Goal: Task Accomplishment & Management: Use online tool/utility

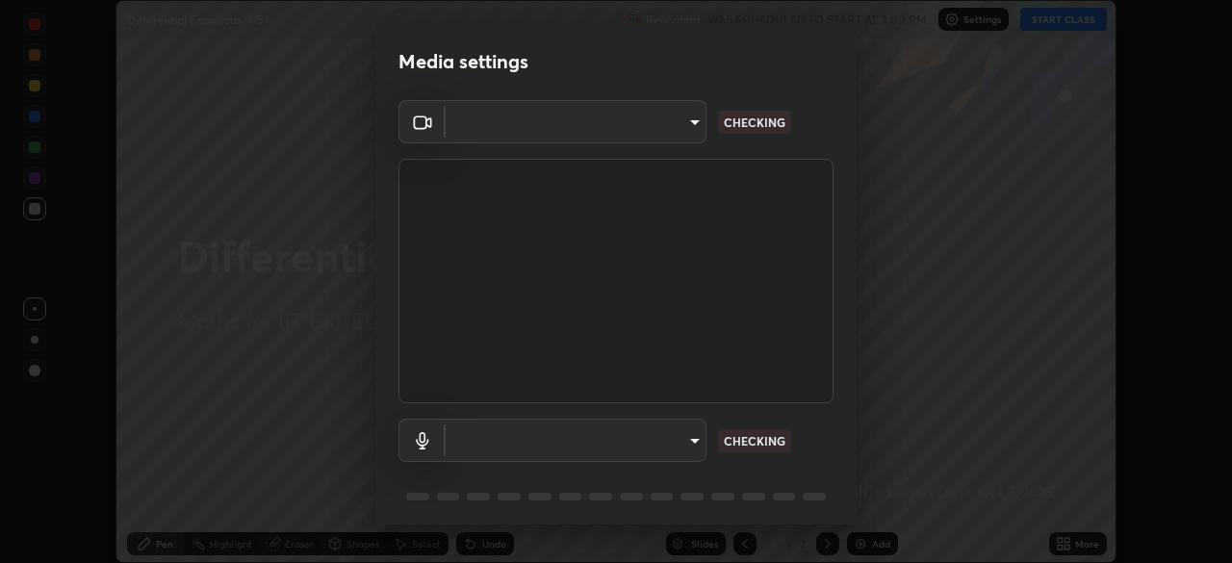
scroll to position [563, 1232]
type input "a2c9e0304fea7a197325265949ed38064ec23766b16e4a4df4757bcf8ee53c87"
click at [668, 450] on body "Erase all Differential Equations -05 Recording WAS SCHEDULED TO START AT 3:00 P…" at bounding box center [616, 281] width 1232 height 563
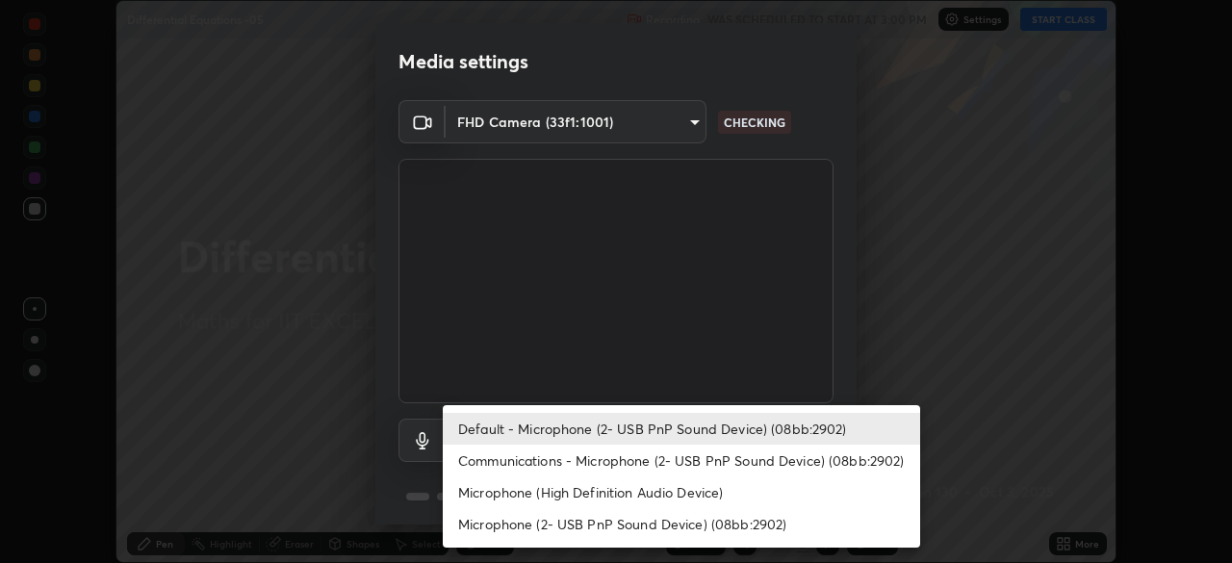
click at [661, 459] on li "Communications - Microphone (2- USB PnP Sound Device) (08bb:2902)" at bounding box center [681, 461] width 477 height 32
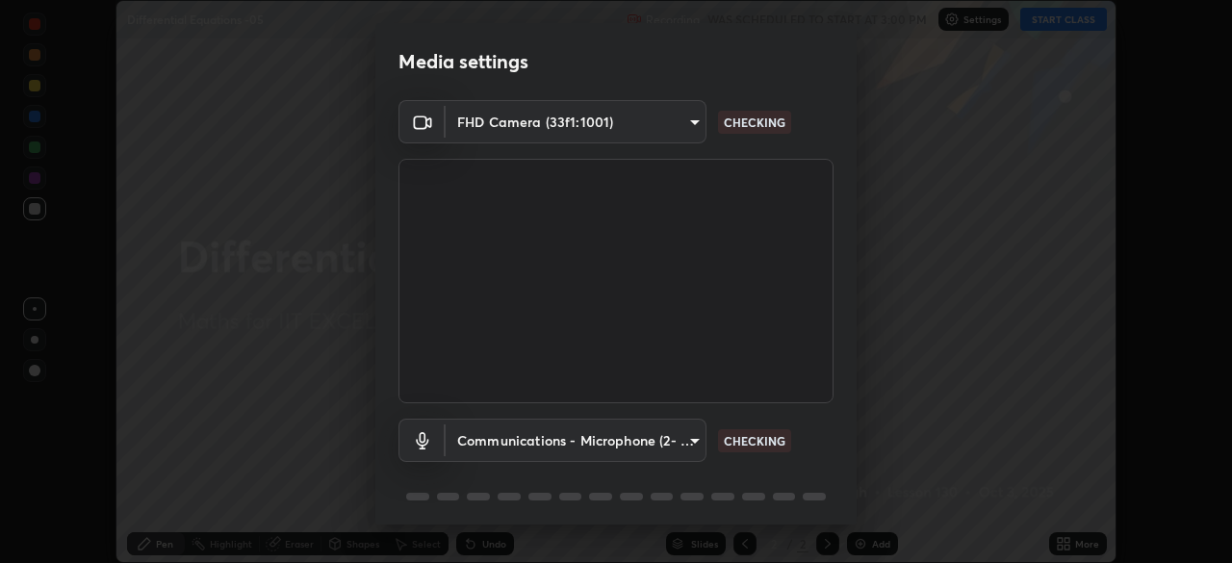
click at [667, 432] on li "Default - Microphone (2- USB PnP Sound Device) (08bb:2902)" at bounding box center [622, 433] width 358 height 18
type input "default"
click at [660, 433] on body "Erase all Differential Equations -05 Recording WAS SCHEDULED TO START AT 3:00 P…" at bounding box center [616, 281] width 1232 height 563
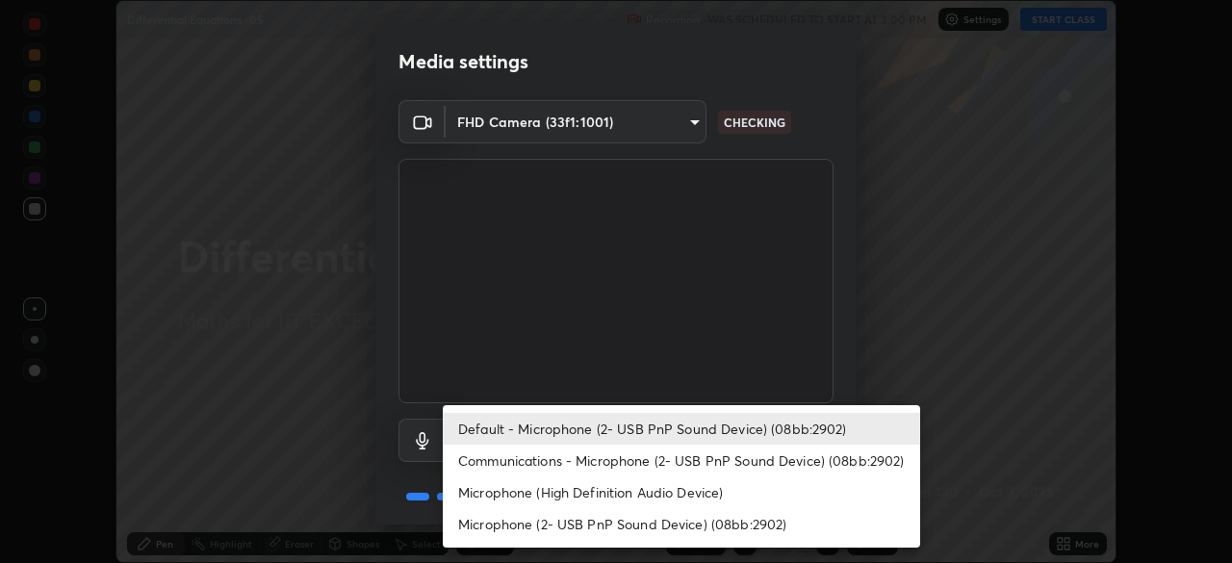
click at [678, 439] on li "Default - Microphone (2- USB PnP Sound Device) (08bb:2902)" at bounding box center [681, 429] width 477 height 32
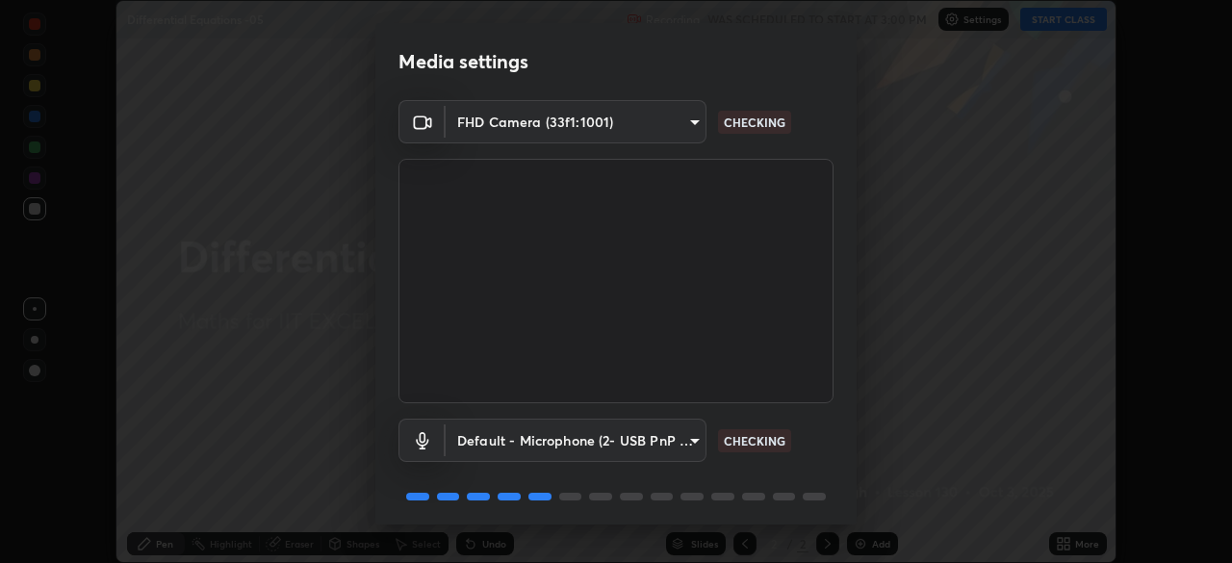
scroll to position [68, 0]
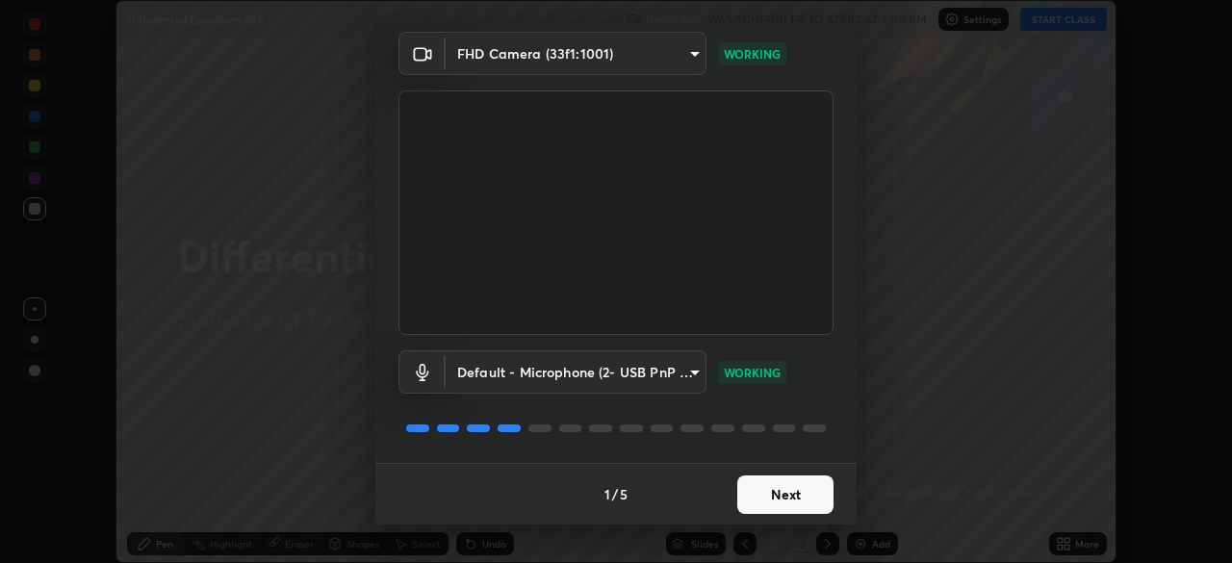
click at [760, 489] on button "Next" at bounding box center [785, 494] width 96 height 38
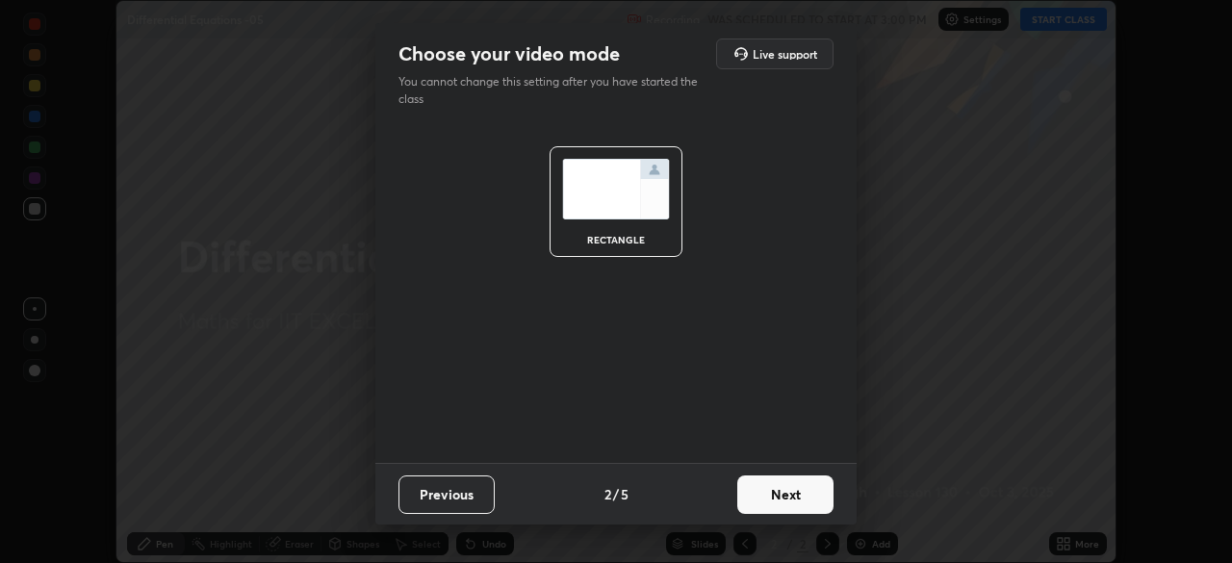
scroll to position [0, 0]
click at [761, 492] on button "Next" at bounding box center [785, 494] width 96 height 38
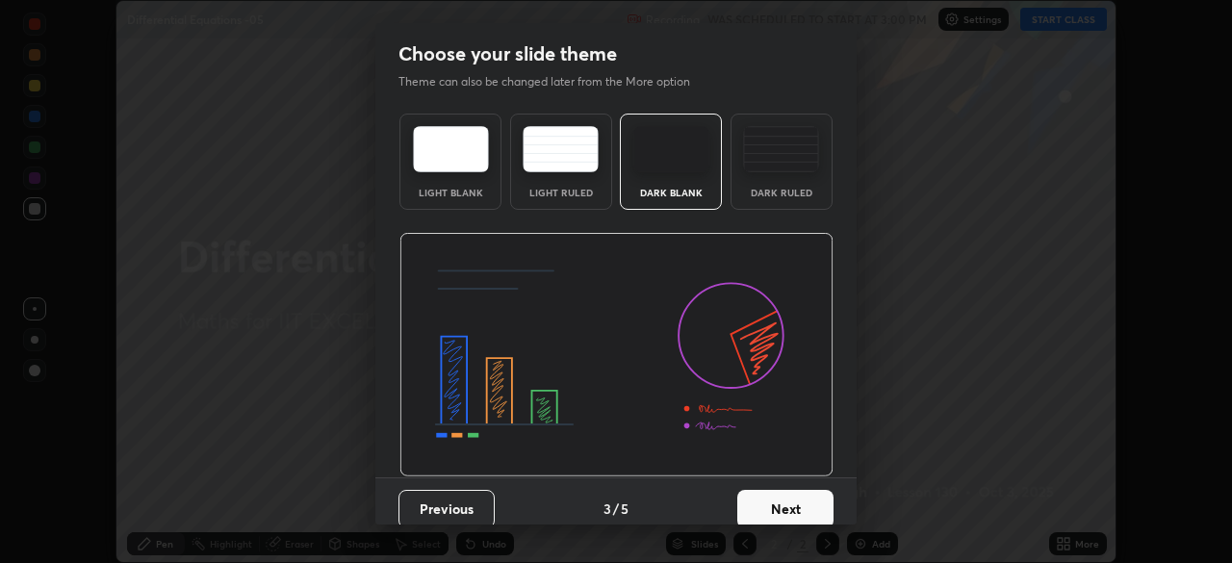
scroll to position [14, 0]
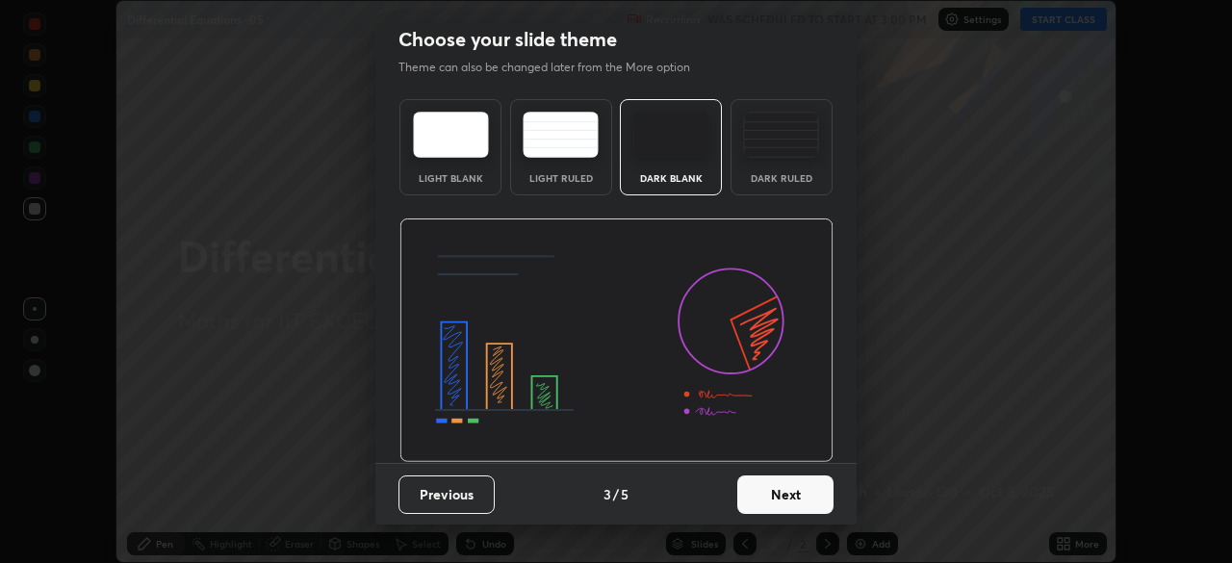
click at [765, 492] on button "Next" at bounding box center [785, 494] width 96 height 38
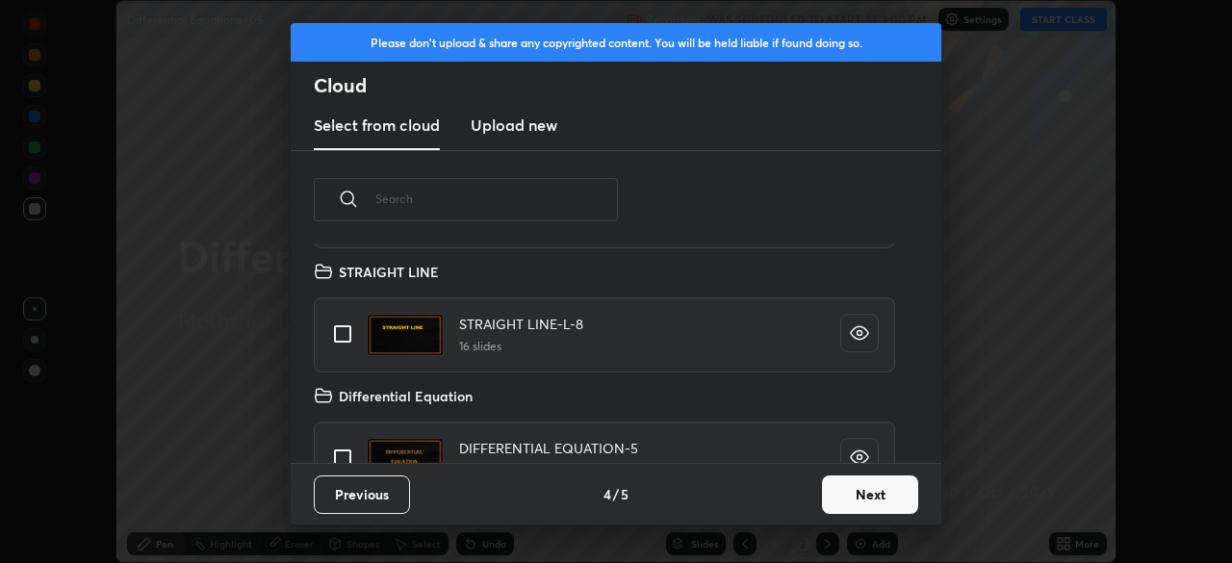
scroll to position [240, 0]
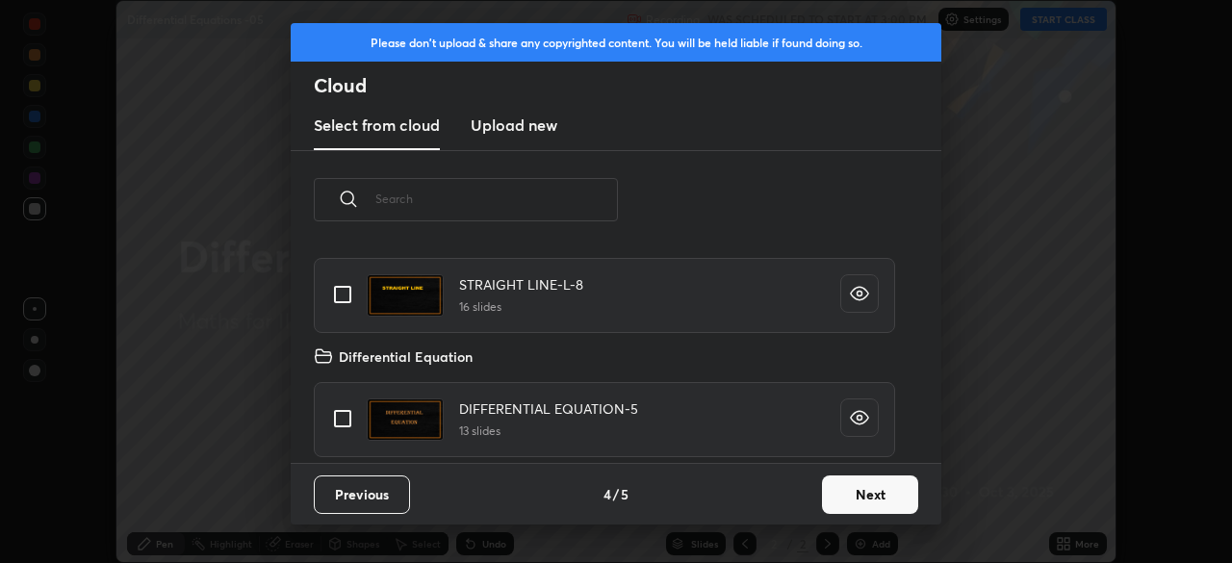
click at [342, 408] on input "grid" at bounding box center [342, 418] width 40 height 40
checkbox input "true"
click at [851, 494] on button "Next" at bounding box center [870, 494] width 96 height 38
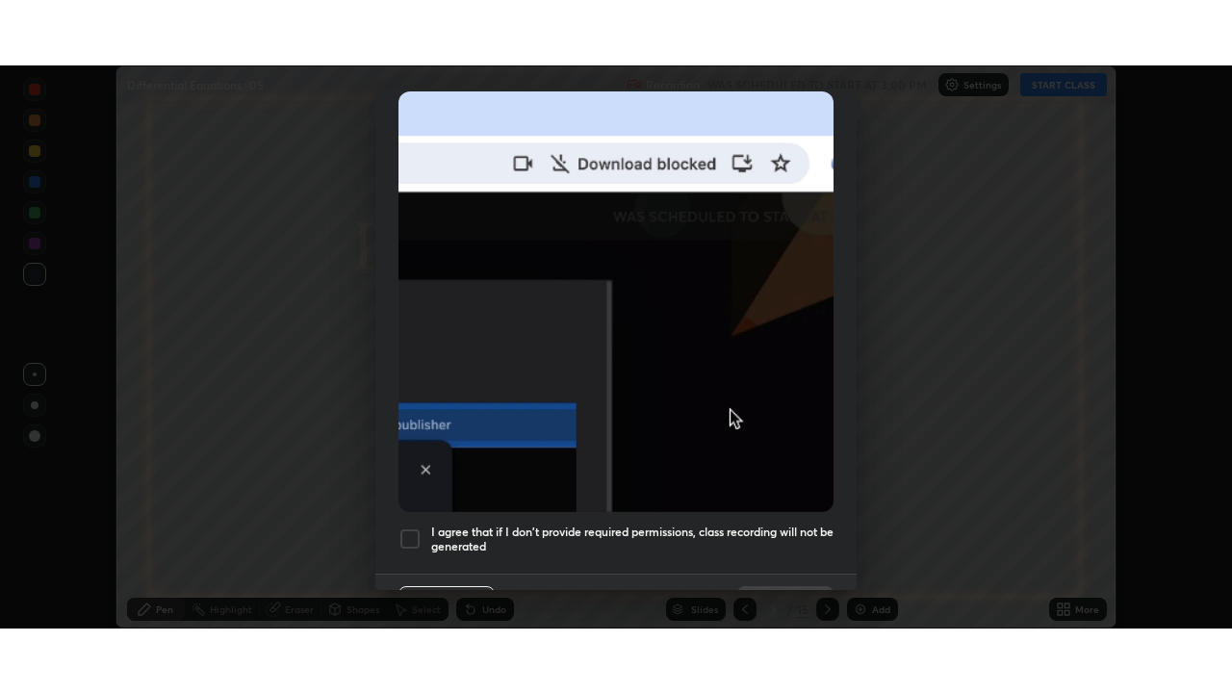
scroll to position [461, 0]
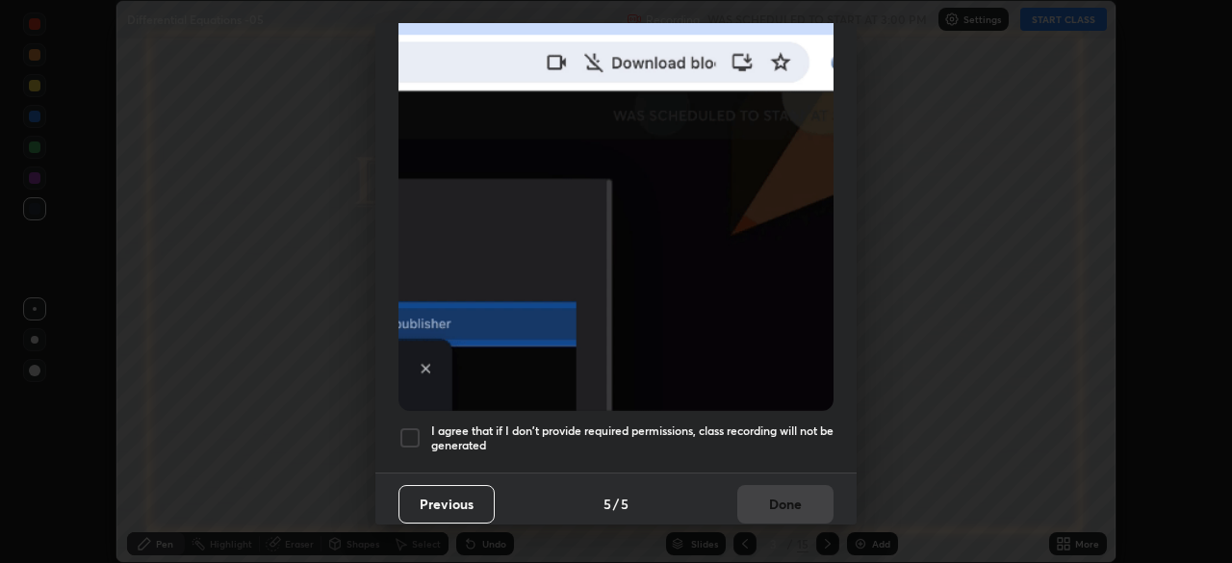
click at [413, 429] on div at bounding box center [409, 437] width 23 height 23
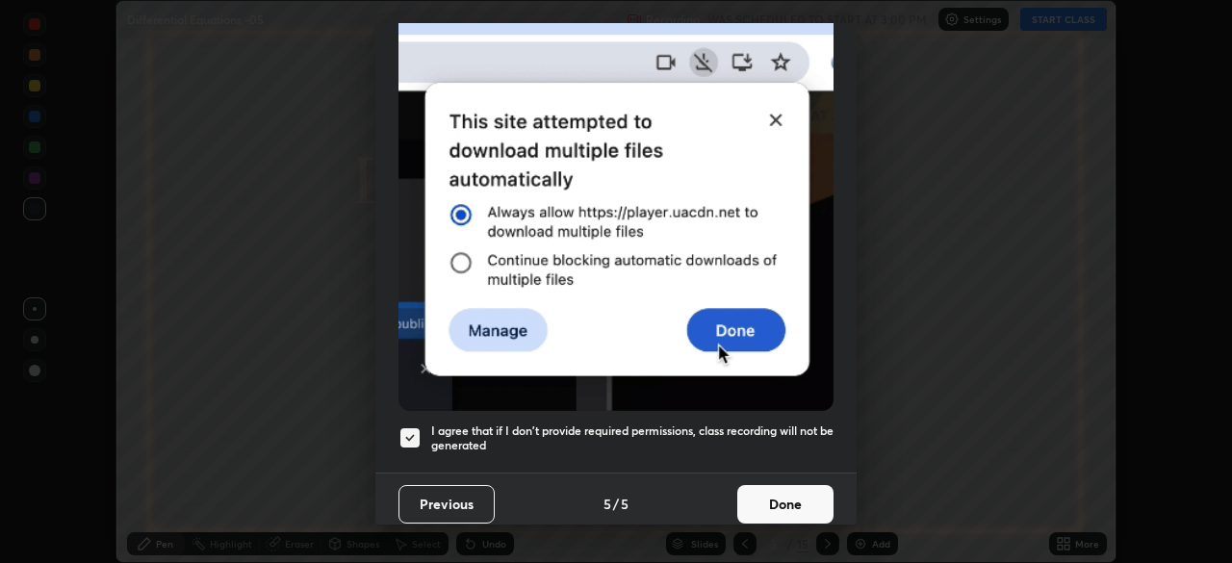
click at [781, 486] on button "Done" at bounding box center [785, 504] width 96 height 38
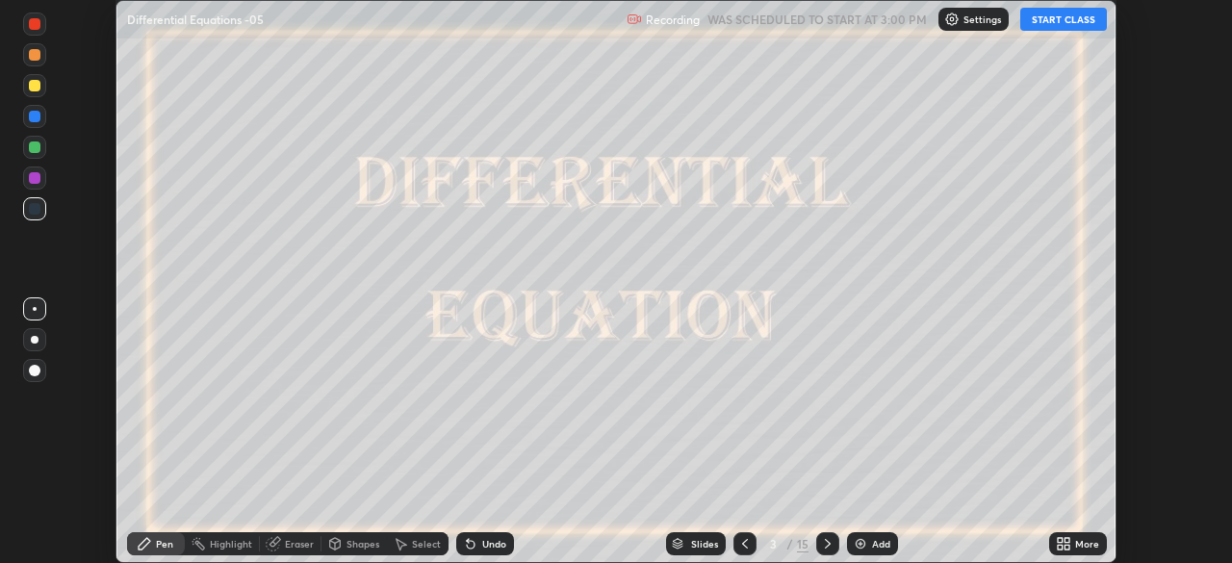
click at [1065, 546] on icon at bounding box center [1066, 547] width 5 height 5
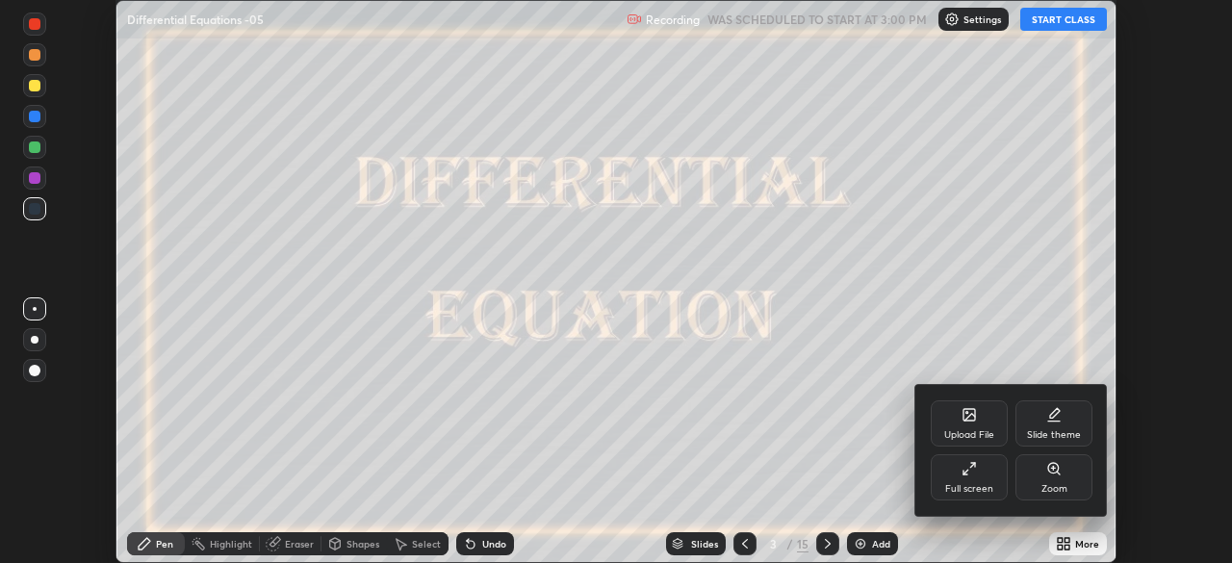
click at [978, 480] on div "Full screen" at bounding box center [968, 477] width 77 height 46
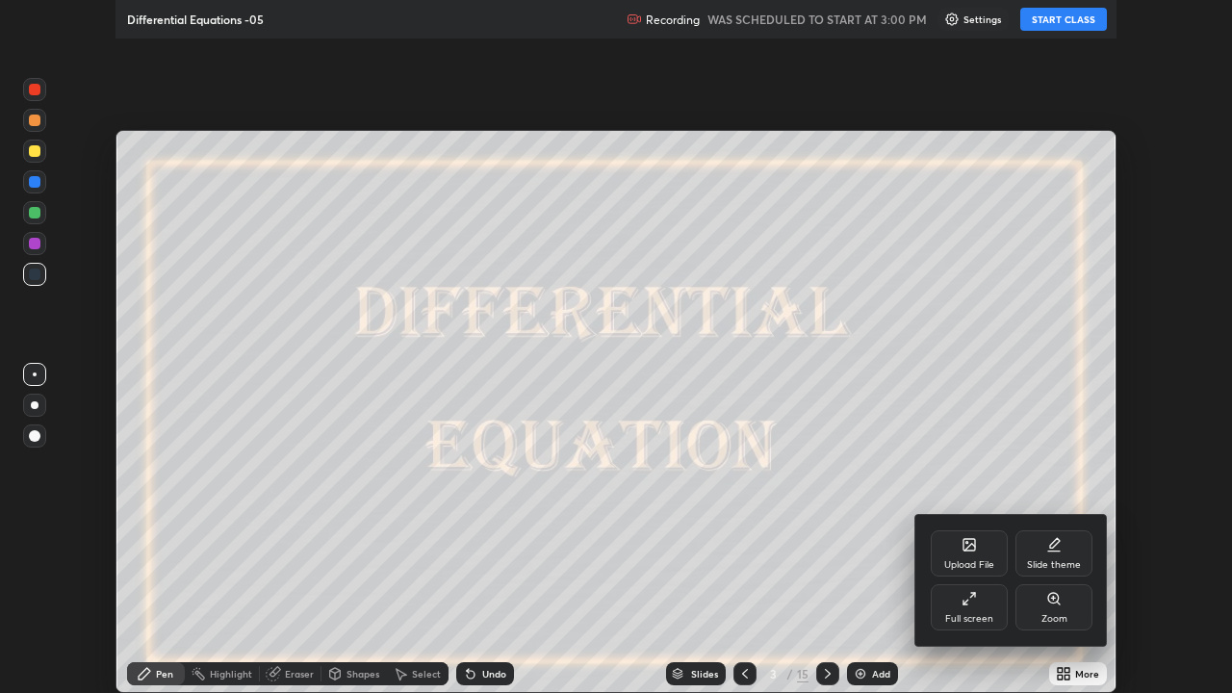
scroll to position [693, 1232]
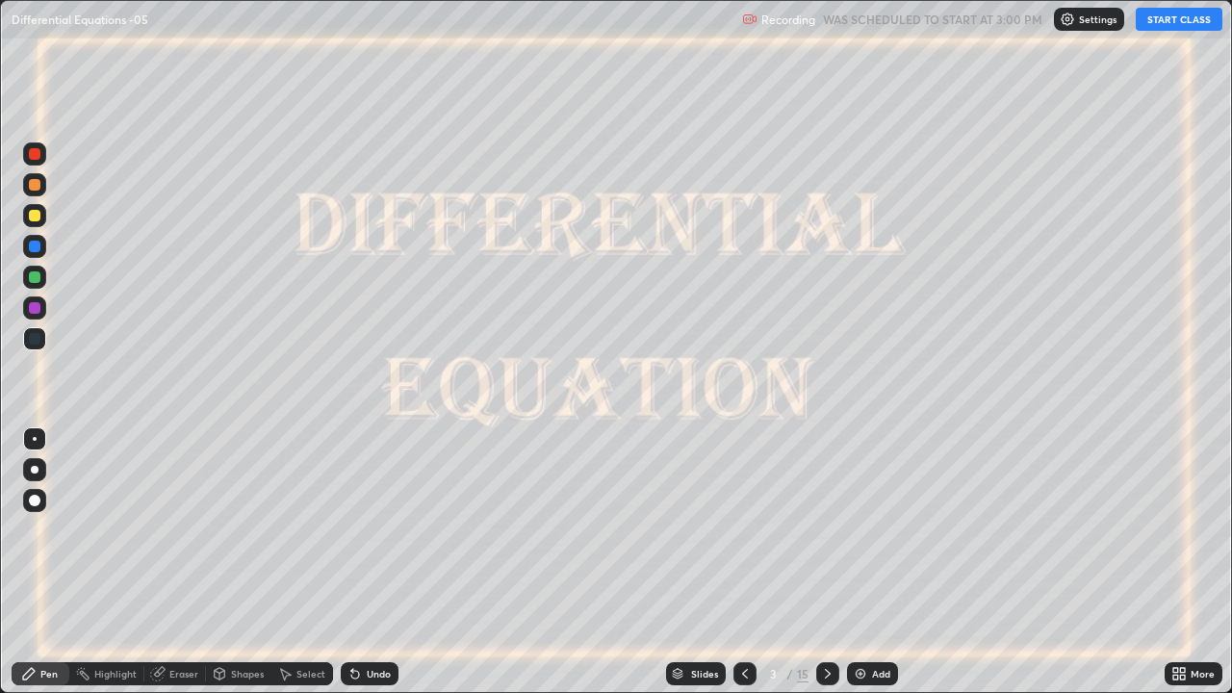
click at [1187, 24] on button "START CLASS" at bounding box center [1178, 19] width 87 height 23
click at [826, 562] on icon at bounding box center [827, 673] width 15 height 15
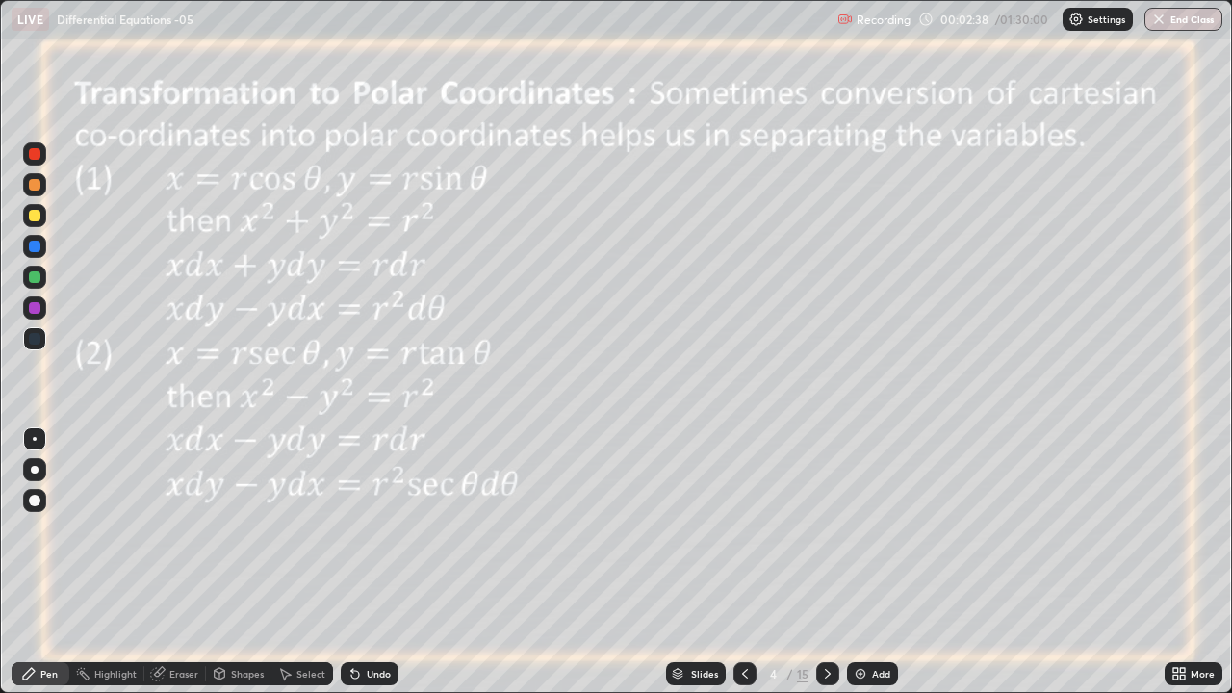
click at [36, 216] on div at bounding box center [35, 216] width 12 height 12
click at [38, 275] on div at bounding box center [35, 277] width 12 height 12
click at [378, 562] on div "Undo" at bounding box center [379, 674] width 24 height 10
click at [367, 562] on div "Undo" at bounding box center [379, 674] width 24 height 10
click at [368, 562] on div "Undo" at bounding box center [379, 674] width 24 height 10
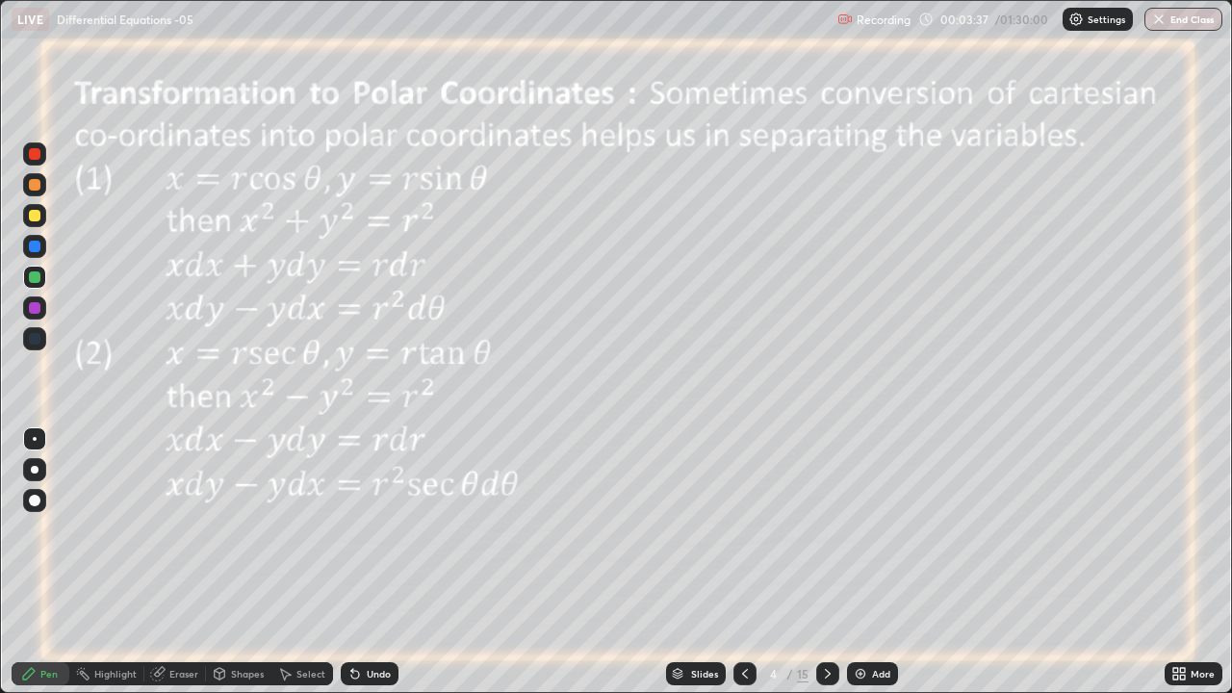
click at [366, 562] on div "Undo" at bounding box center [370, 673] width 58 height 23
click at [370, 562] on div "Undo" at bounding box center [379, 674] width 24 height 10
click at [375, 562] on div "Undo" at bounding box center [379, 674] width 24 height 10
click at [826, 562] on icon at bounding box center [827, 673] width 15 height 15
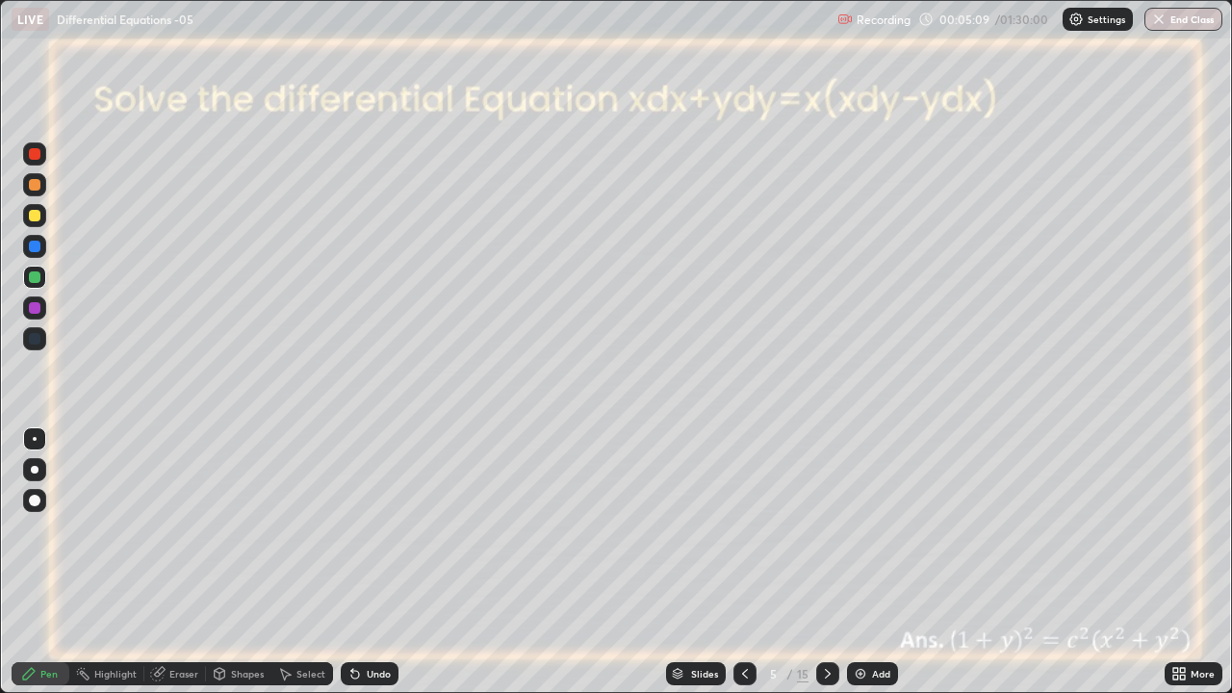
click at [743, 562] on icon at bounding box center [744, 673] width 15 height 15
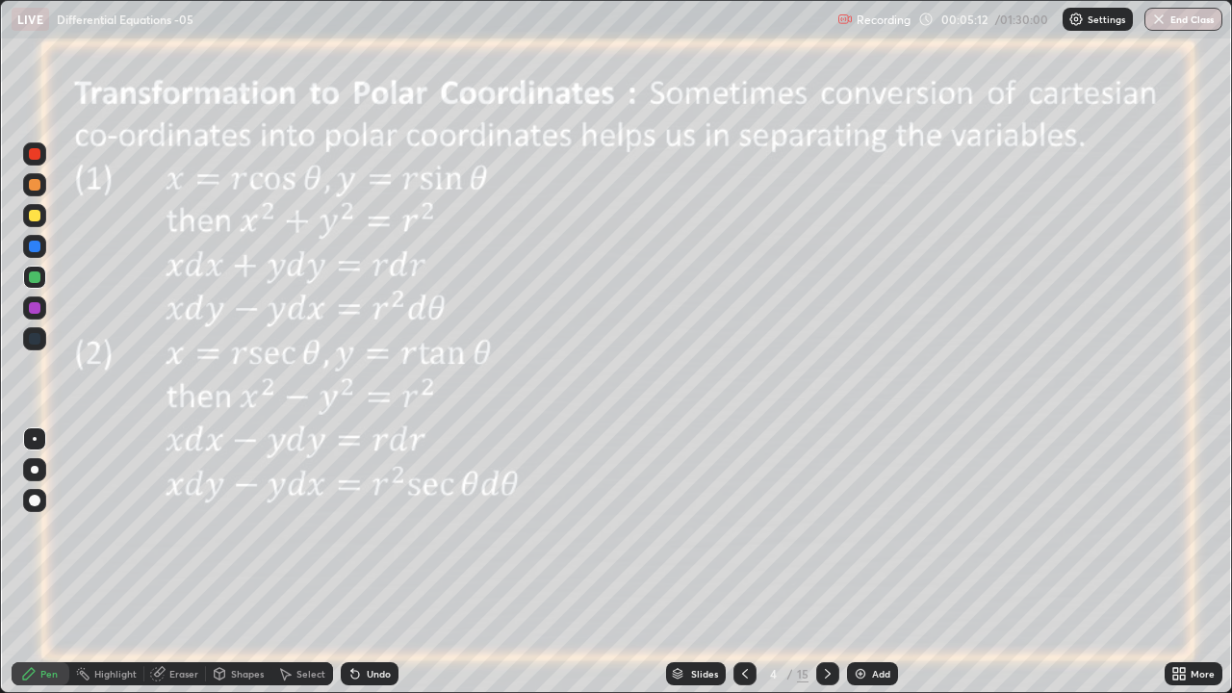
click at [828, 562] on icon at bounding box center [827, 673] width 15 height 15
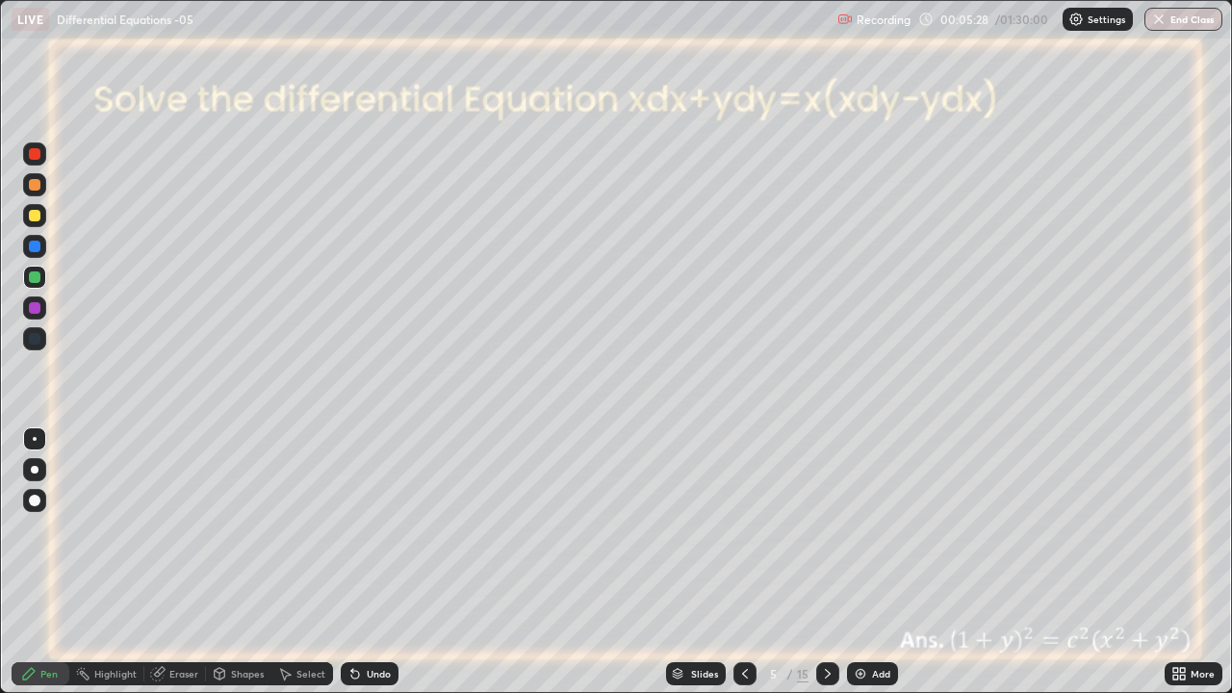
click at [752, 562] on div at bounding box center [744, 673] width 23 height 23
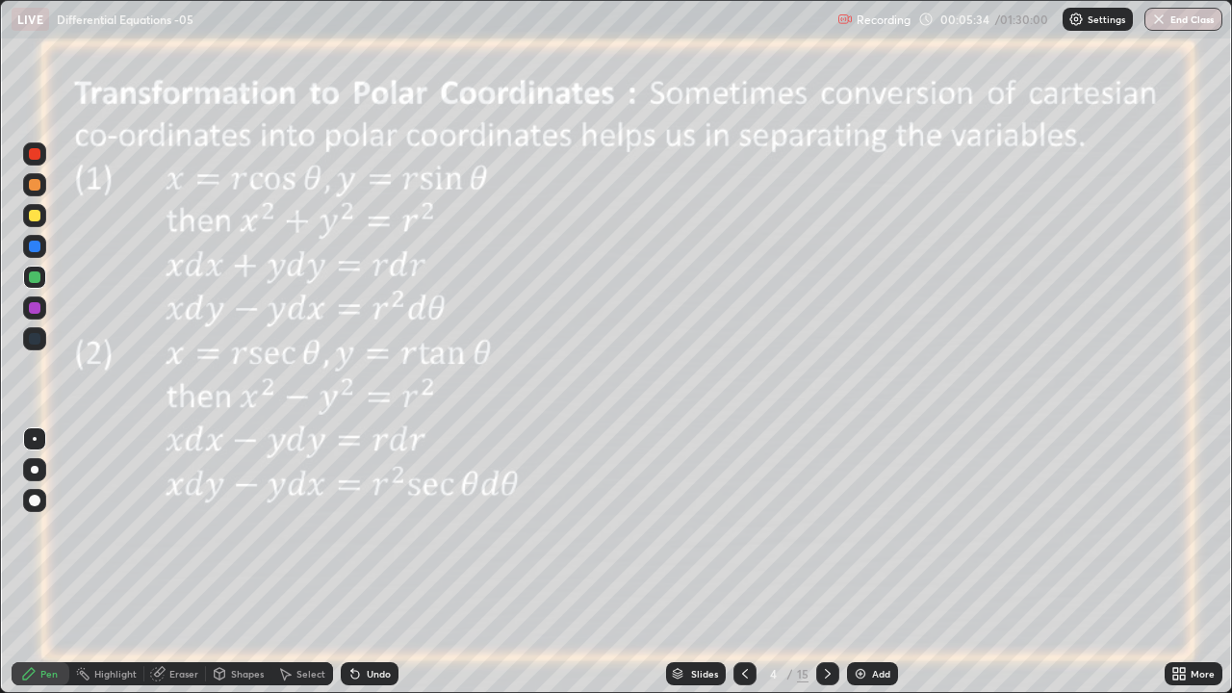
click at [826, 562] on icon at bounding box center [827, 673] width 15 height 15
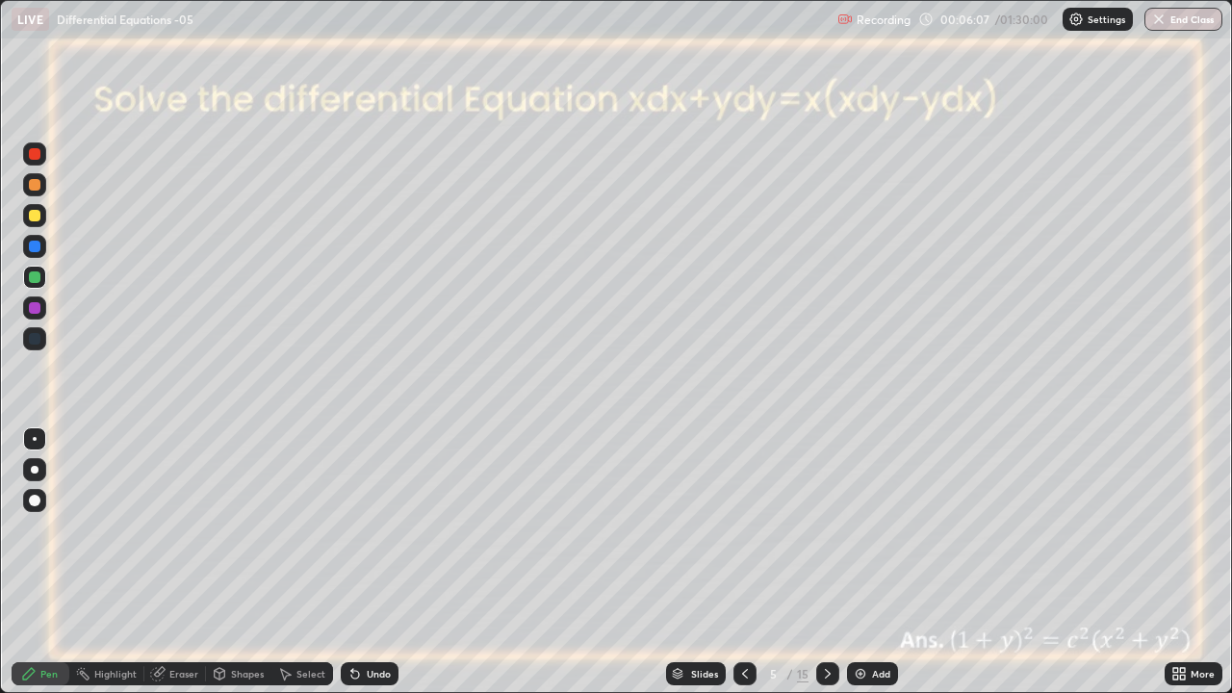
click at [743, 562] on icon at bounding box center [744, 673] width 15 height 15
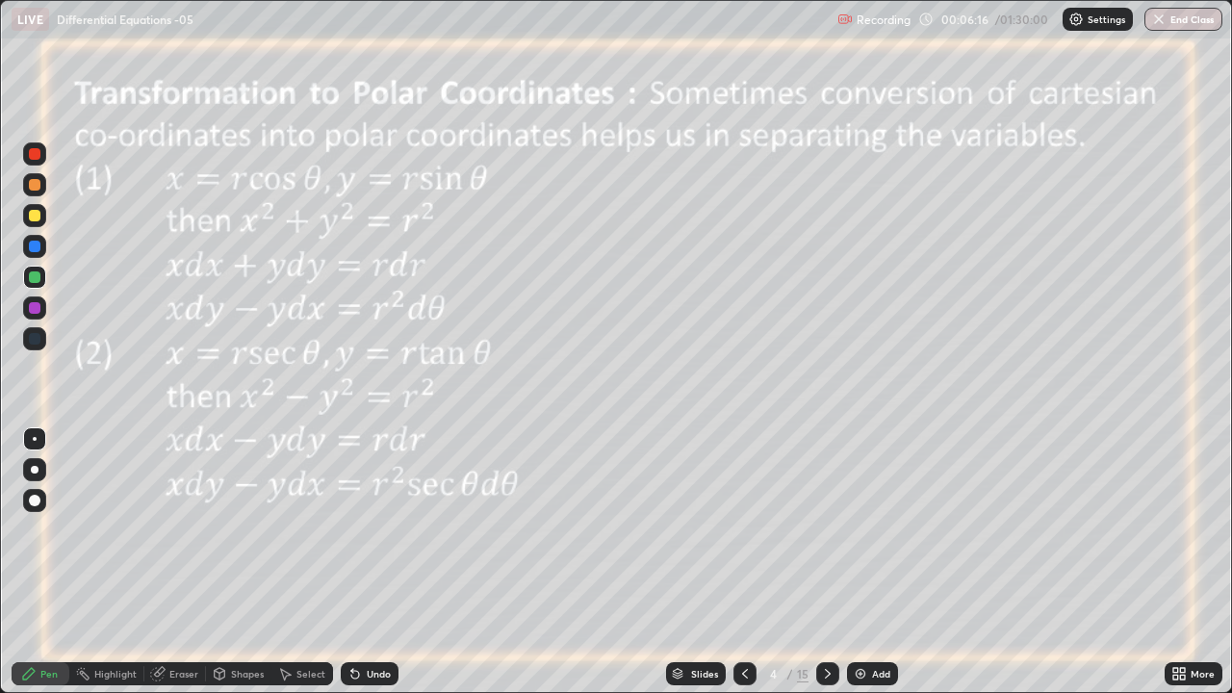
click at [832, 562] on icon at bounding box center [827, 673] width 15 height 15
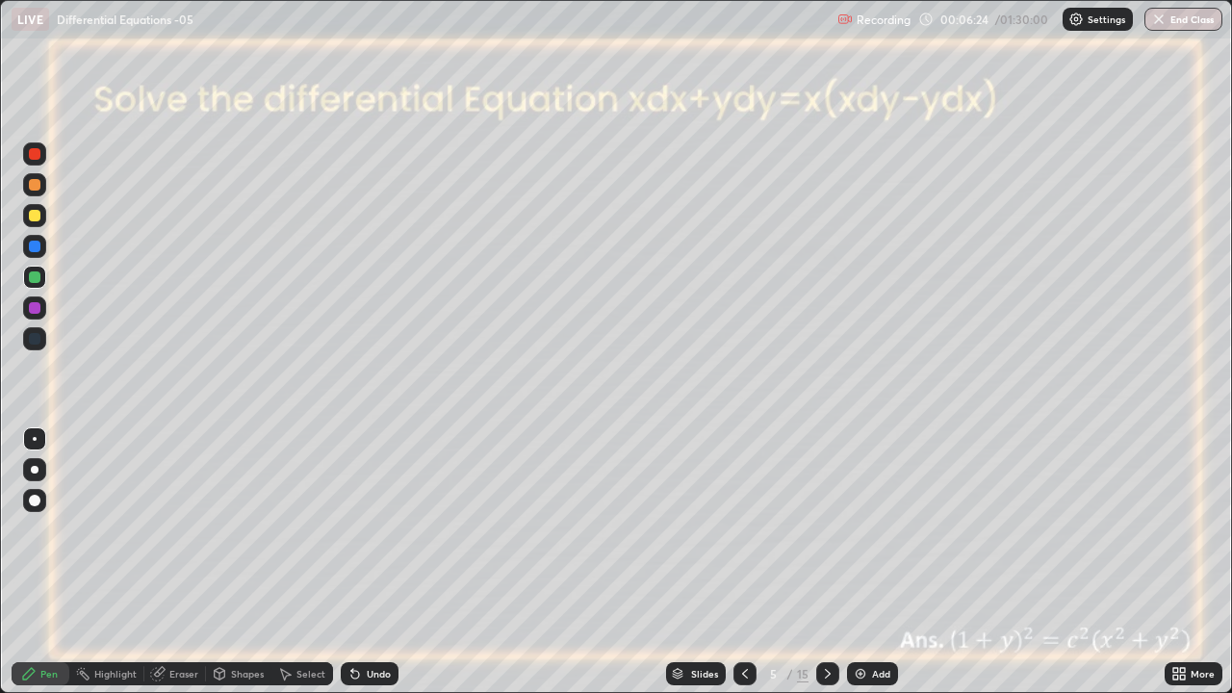
click at [742, 562] on icon at bounding box center [744, 673] width 15 height 15
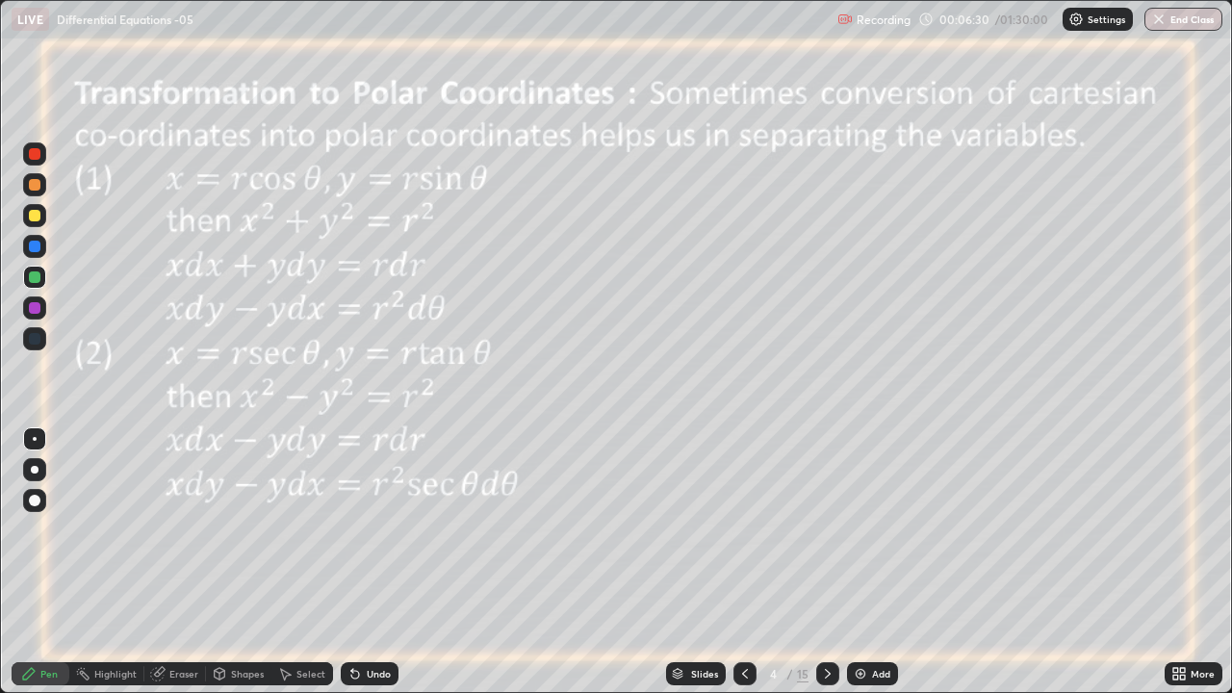
click at [832, 562] on icon at bounding box center [827, 673] width 15 height 15
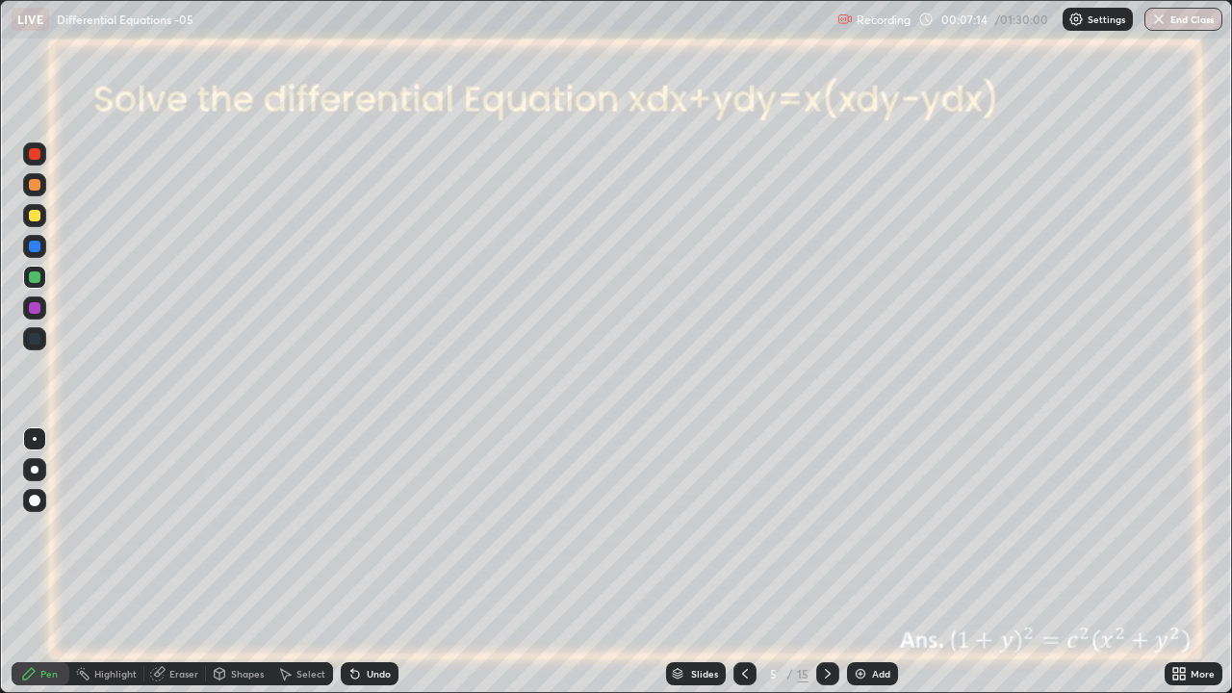
click at [743, 562] on icon at bounding box center [744, 673] width 15 height 15
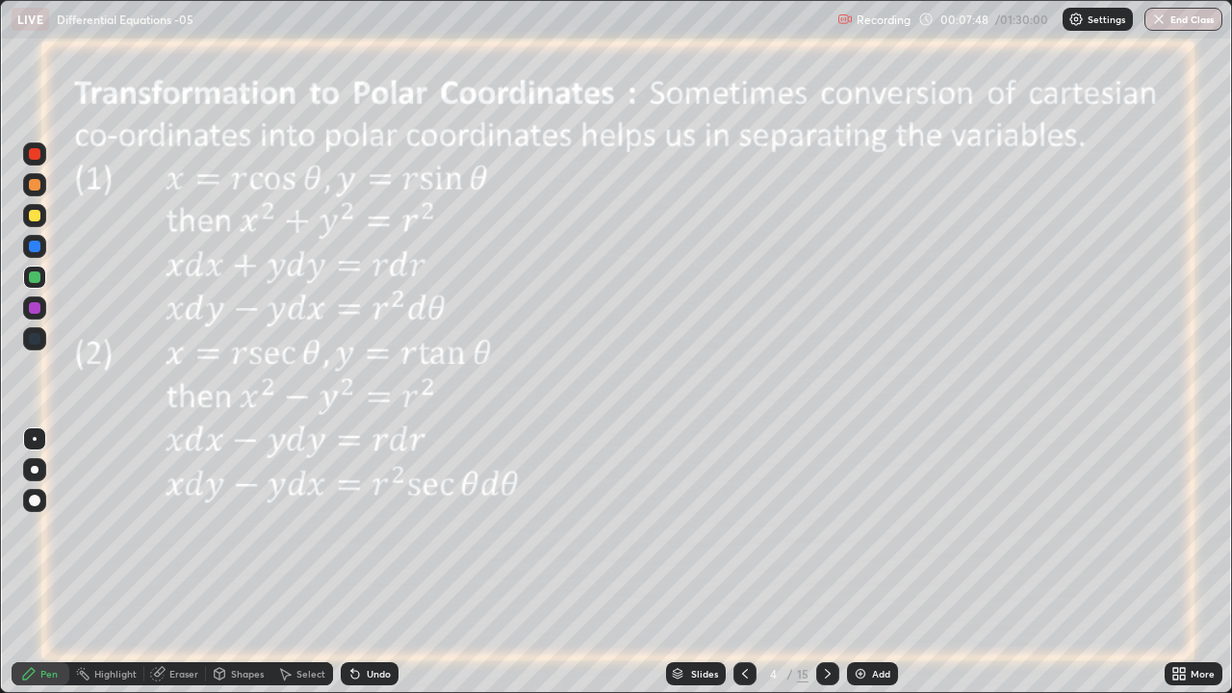
click at [822, 562] on div at bounding box center [827, 673] width 23 height 23
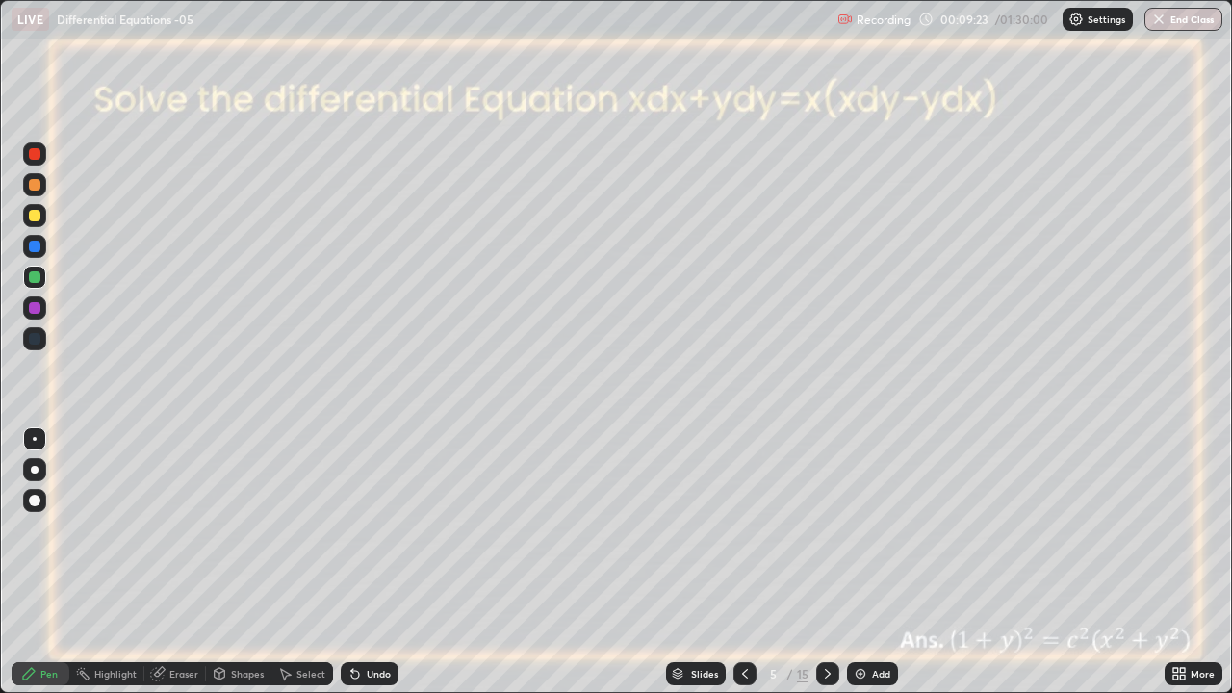
click at [826, 562] on icon at bounding box center [827, 673] width 15 height 15
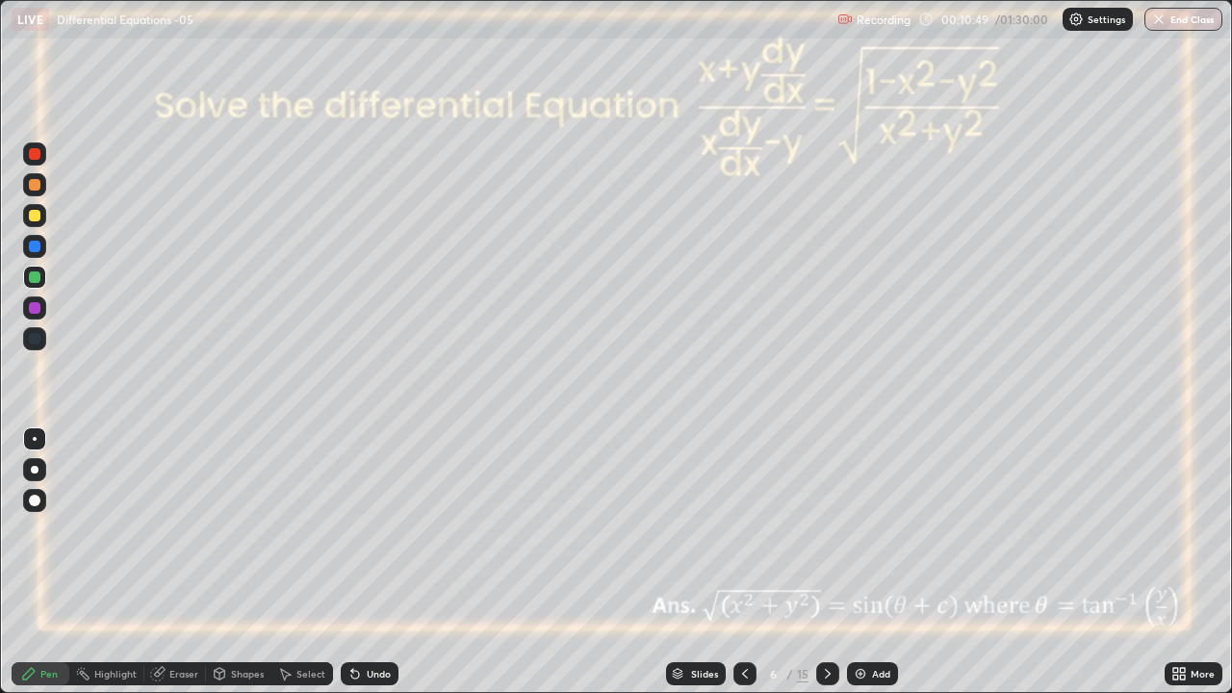
click at [385, 562] on div "Undo" at bounding box center [379, 674] width 24 height 10
click at [32, 217] on div at bounding box center [35, 216] width 12 height 12
click at [353, 562] on icon at bounding box center [355, 675] width 8 height 8
click at [352, 562] on icon at bounding box center [355, 675] width 8 height 8
click at [356, 562] on icon at bounding box center [355, 675] width 8 height 8
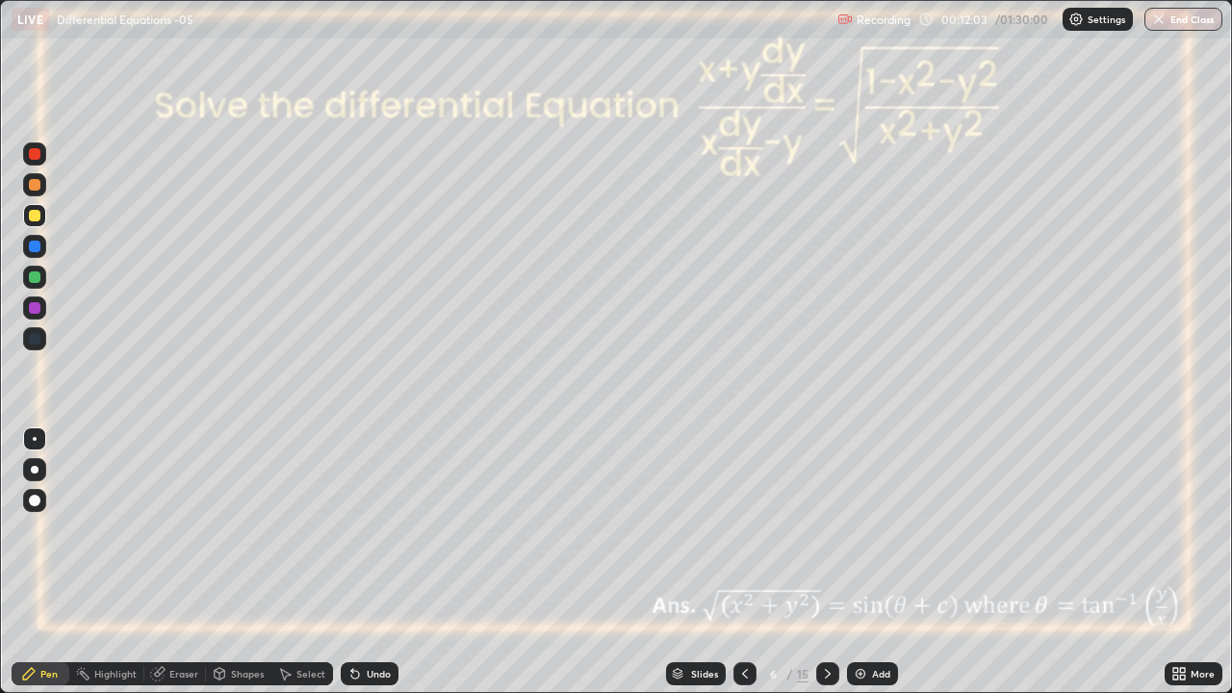
click at [354, 562] on icon at bounding box center [355, 675] width 8 height 8
click at [353, 562] on icon at bounding box center [355, 675] width 8 height 8
click at [826, 562] on icon at bounding box center [828, 674] width 6 height 10
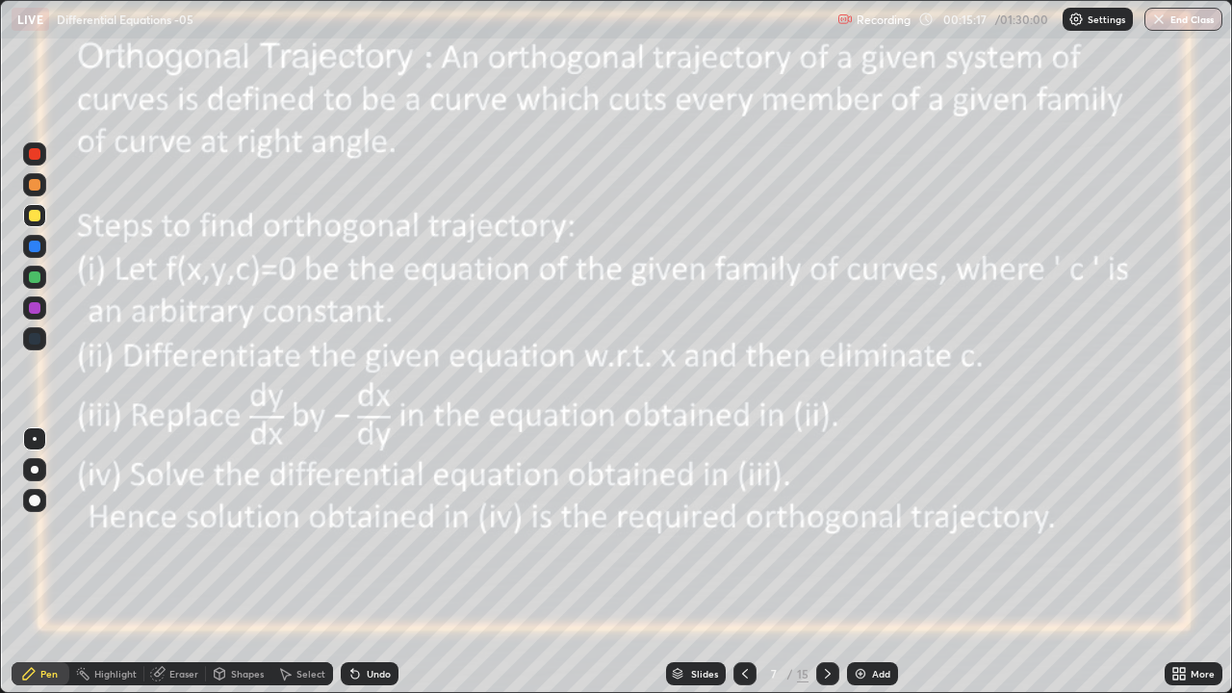
click at [856, 562] on img at bounding box center [859, 673] width 15 height 15
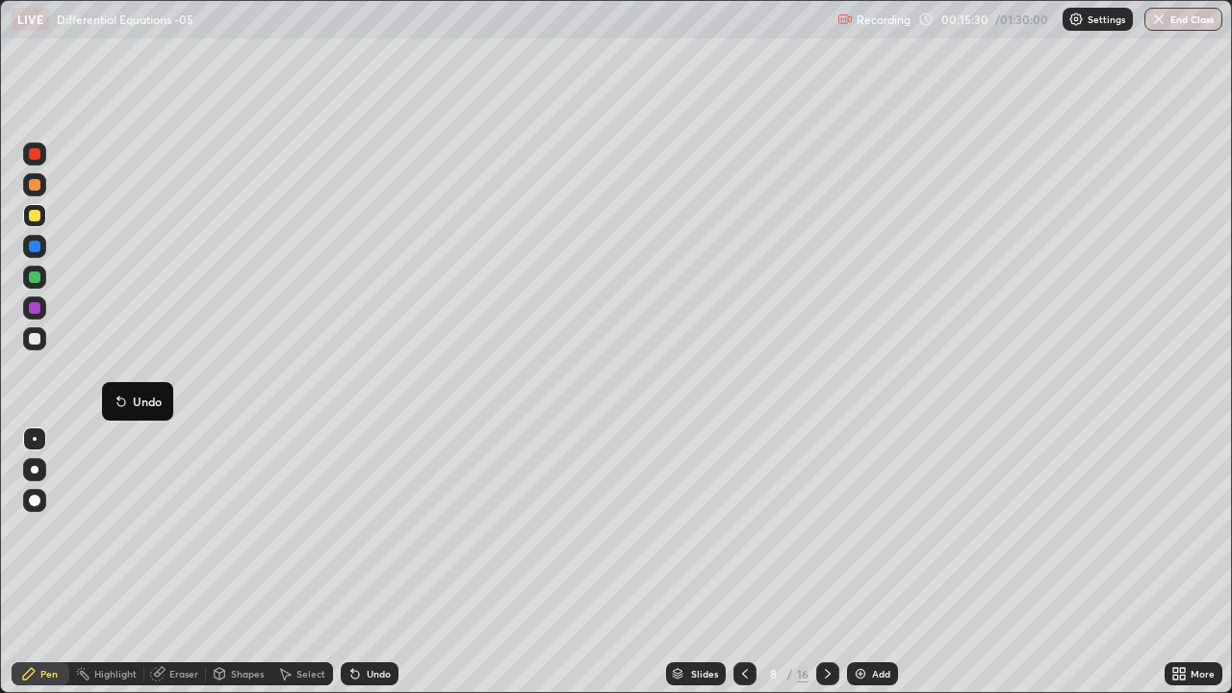
click at [33, 343] on div at bounding box center [35, 339] width 12 height 12
click at [40, 341] on div at bounding box center [34, 338] width 23 height 23
click at [743, 562] on icon at bounding box center [744, 673] width 15 height 15
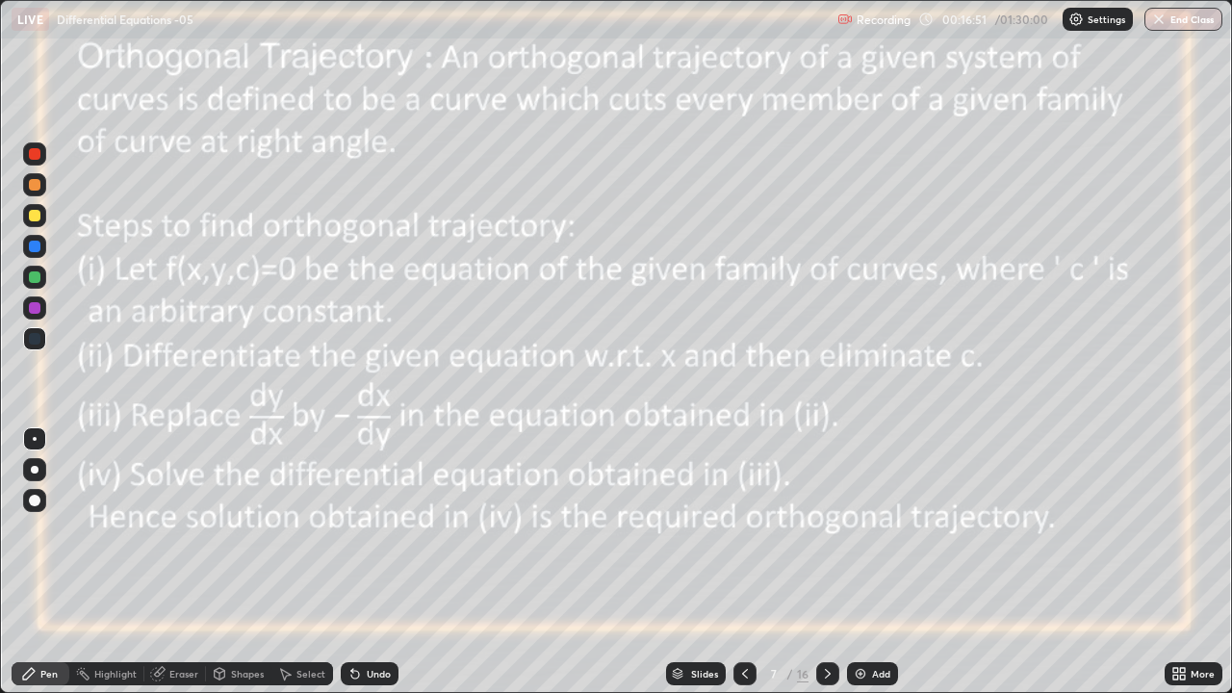
click at [828, 562] on icon at bounding box center [827, 673] width 15 height 15
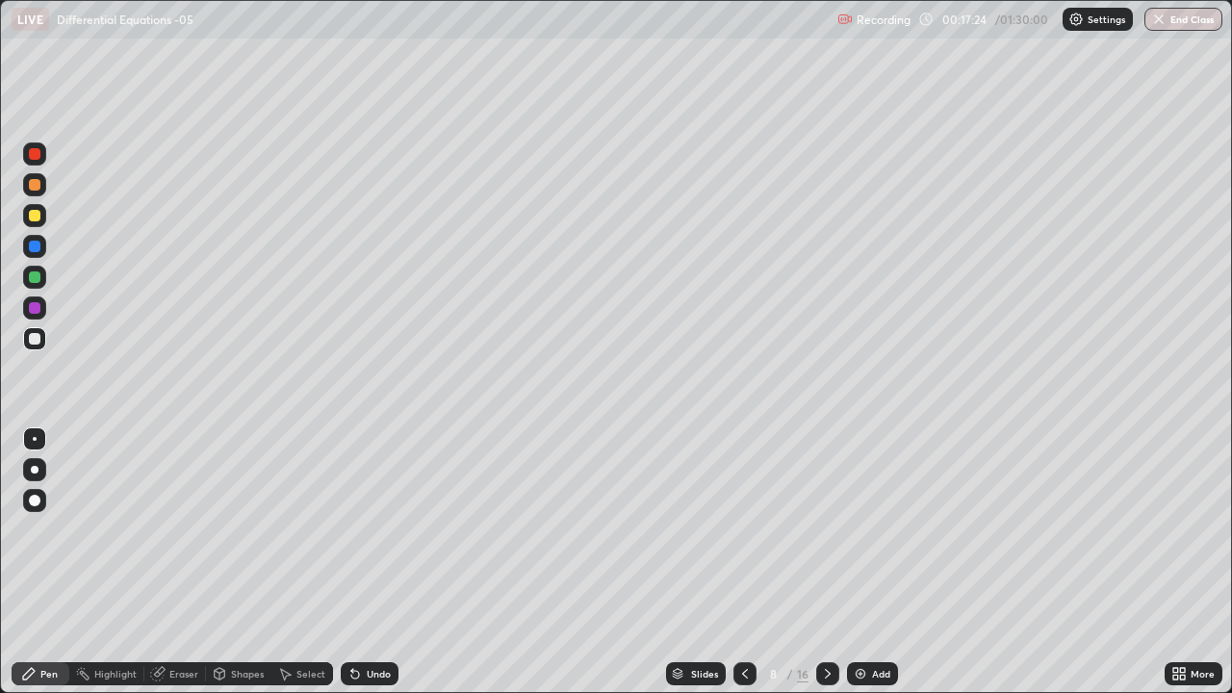
click at [744, 562] on icon at bounding box center [745, 674] width 6 height 10
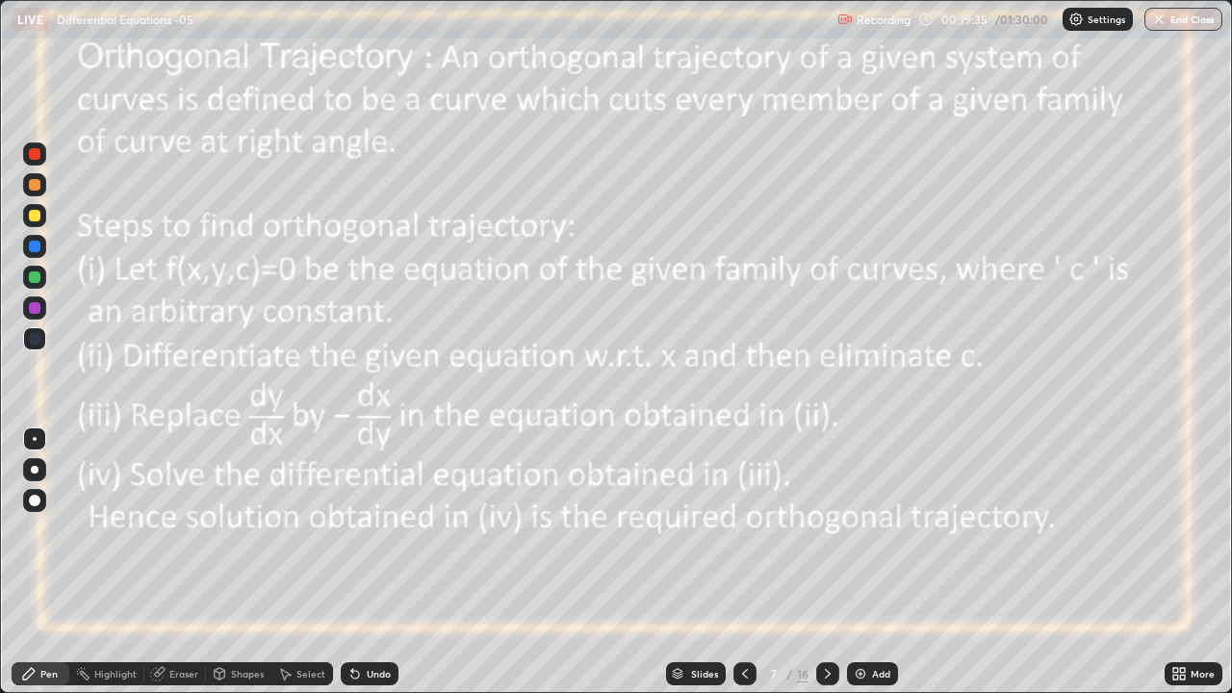
click at [826, 562] on icon at bounding box center [827, 673] width 15 height 15
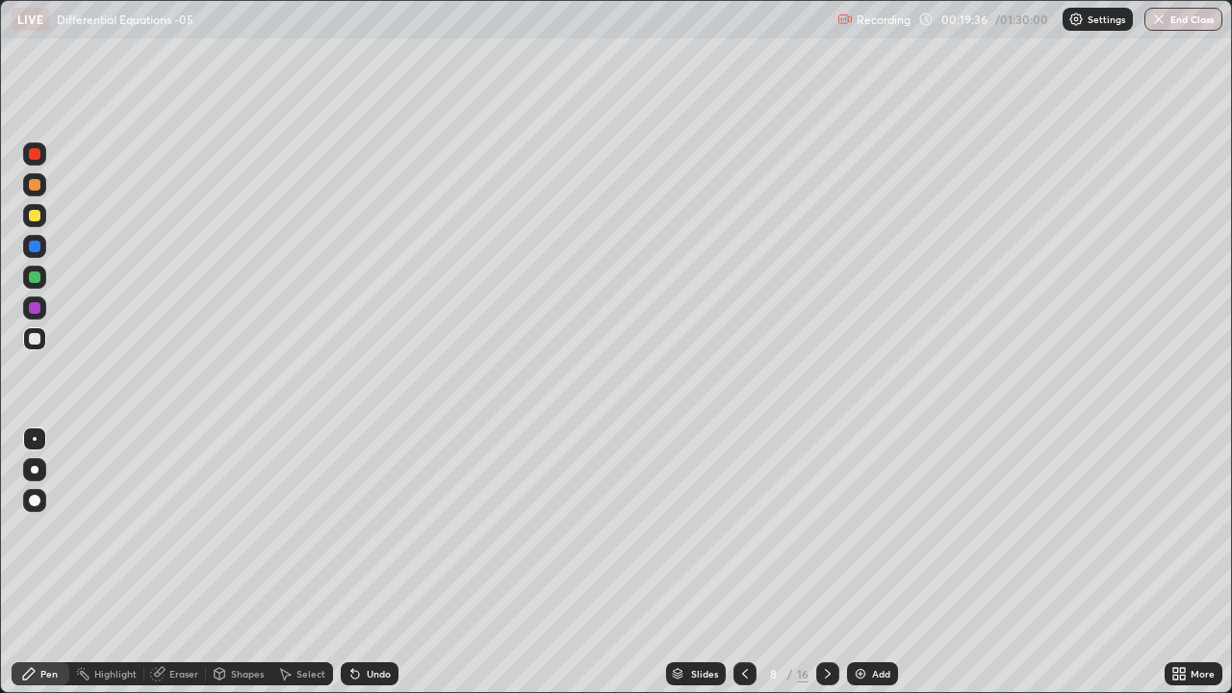
click at [825, 562] on icon at bounding box center [827, 673] width 15 height 15
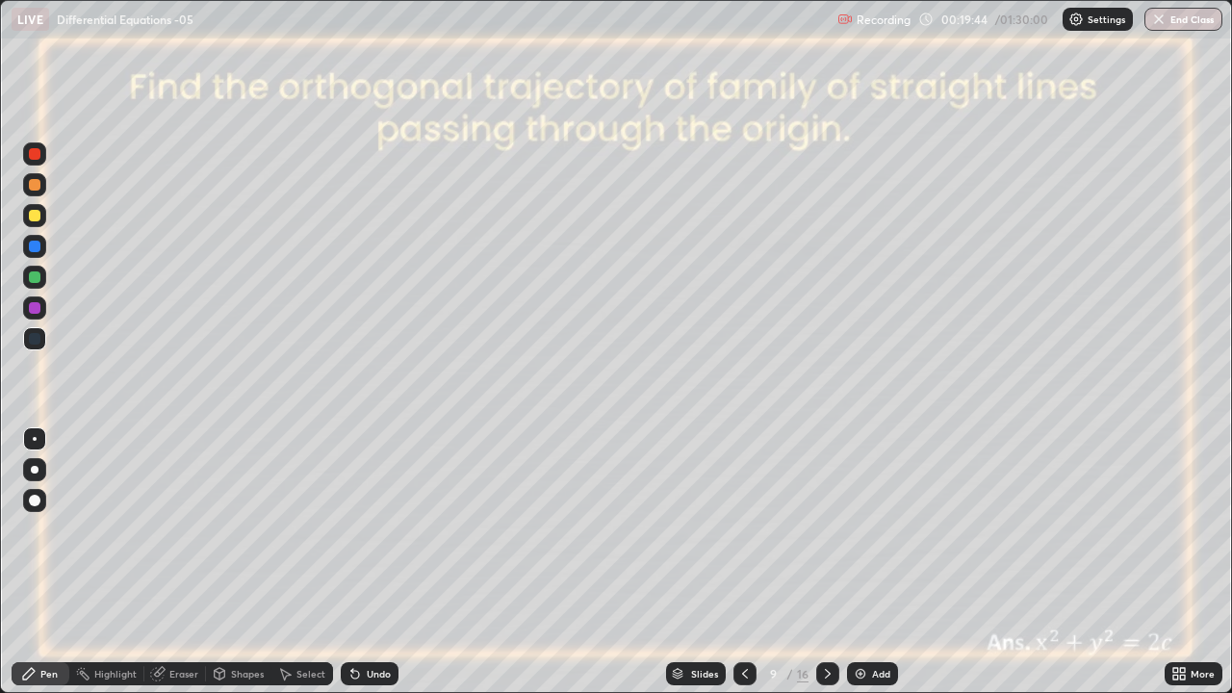
click at [37, 281] on div at bounding box center [35, 277] width 12 height 12
click at [34, 312] on div at bounding box center [35, 308] width 12 height 12
click at [187, 562] on div "Eraser" at bounding box center [175, 673] width 62 height 23
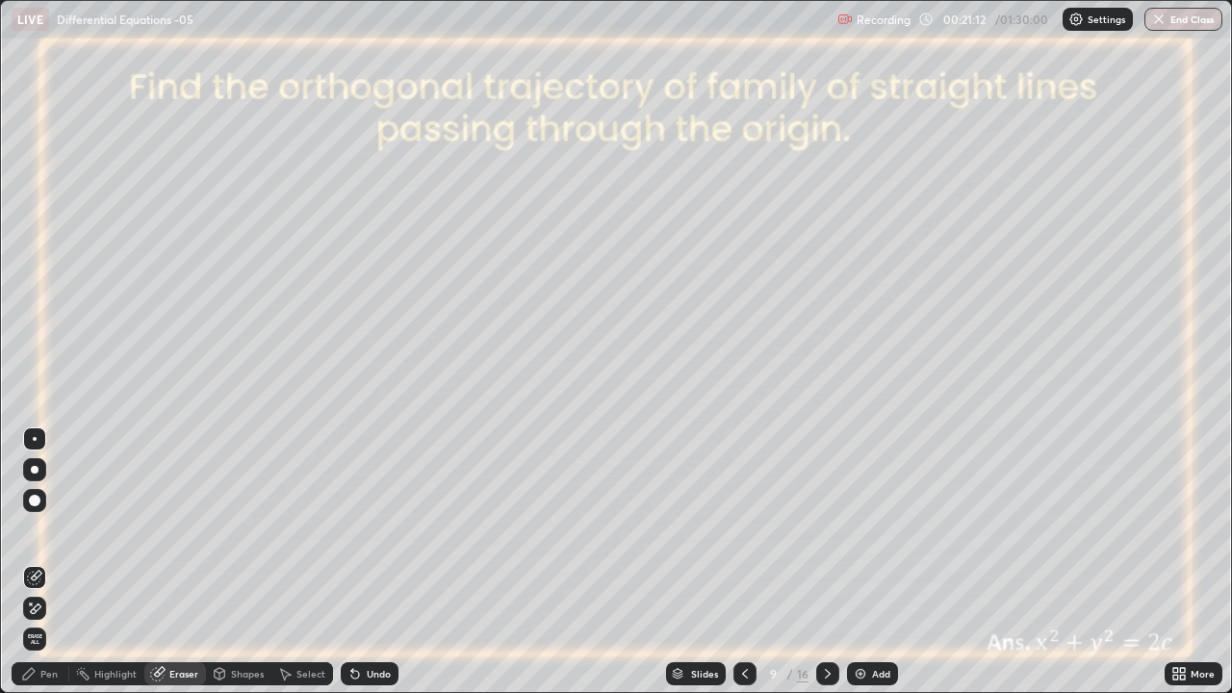
click at [59, 562] on div "Pen" at bounding box center [41, 673] width 58 height 23
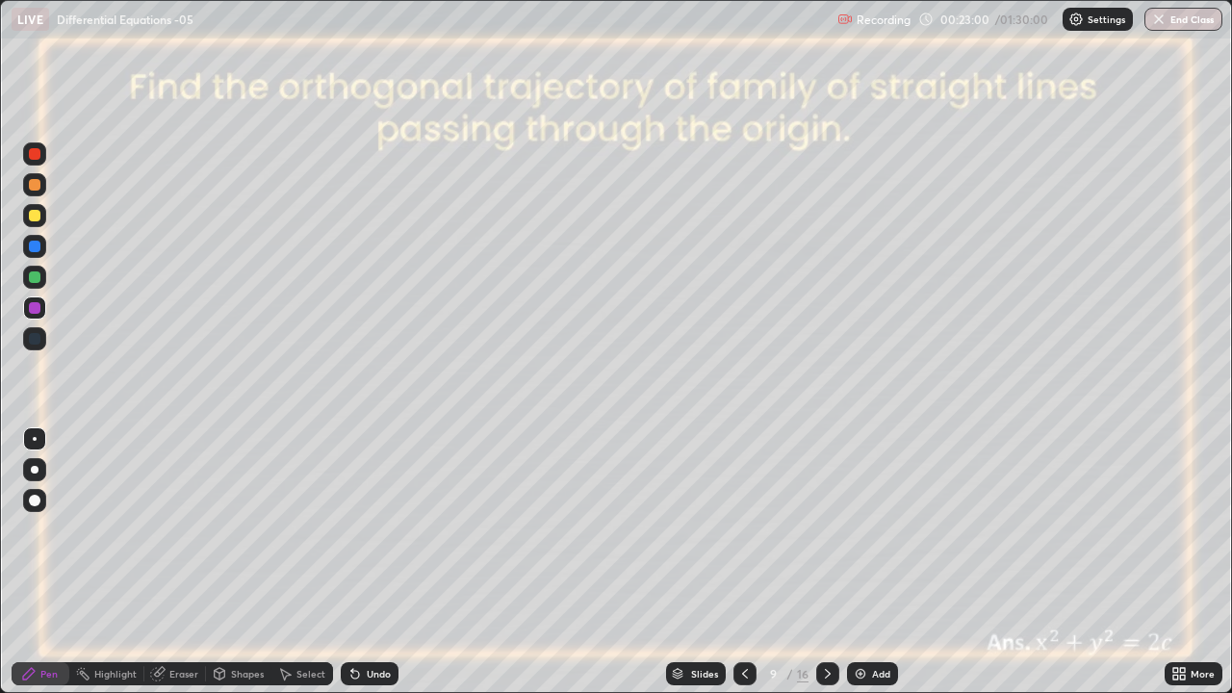
click at [743, 562] on icon at bounding box center [744, 673] width 15 height 15
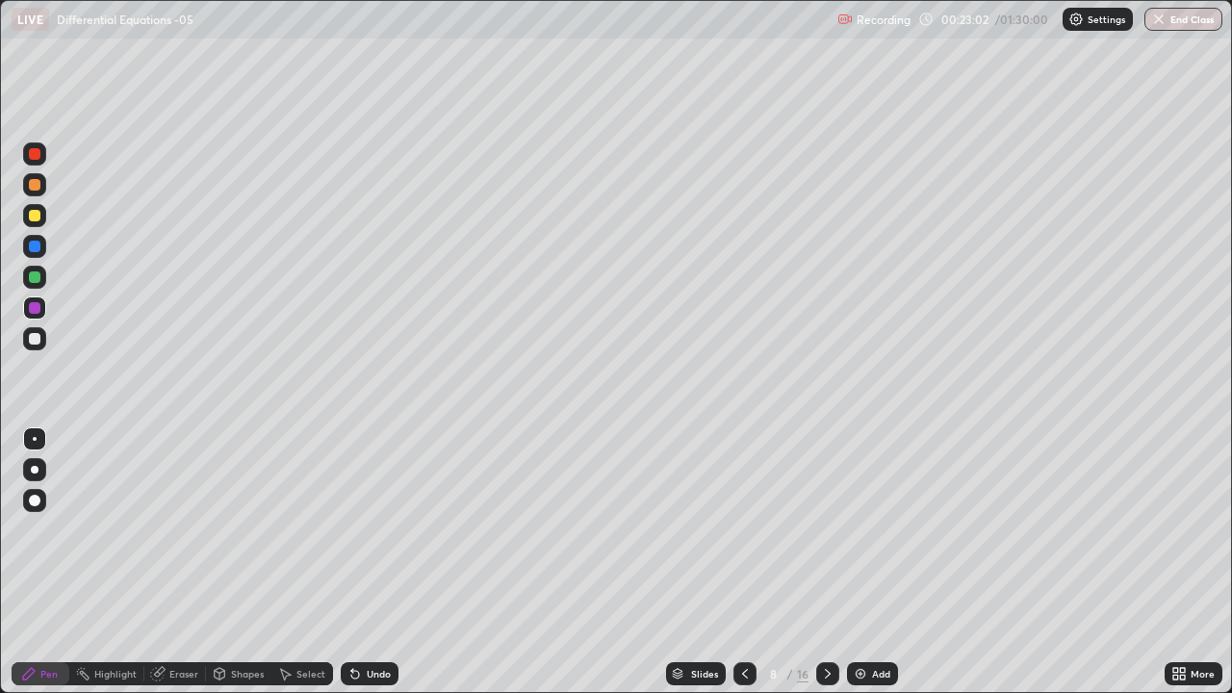
click at [743, 562] on icon at bounding box center [744, 673] width 15 height 15
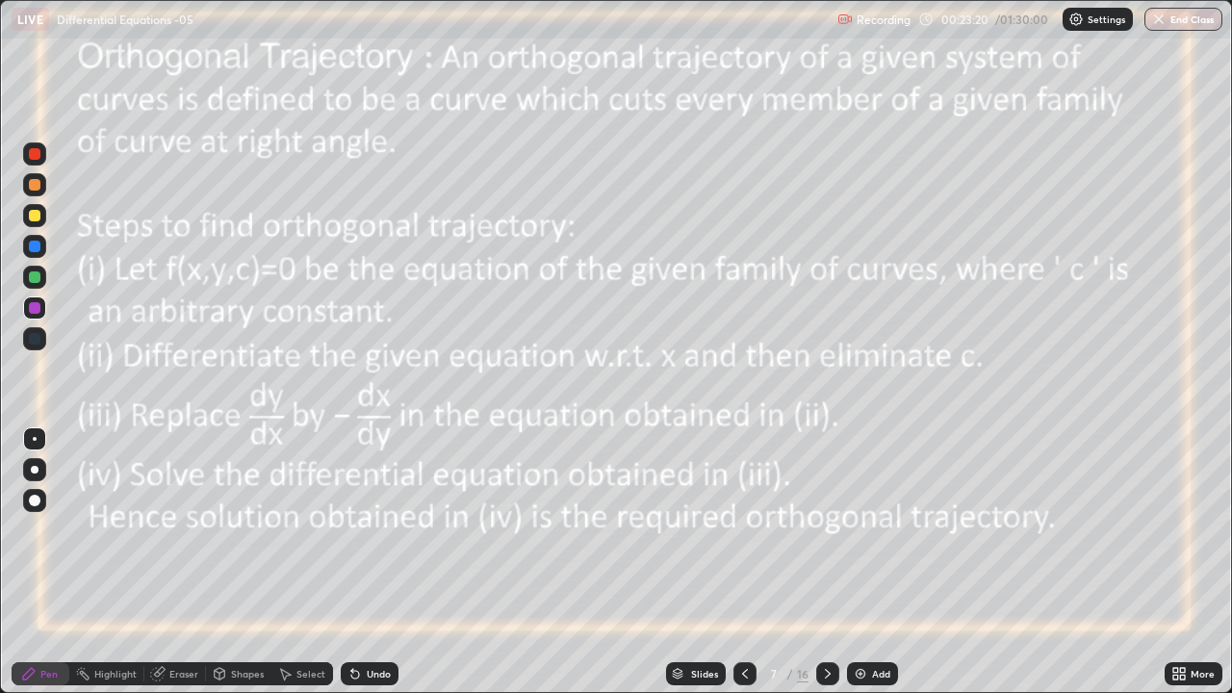
click at [826, 562] on icon at bounding box center [827, 673] width 15 height 15
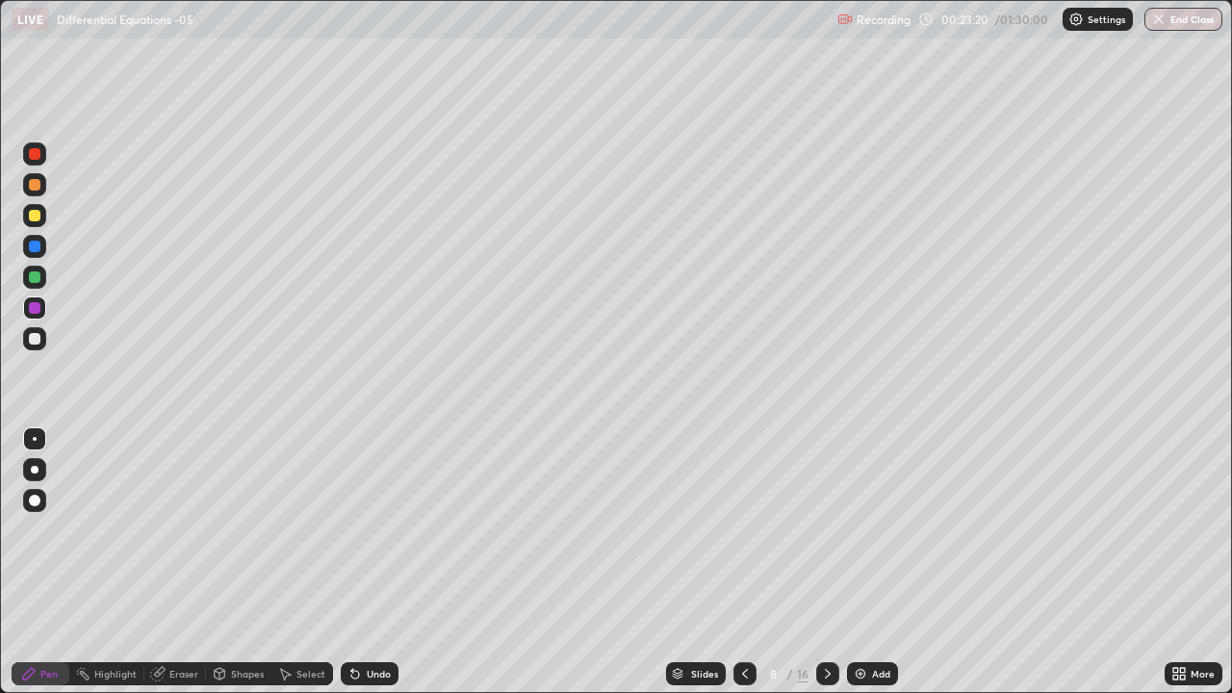
click at [834, 562] on div at bounding box center [827, 673] width 23 height 23
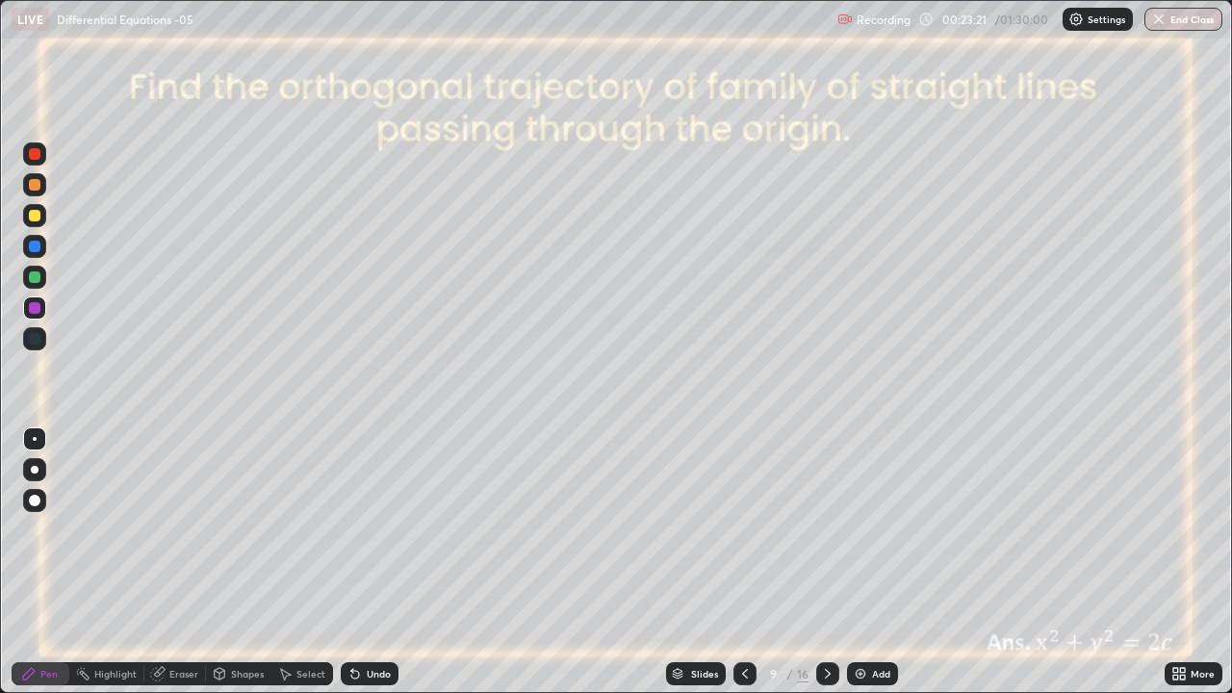
click at [828, 562] on icon at bounding box center [828, 674] width 6 height 10
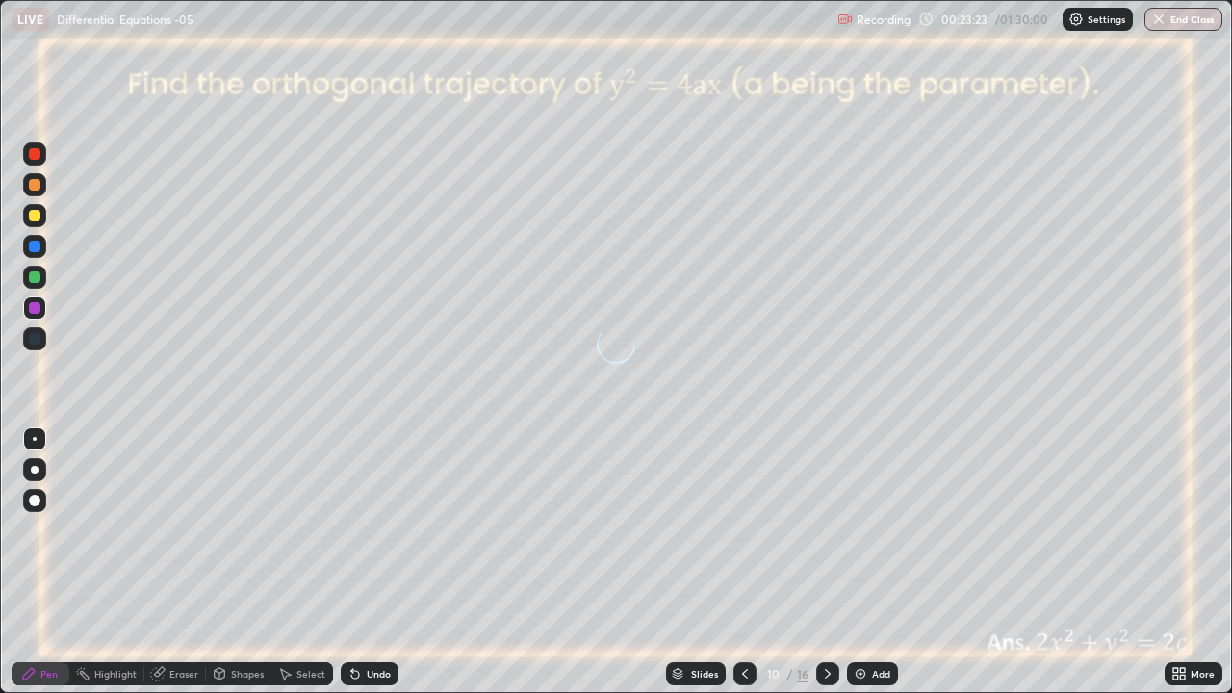
click at [743, 562] on icon at bounding box center [744, 673] width 15 height 15
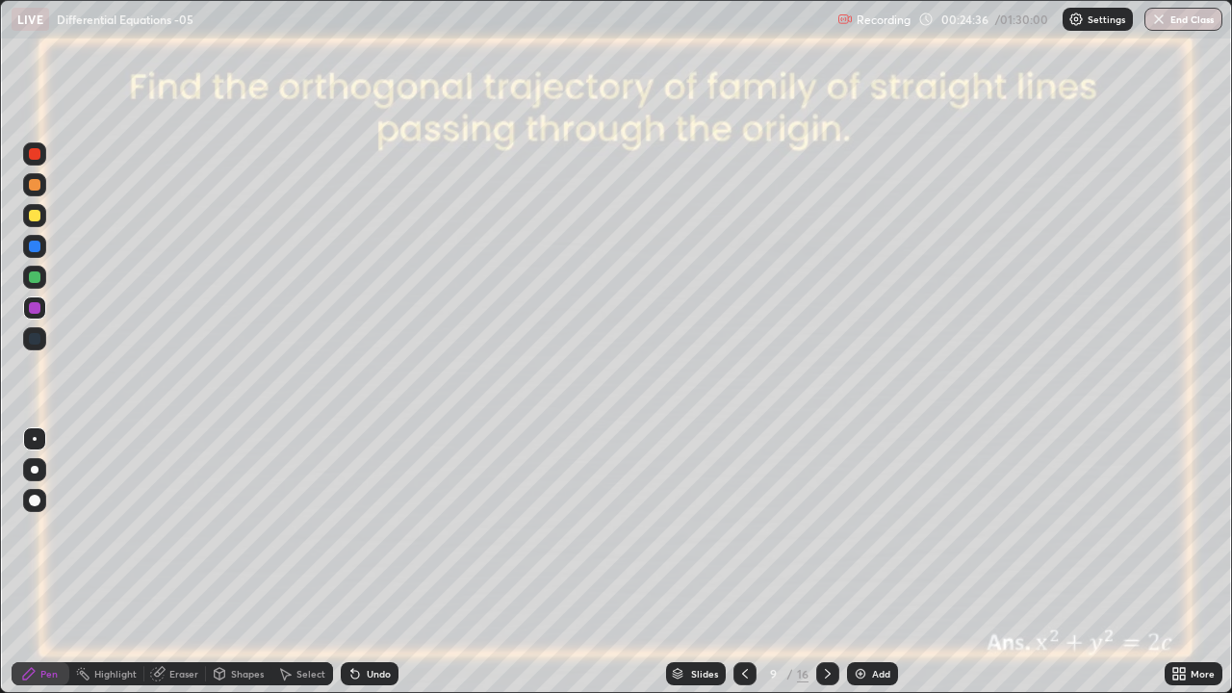
click at [826, 562] on icon at bounding box center [828, 674] width 6 height 10
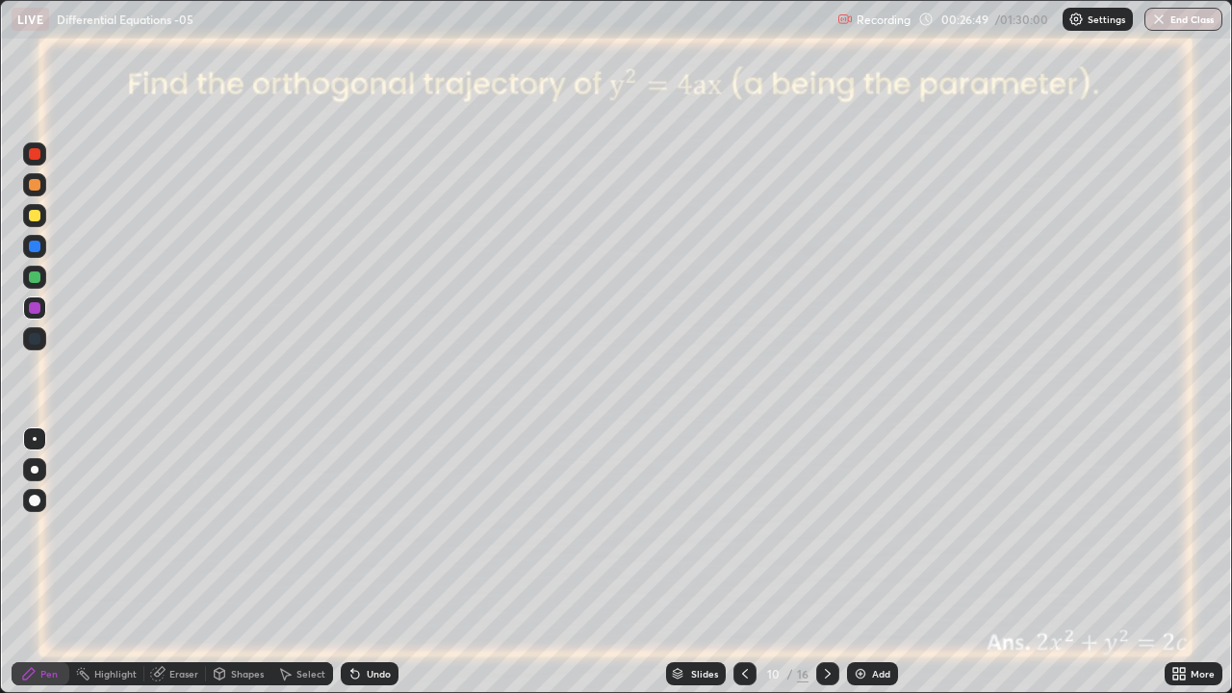
click at [34, 248] on div at bounding box center [35, 247] width 12 height 12
click at [370, 562] on div "Undo" at bounding box center [379, 674] width 24 height 10
click at [367, 562] on div "Undo" at bounding box center [379, 674] width 24 height 10
click at [361, 562] on div "Undo" at bounding box center [370, 673] width 58 height 23
click at [360, 562] on icon at bounding box center [354, 673] width 15 height 15
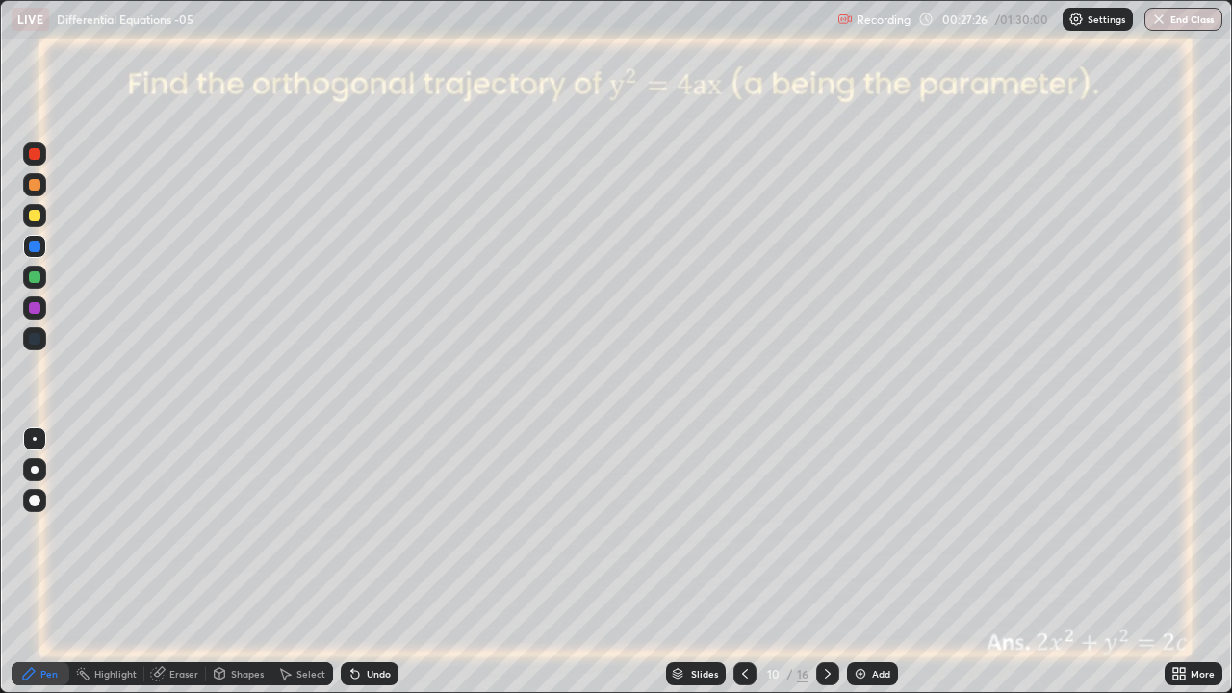
click at [352, 562] on icon at bounding box center [355, 675] width 8 height 8
click at [351, 562] on icon at bounding box center [352, 670] width 2 height 2
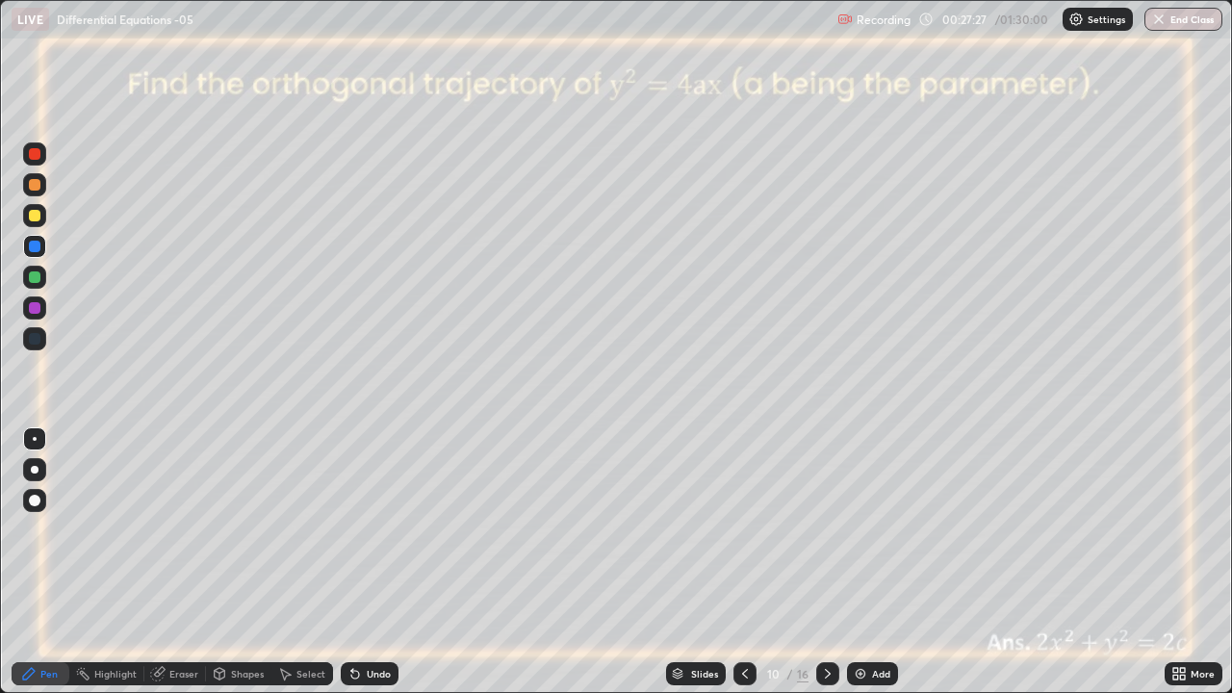
click at [351, 562] on icon at bounding box center [352, 670] width 2 height 2
click at [351, 562] on icon at bounding box center [355, 675] width 8 height 8
click at [355, 562] on icon at bounding box center [355, 675] width 8 height 8
click at [353, 562] on icon at bounding box center [355, 675] width 8 height 8
click at [38, 306] on div at bounding box center [35, 308] width 12 height 12
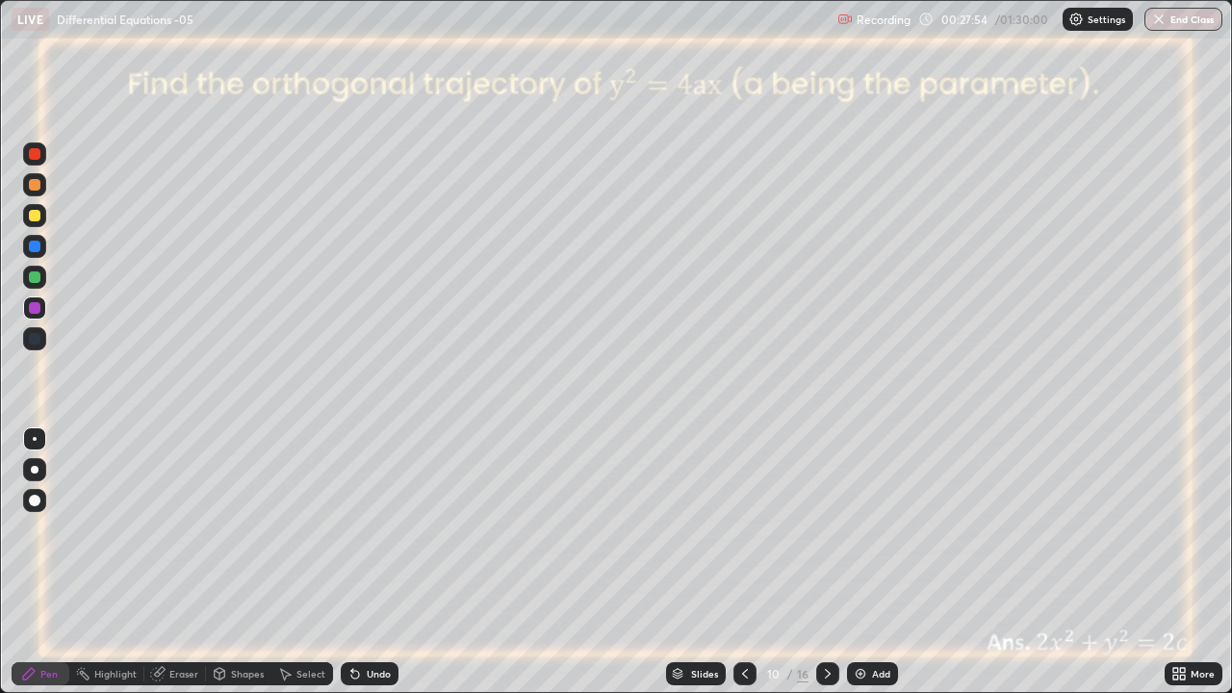
click at [375, 562] on div "Undo" at bounding box center [379, 674] width 24 height 10
click at [30, 281] on div at bounding box center [35, 277] width 12 height 12
click at [832, 562] on icon at bounding box center [827, 673] width 15 height 15
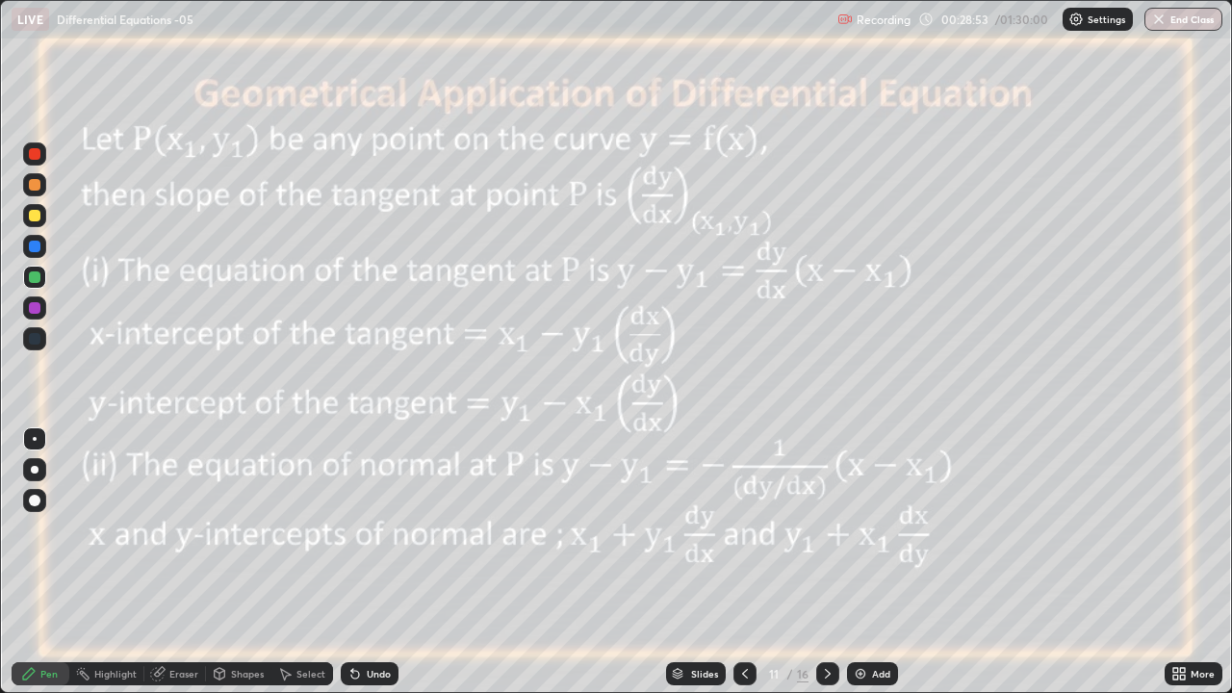
click at [747, 562] on icon at bounding box center [744, 673] width 15 height 15
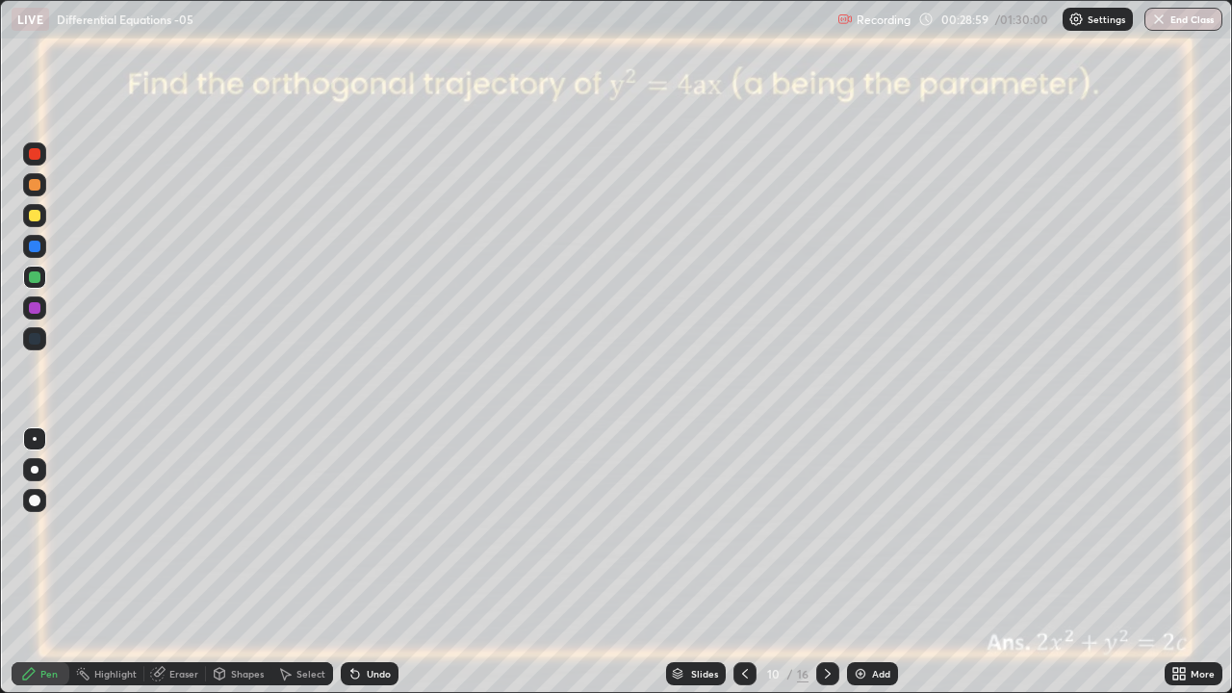
click at [369, 562] on div "Undo" at bounding box center [379, 674] width 24 height 10
click at [370, 562] on div "Undo" at bounding box center [379, 674] width 24 height 10
click at [388, 562] on div "Undo" at bounding box center [379, 674] width 24 height 10
click at [388, 562] on div "Undo" at bounding box center [370, 673] width 58 height 23
click at [827, 562] on icon at bounding box center [827, 673] width 15 height 15
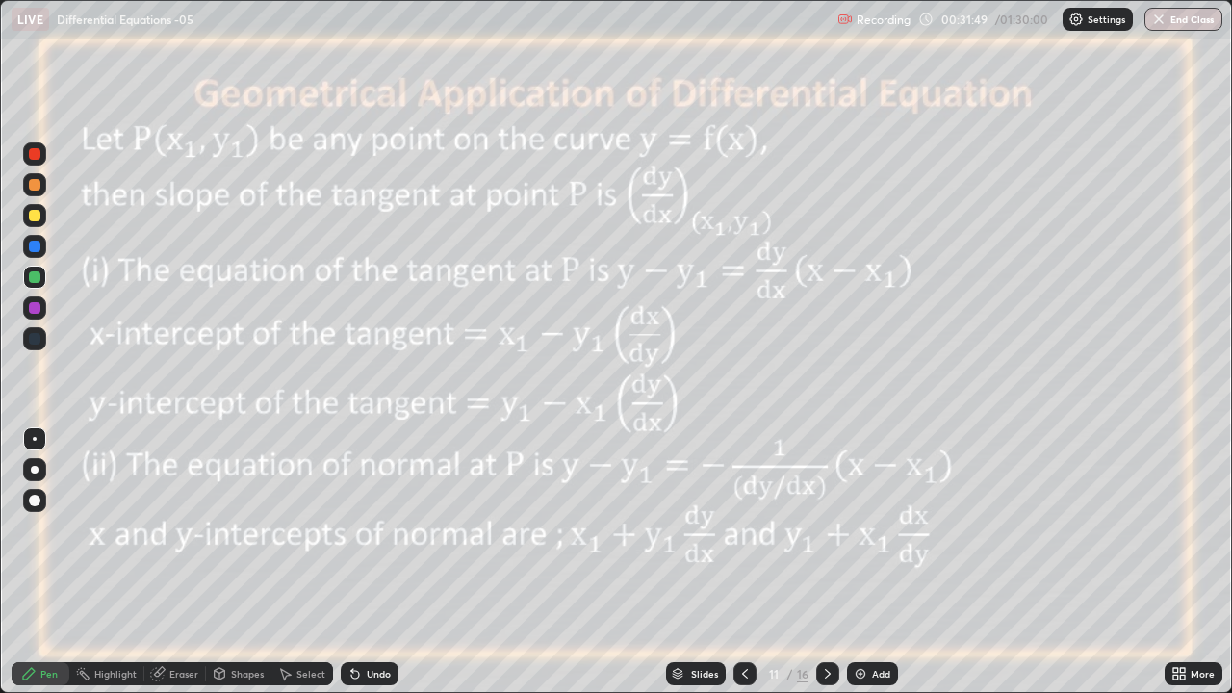
click at [38, 309] on div at bounding box center [35, 308] width 12 height 12
click at [826, 562] on icon at bounding box center [827, 673] width 15 height 15
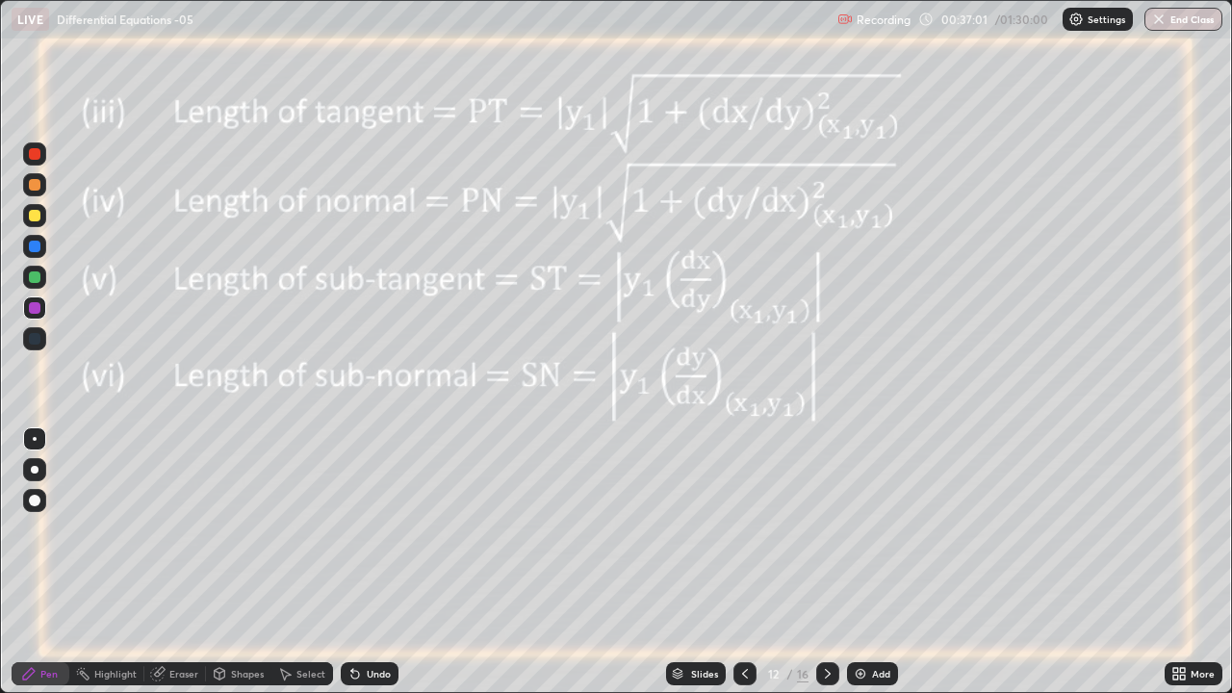
click at [33, 277] on div at bounding box center [35, 277] width 12 height 12
click at [33, 218] on div at bounding box center [35, 216] width 12 height 12
click at [31, 309] on div at bounding box center [35, 308] width 12 height 12
click at [34, 218] on div at bounding box center [35, 216] width 12 height 12
click at [380, 562] on div "Undo" at bounding box center [379, 674] width 24 height 10
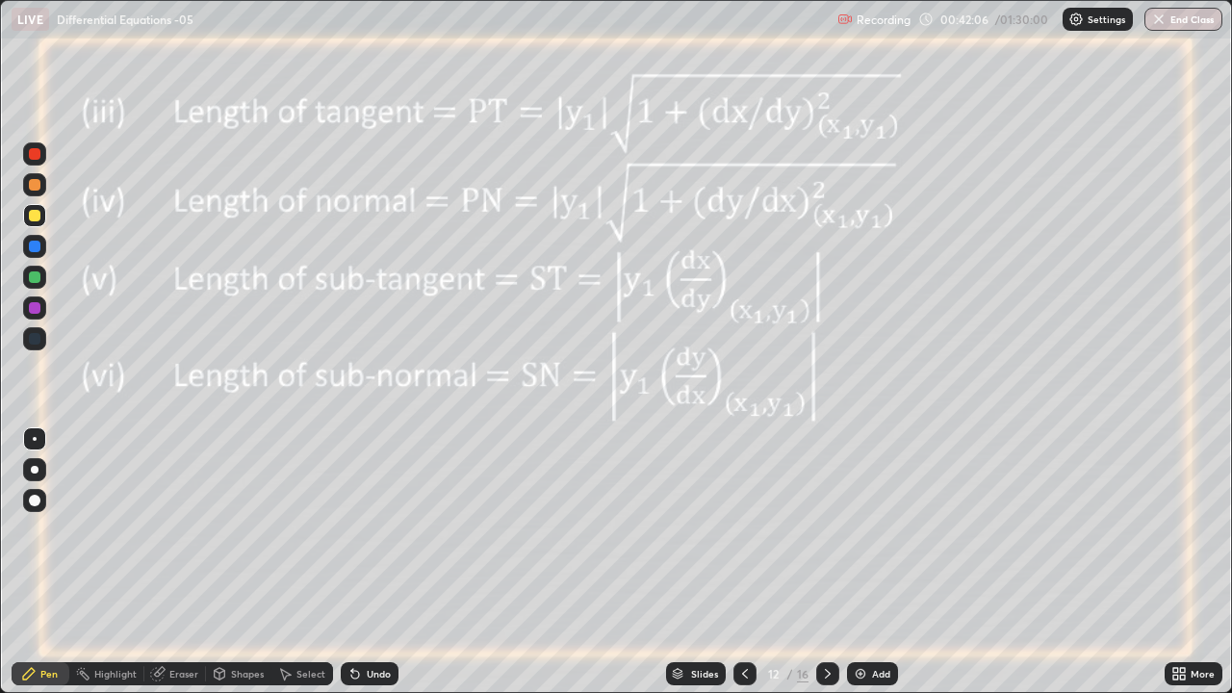
click at [380, 562] on div "Undo" at bounding box center [370, 673] width 58 height 23
click at [826, 562] on icon at bounding box center [827, 673] width 15 height 15
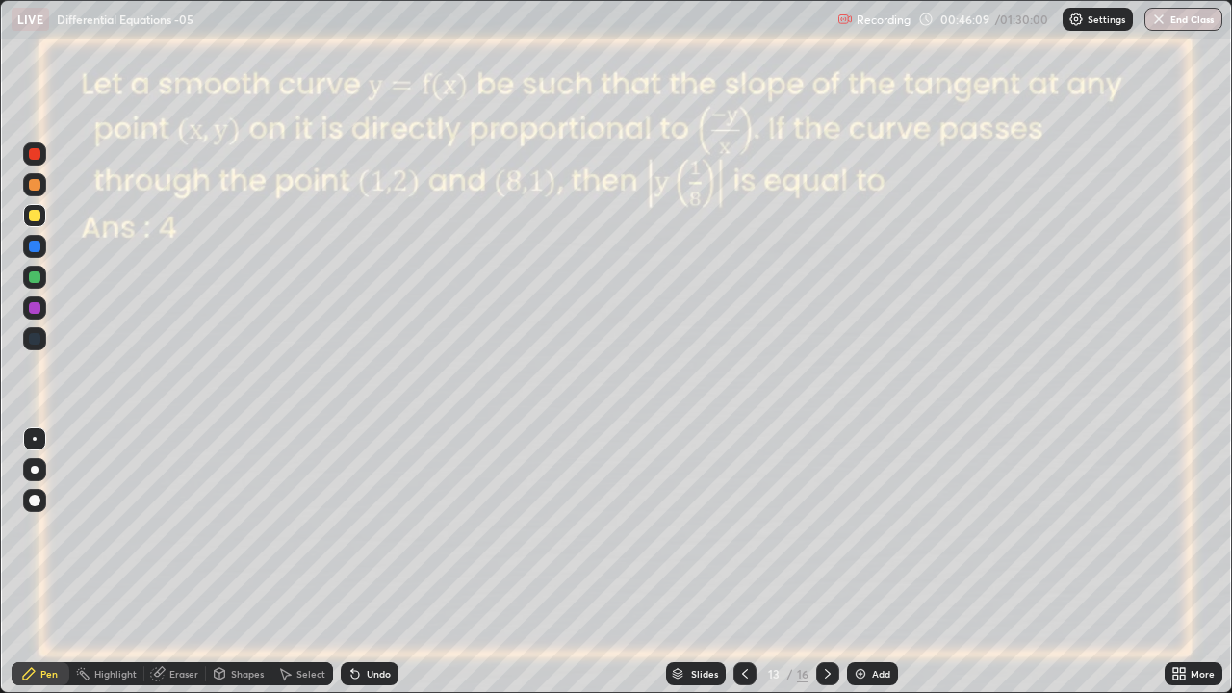
click at [35, 246] on div at bounding box center [35, 247] width 12 height 12
click at [378, 562] on div "Undo" at bounding box center [379, 674] width 24 height 10
click at [369, 562] on div "Undo" at bounding box center [370, 673] width 58 height 23
click at [378, 562] on div "Undo" at bounding box center [379, 674] width 24 height 10
click at [390, 562] on div "Undo" at bounding box center [370, 673] width 58 height 23
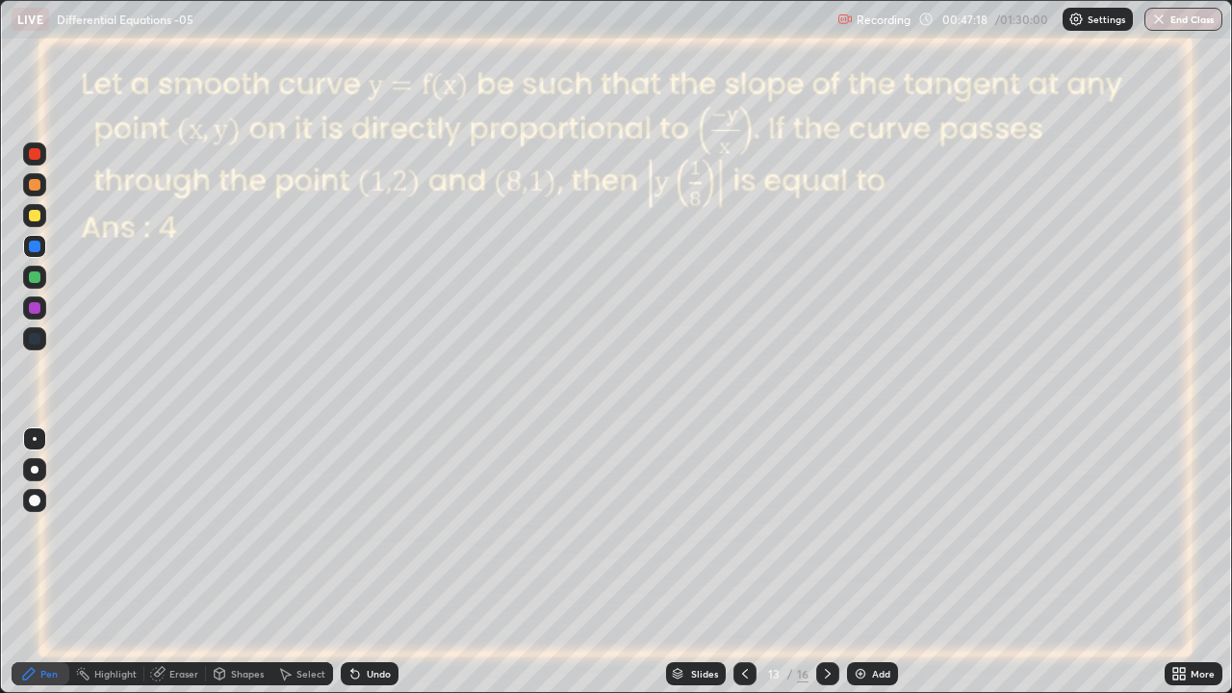
click at [389, 562] on div "Undo" at bounding box center [370, 673] width 58 height 23
click at [375, 562] on div "Undo" at bounding box center [379, 674] width 24 height 10
click at [159, 562] on icon at bounding box center [159, 672] width 11 height 10
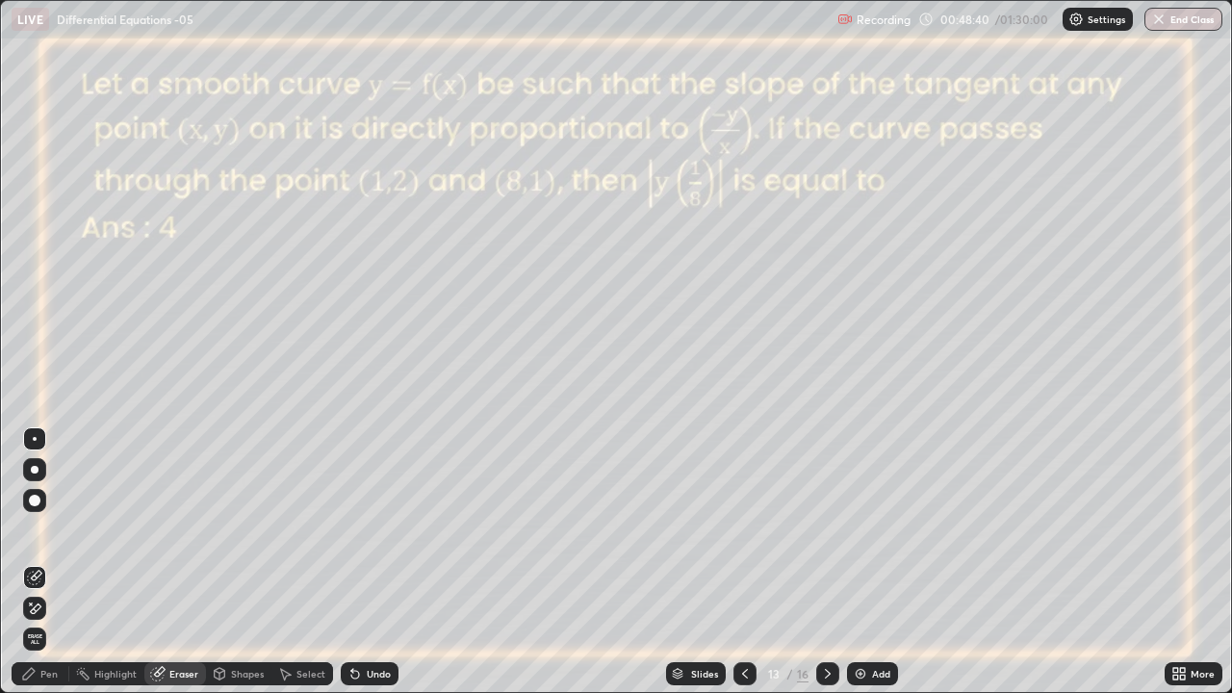
click at [38, 562] on div "Pen" at bounding box center [41, 673] width 58 height 23
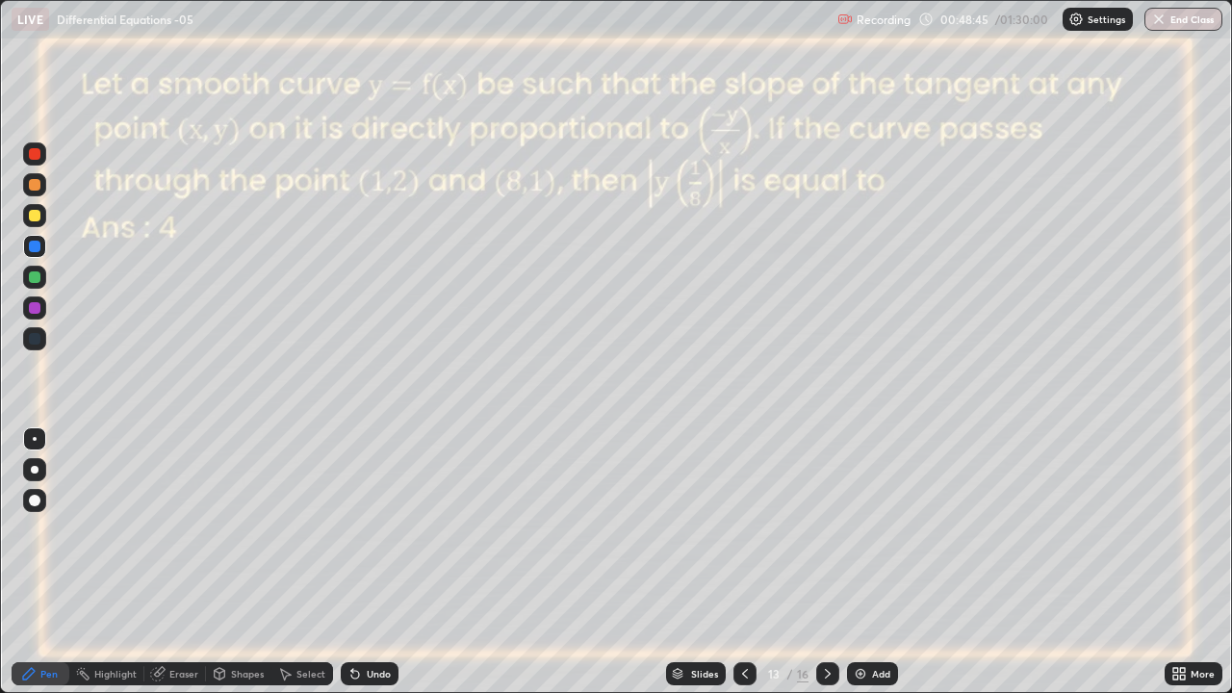
click at [176, 562] on div "Eraser" at bounding box center [183, 674] width 29 height 10
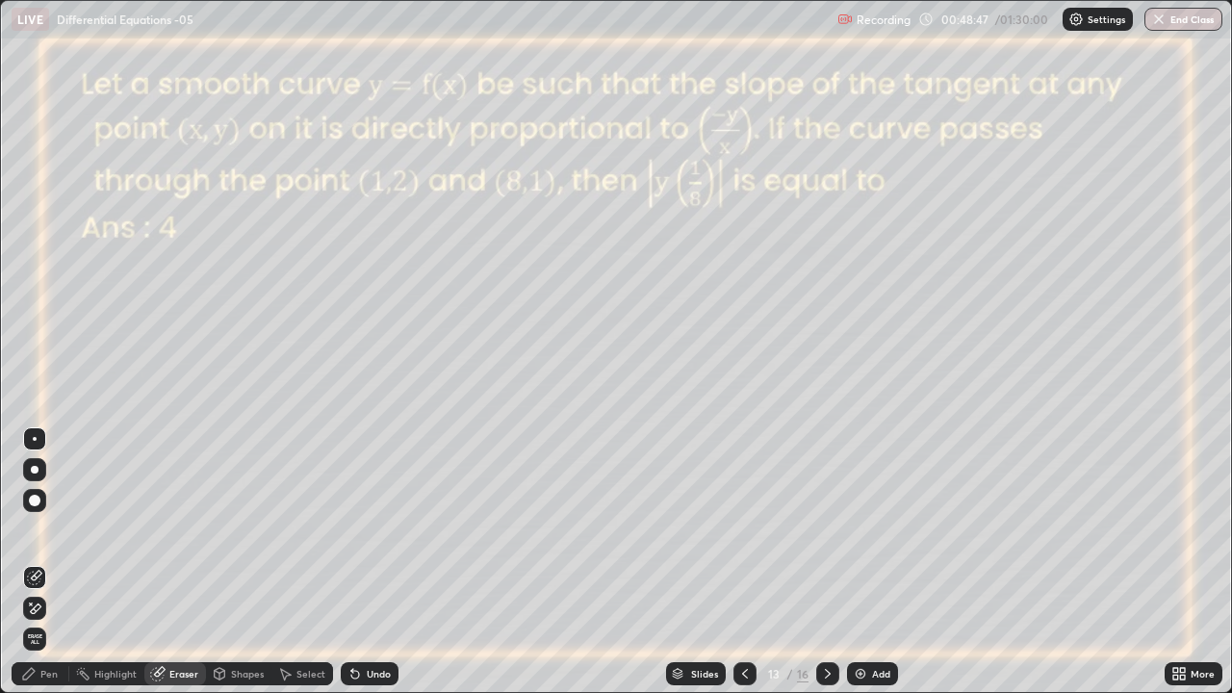
click at [35, 562] on icon at bounding box center [28, 673] width 15 height 15
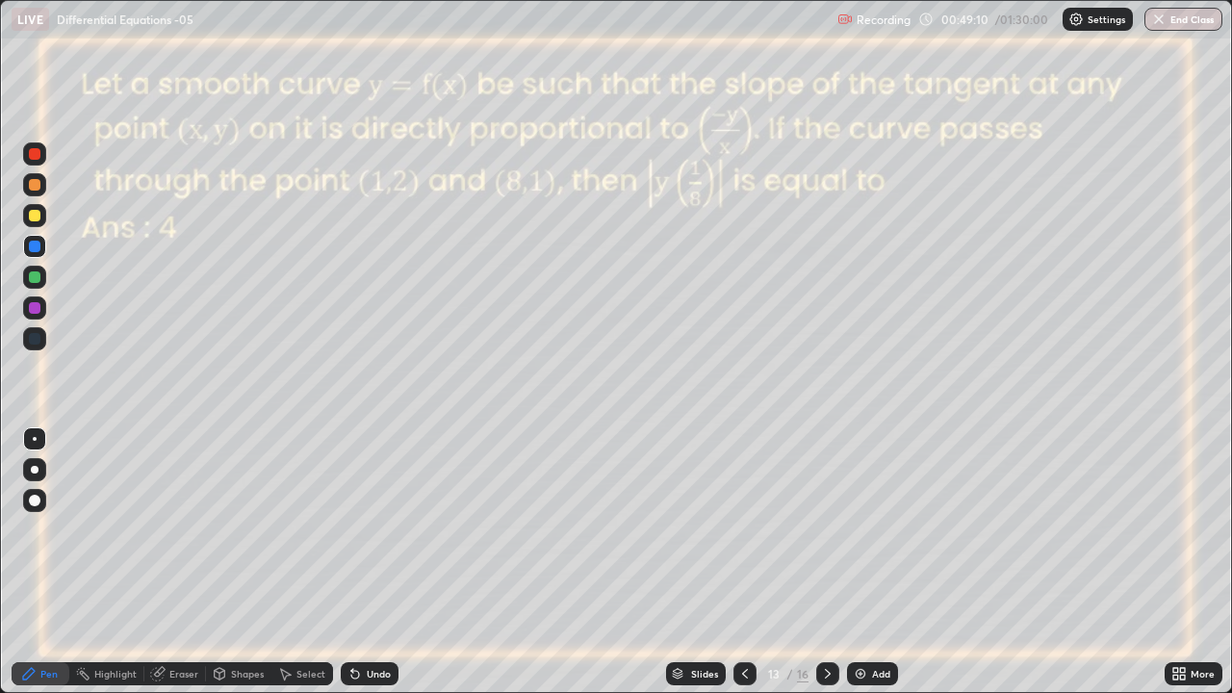
click at [358, 562] on icon at bounding box center [354, 673] width 15 height 15
click at [362, 562] on div "Undo" at bounding box center [370, 673] width 58 height 23
click at [352, 562] on icon at bounding box center [355, 675] width 8 height 8
click at [355, 562] on icon at bounding box center [355, 675] width 8 height 8
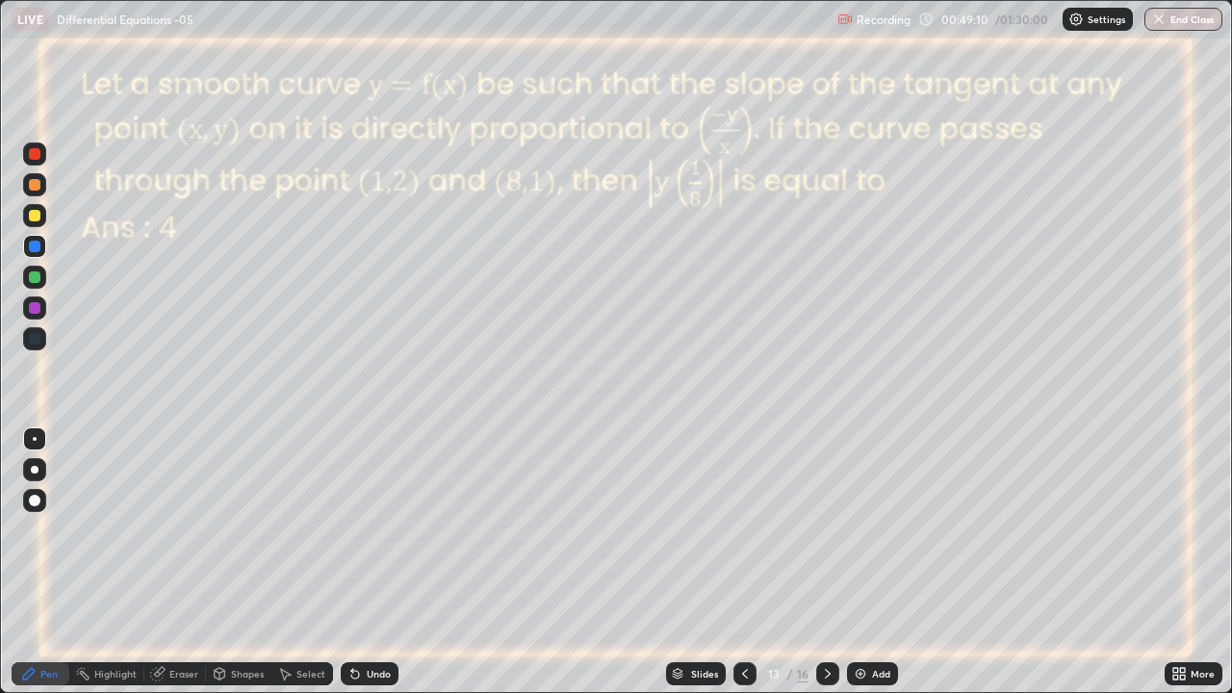
click at [356, 562] on icon at bounding box center [354, 673] width 15 height 15
click at [354, 562] on icon at bounding box center [355, 675] width 8 height 8
click at [33, 309] on div at bounding box center [35, 308] width 12 height 12
click at [373, 562] on div "Undo" at bounding box center [379, 674] width 24 height 10
click at [375, 562] on div "Undo" at bounding box center [379, 674] width 24 height 10
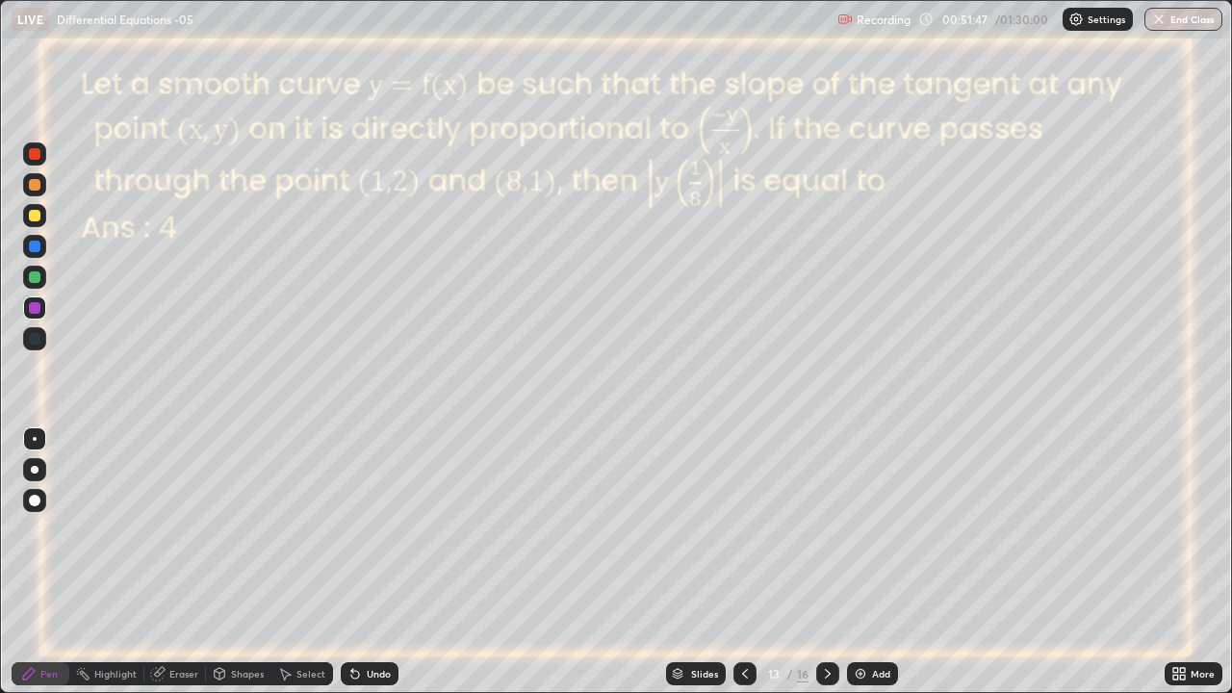
click at [377, 562] on div "Undo" at bounding box center [379, 674] width 24 height 10
click at [375, 562] on div "Undo" at bounding box center [379, 674] width 24 height 10
click at [372, 562] on div "Undo" at bounding box center [379, 674] width 24 height 10
click at [373, 562] on div "Undo" at bounding box center [379, 674] width 24 height 10
click at [372, 562] on div "Undo" at bounding box center [379, 674] width 24 height 10
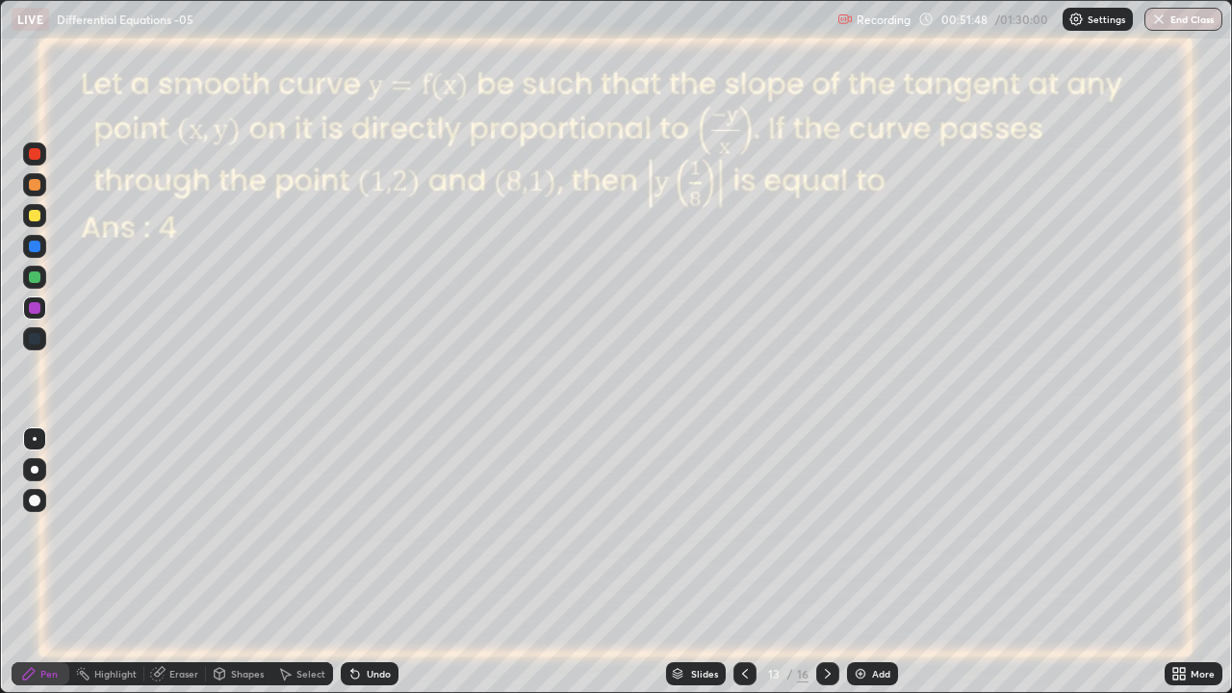
click at [372, 562] on div "Undo" at bounding box center [379, 674] width 24 height 10
click at [368, 562] on div "Undo" at bounding box center [379, 674] width 24 height 10
click at [826, 562] on icon at bounding box center [828, 674] width 6 height 10
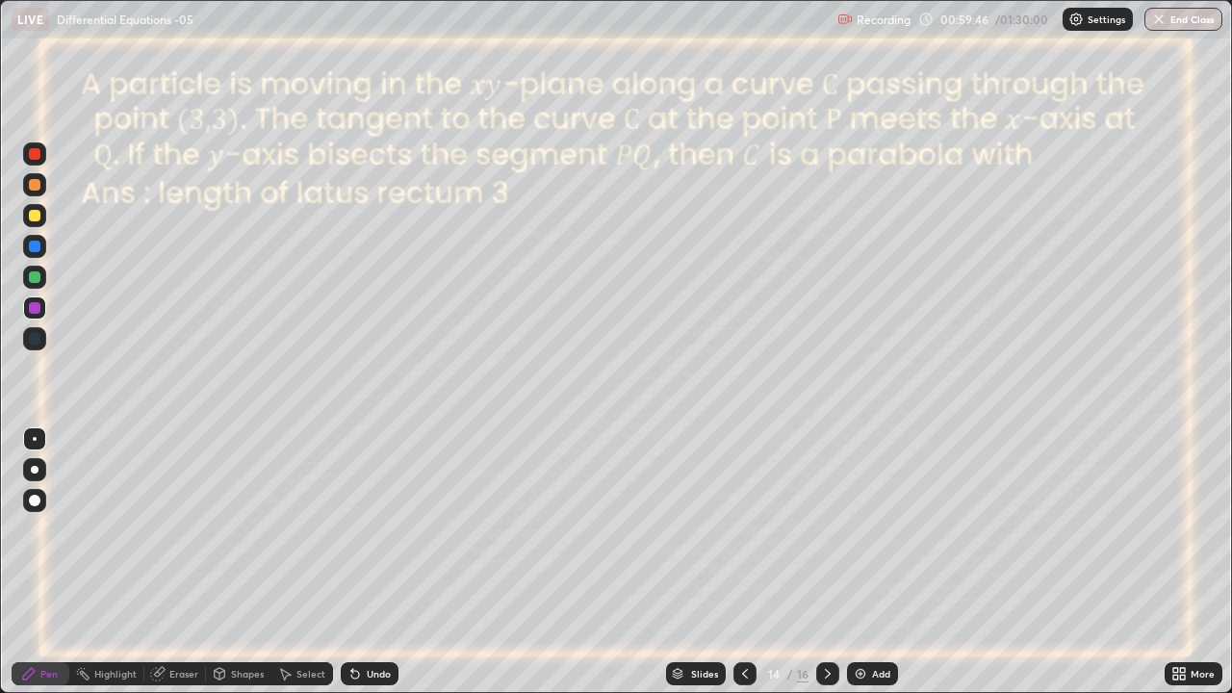
click at [386, 562] on div "Undo" at bounding box center [379, 674] width 24 height 10
click at [389, 562] on div "Undo" at bounding box center [370, 673] width 58 height 23
click at [38, 248] on div at bounding box center [35, 247] width 12 height 12
click at [867, 562] on div "Add" at bounding box center [872, 673] width 51 height 23
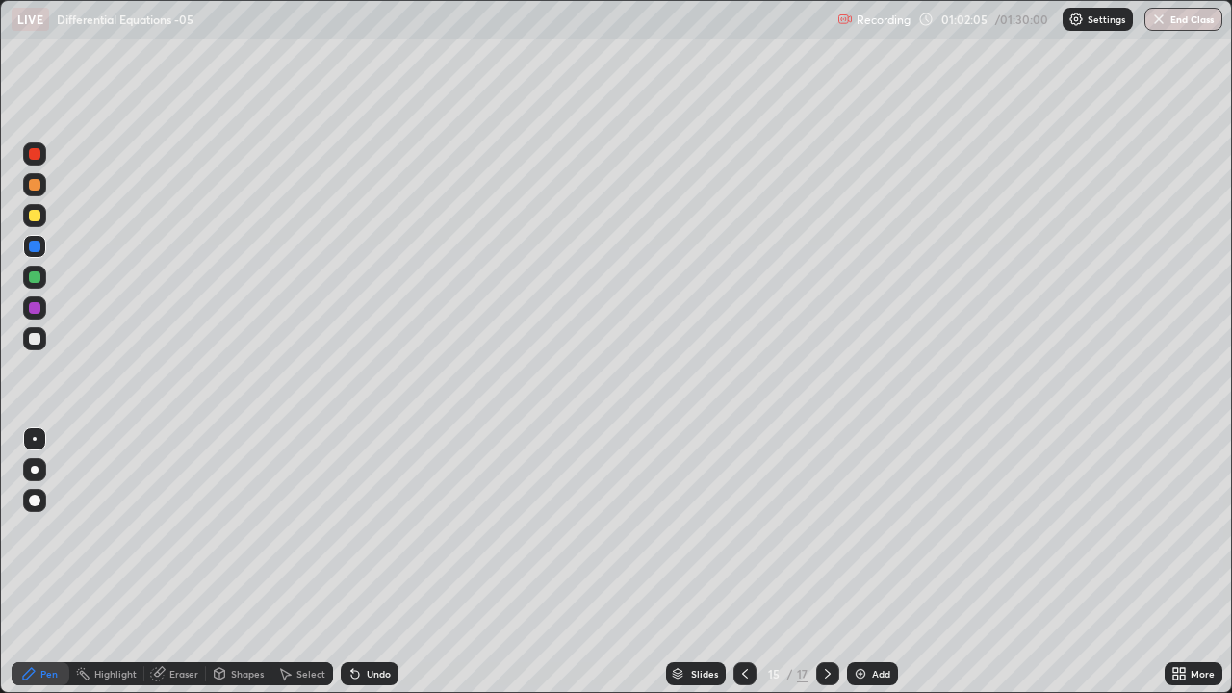
click at [743, 562] on icon at bounding box center [745, 674] width 6 height 10
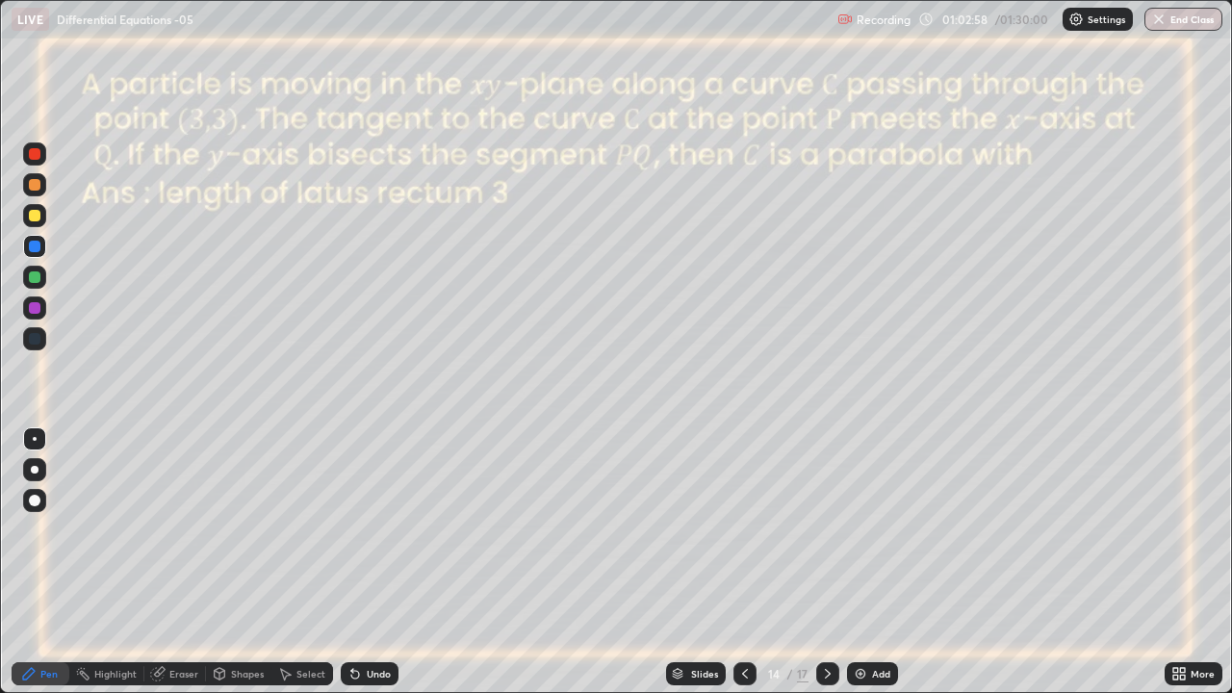
click at [159, 562] on icon at bounding box center [159, 672] width 11 height 10
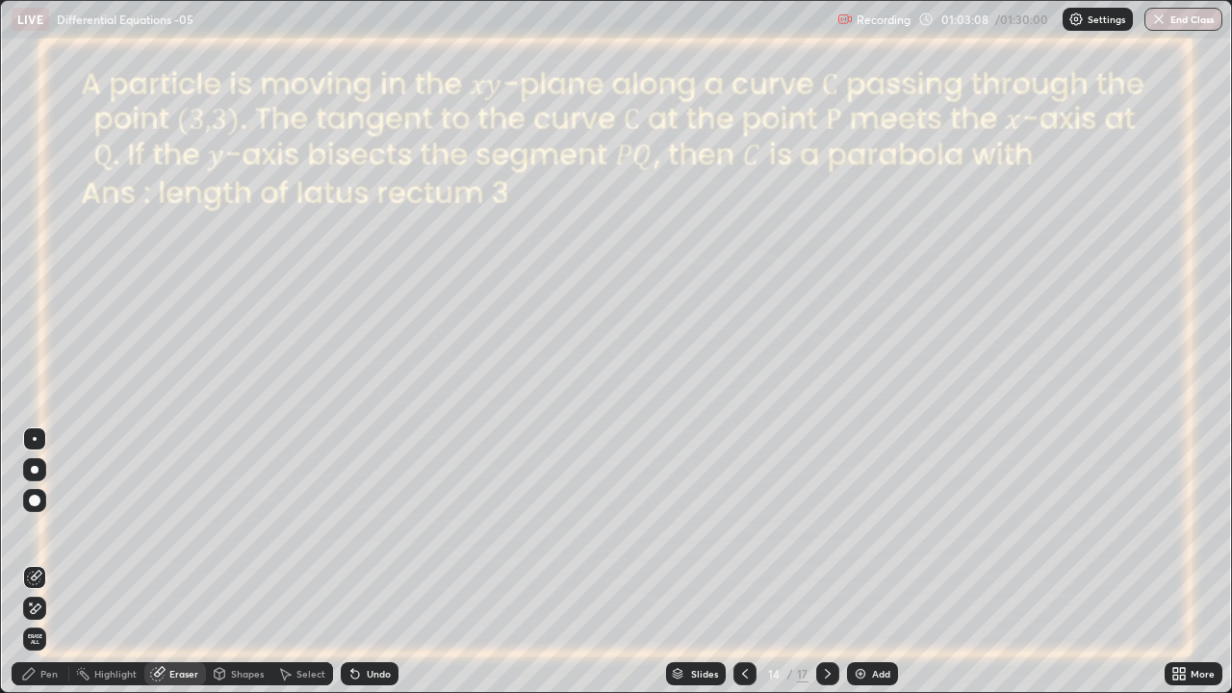
click at [44, 562] on div "Pen" at bounding box center [48, 674] width 17 height 10
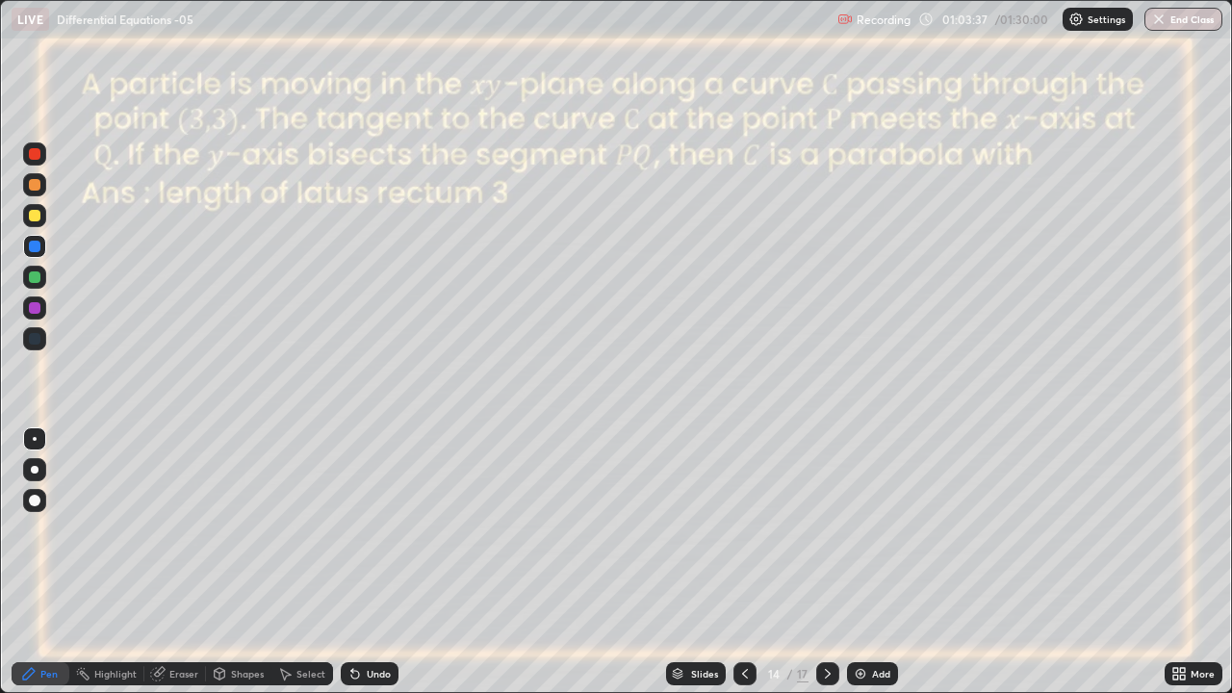
click at [360, 562] on div "Undo" at bounding box center [370, 673] width 58 height 23
click at [826, 562] on icon at bounding box center [827, 673] width 15 height 15
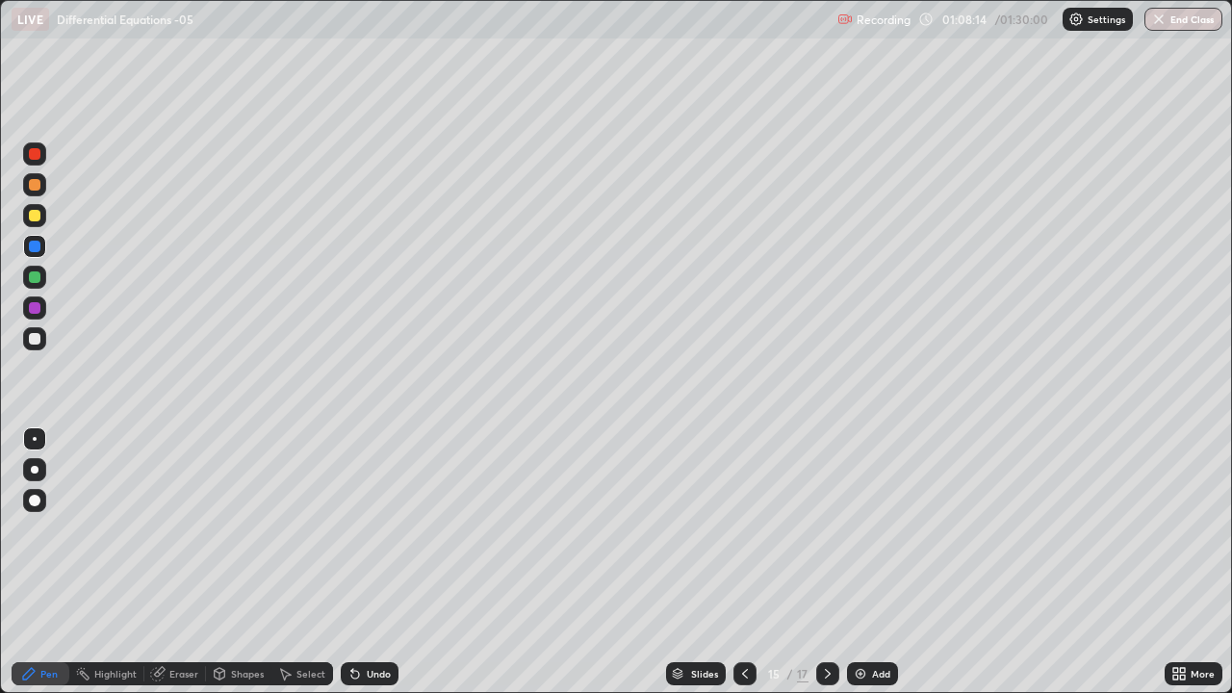
click at [824, 562] on icon at bounding box center [827, 673] width 15 height 15
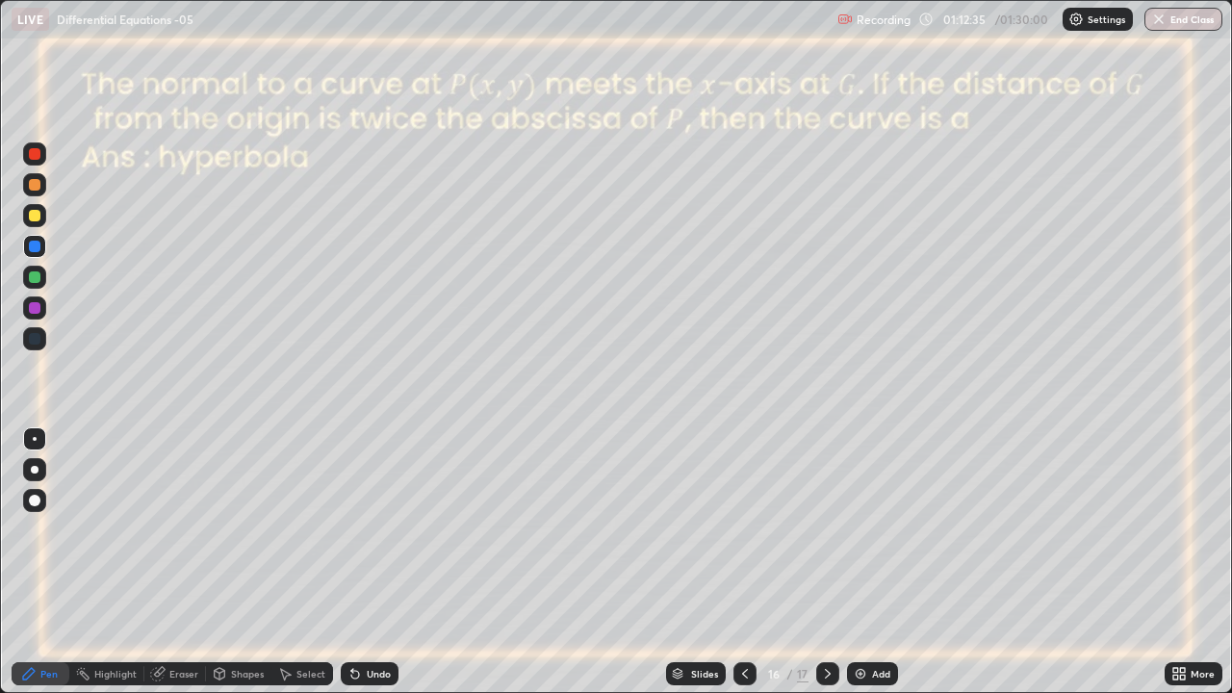
click at [373, 562] on div "Undo" at bounding box center [379, 674] width 24 height 10
click at [368, 562] on div "Undo" at bounding box center [379, 674] width 24 height 10
click at [372, 562] on div "Undo" at bounding box center [379, 674] width 24 height 10
click at [375, 562] on div "Undo" at bounding box center [379, 674] width 24 height 10
click at [351, 562] on icon at bounding box center [355, 675] width 8 height 8
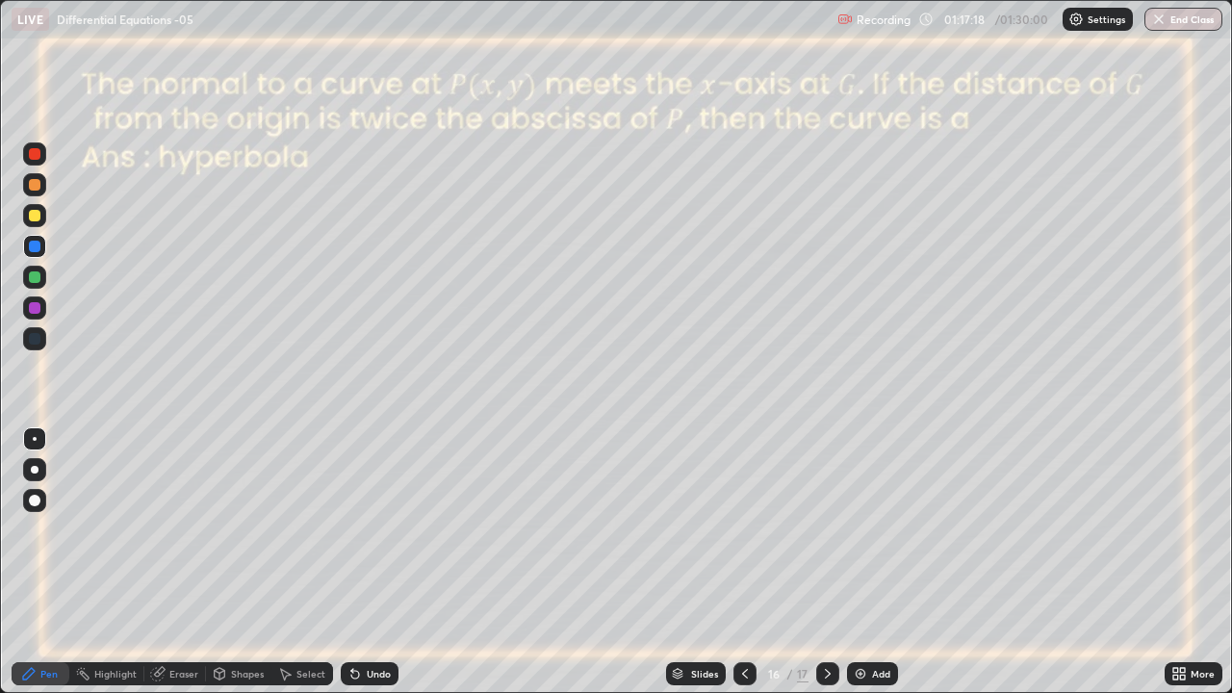
click at [172, 562] on div "Eraser" at bounding box center [183, 674] width 29 height 10
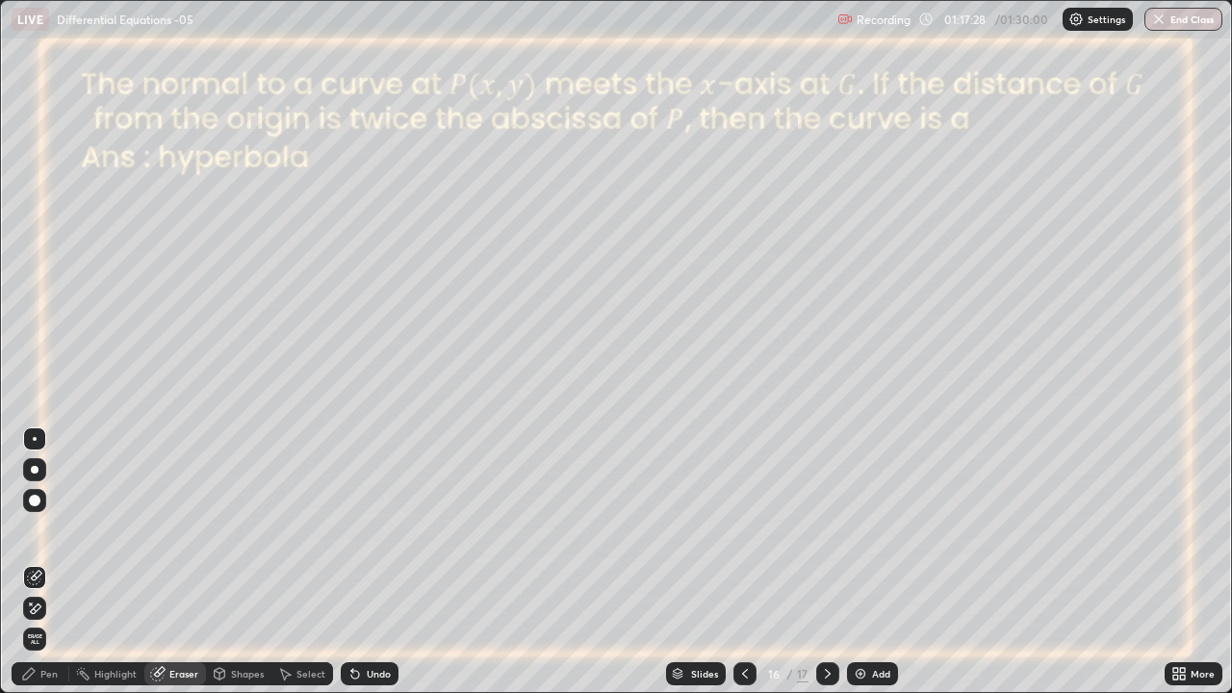
click at [377, 562] on div "Undo" at bounding box center [379, 674] width 24 height 10
click at [49, 562] on div "Pen" at bounding box center [48, 674] width 17 height 10
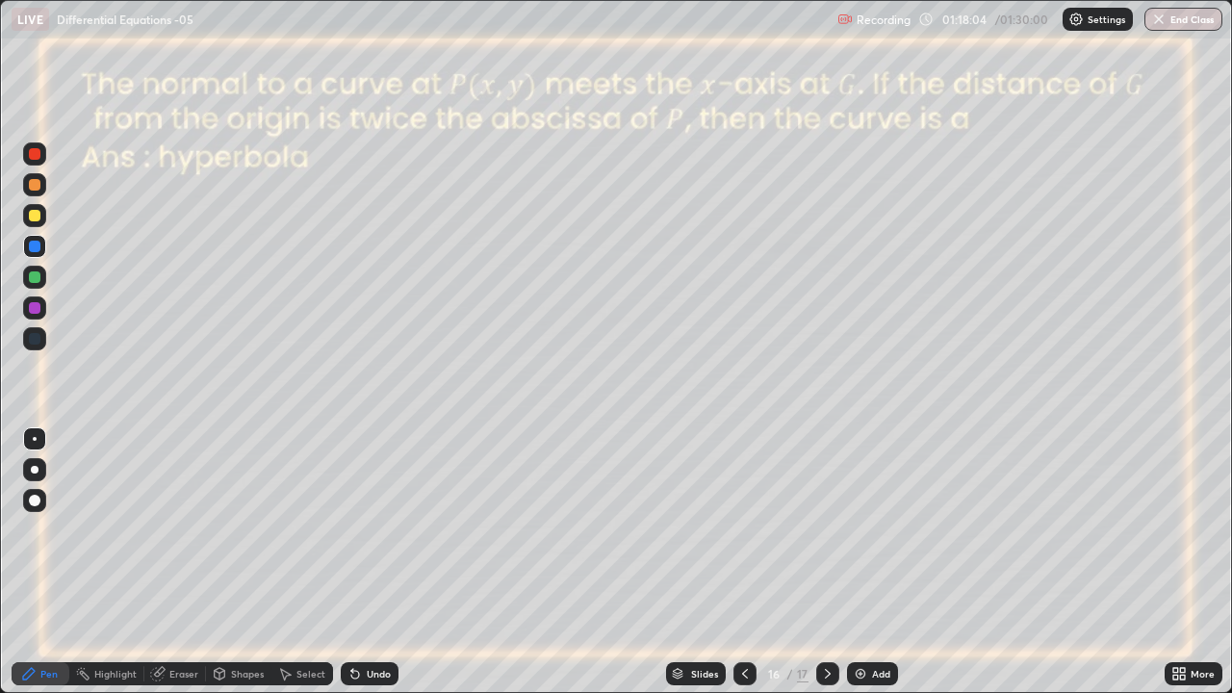
click at [177, 562] on div "Eraser" at bounding box center [183, 674] width 29 height 10
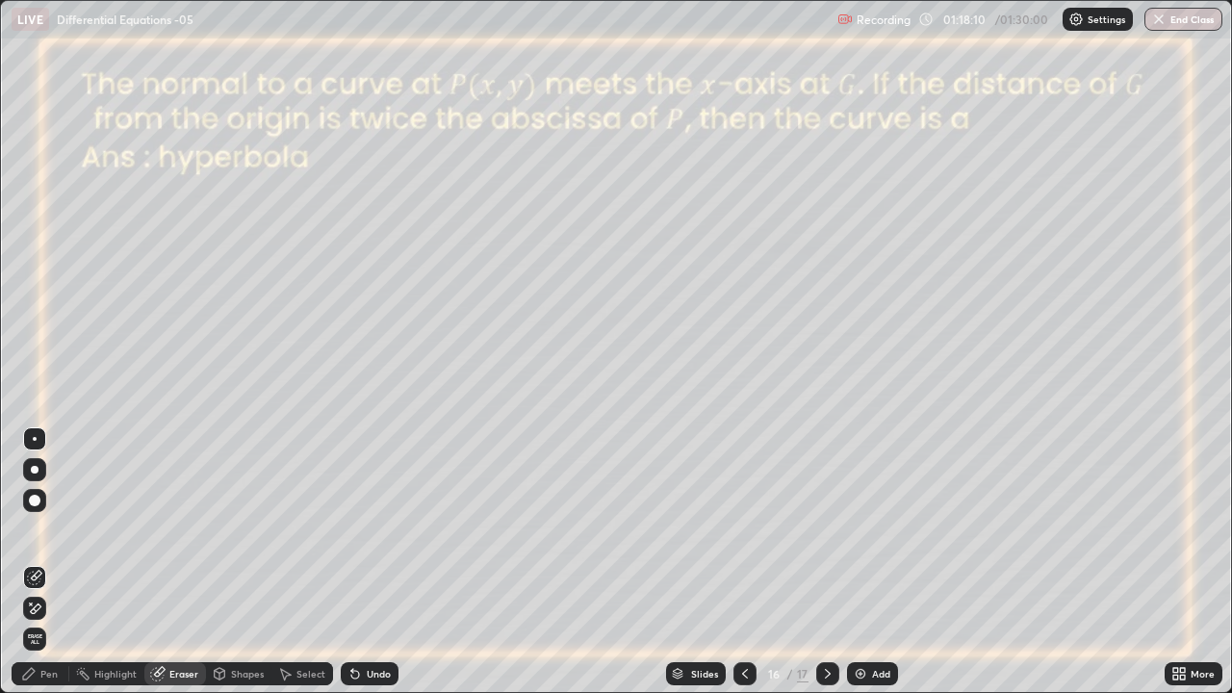
click at [54, 562] on div "Pen" at bounding box center [48, 674] width 17 height 10
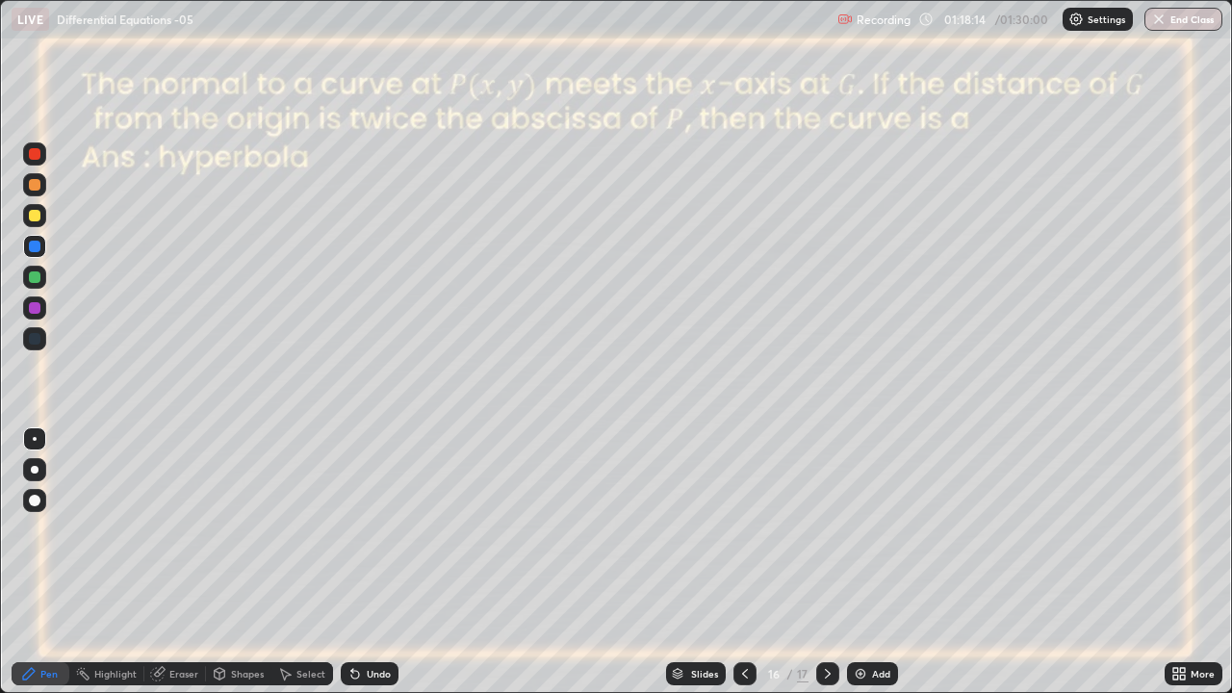
click at [166, 562] on div "Eraser" at bounding box center [175, 673] width 62 height 23
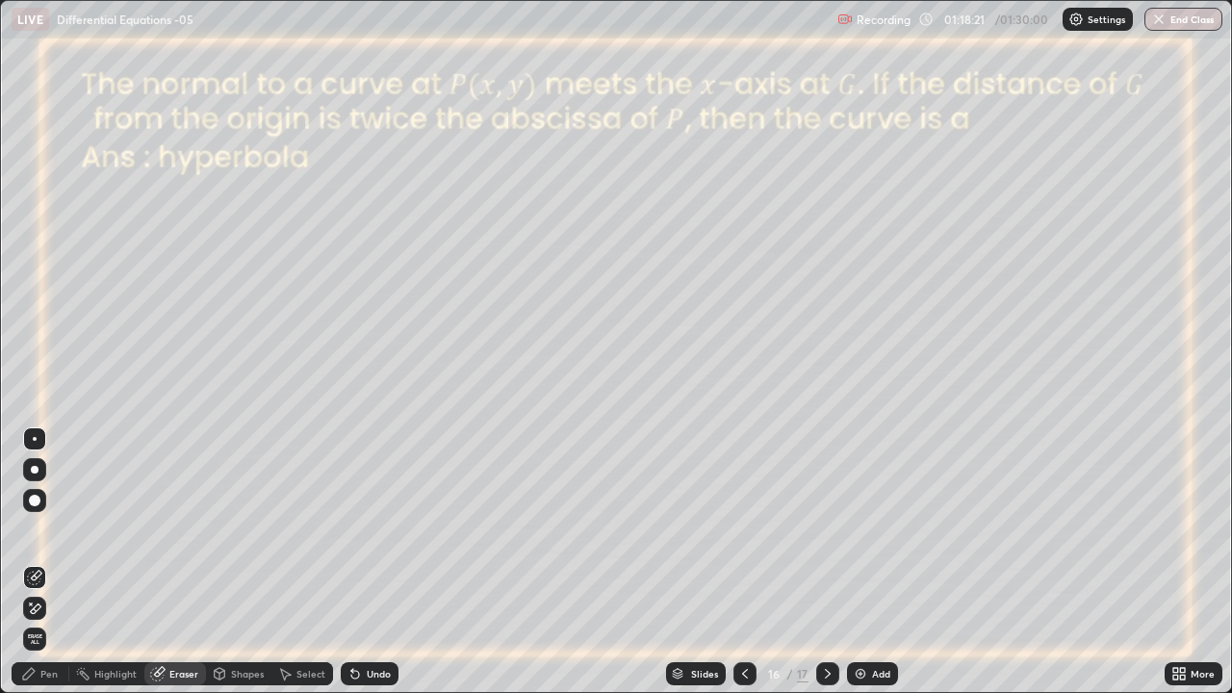
click at [34, 562] on icon at bounding box center [28, 673] width 15 height 15
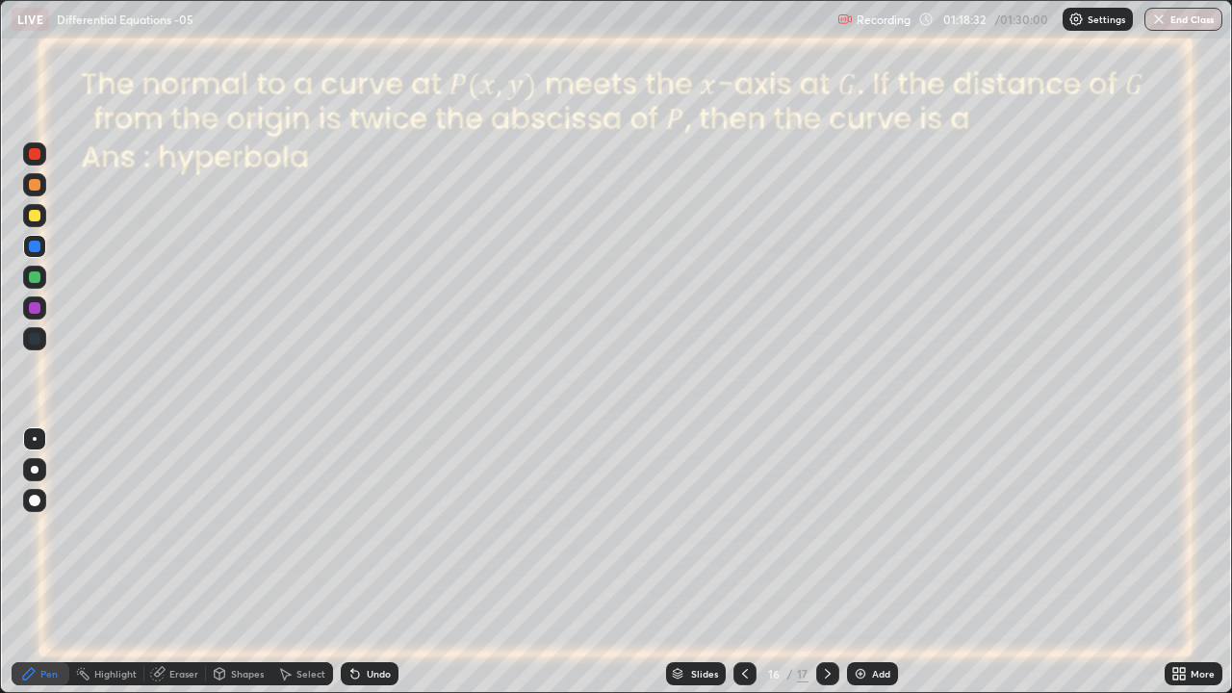
click at [348, 562] on icon at bounding box center [354, 673] width 15 height 15
click at [351, 562] on icon at bounding box center [352, 670] width 2 height 2
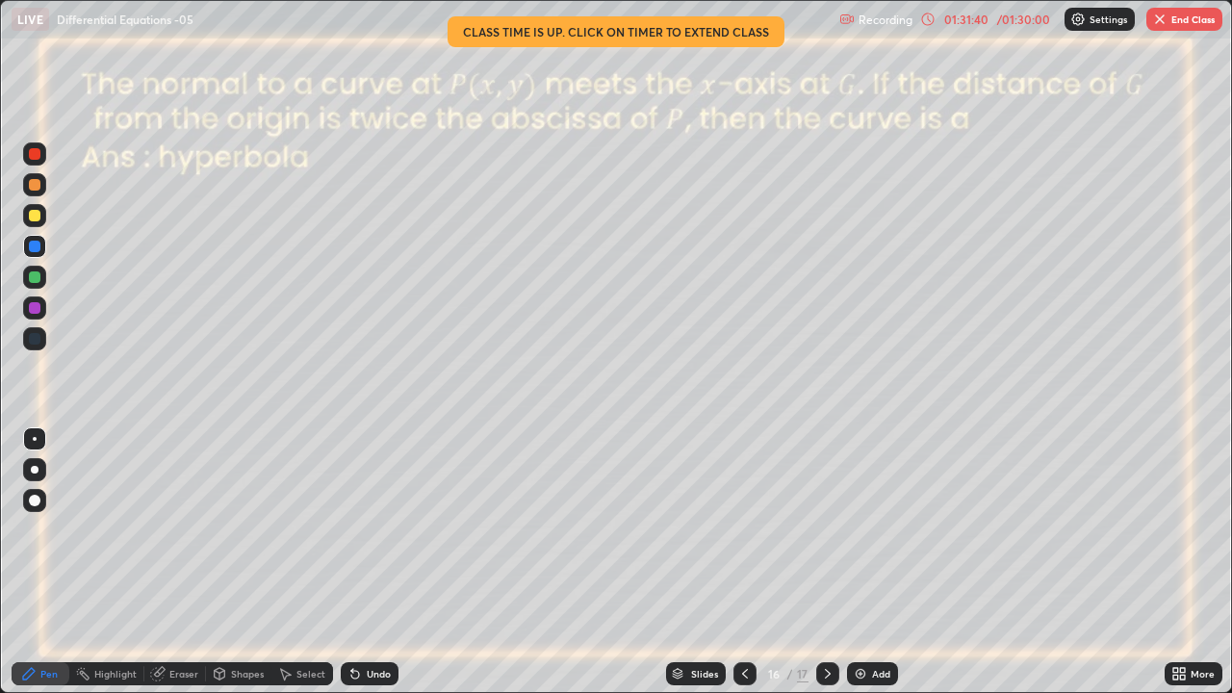
click at [1206, 29] on button "End Class" at bounding box center [1184, 19] width 76 height 23
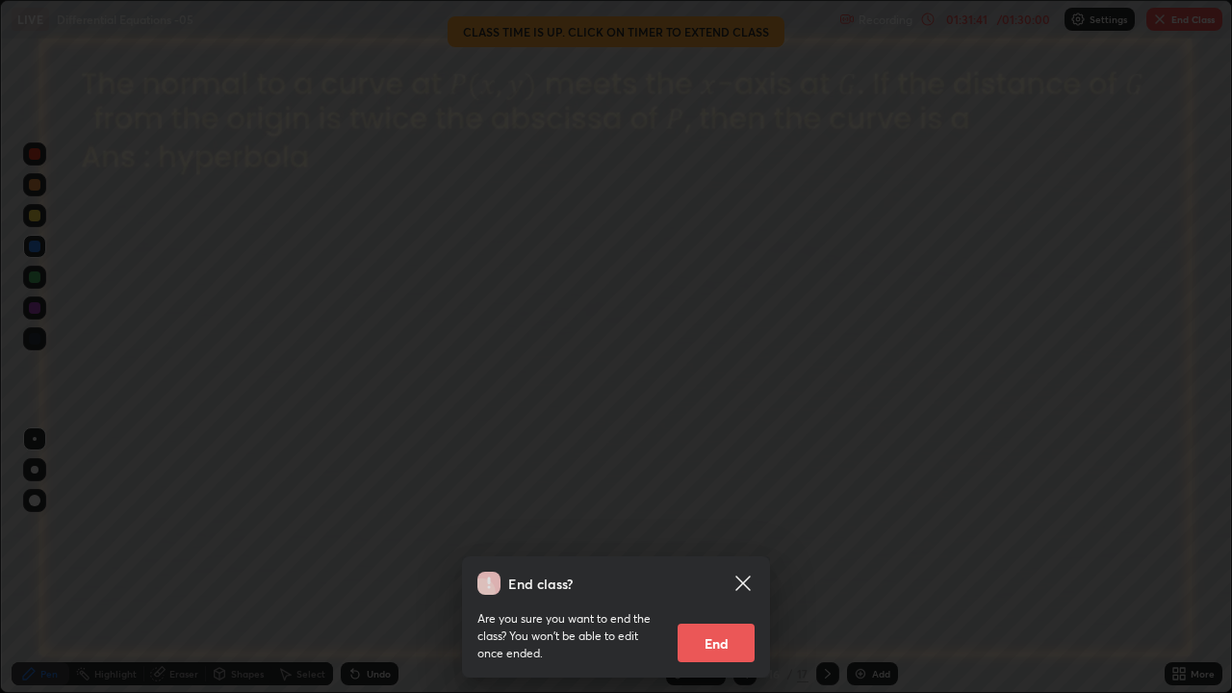
click at [728, 562] on button "End" at bounding box center [715, 642] width 77 height 38
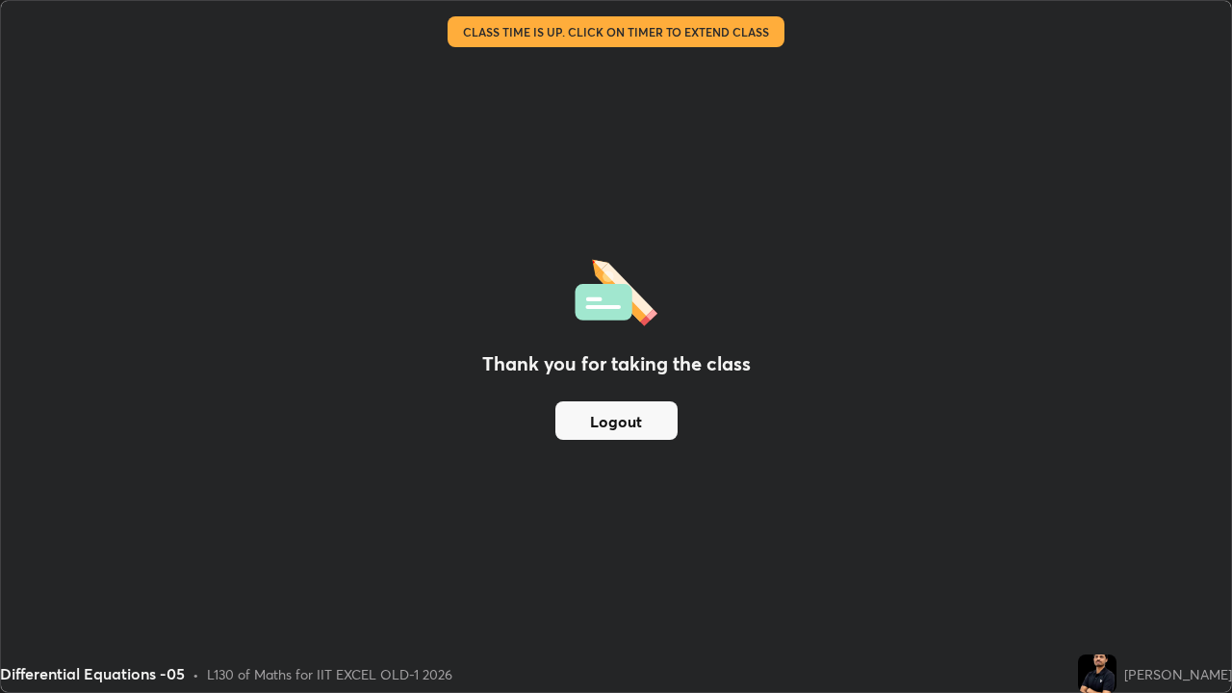
click at [652, 419] on button "Logout" at bounding box center [616, 420] width 122 height 38
click at [633, 429] on button "Logout" at bounding box center [616, 420] width 122 height 38
